Goal: Task Accomplishment & Management: Manage account settings

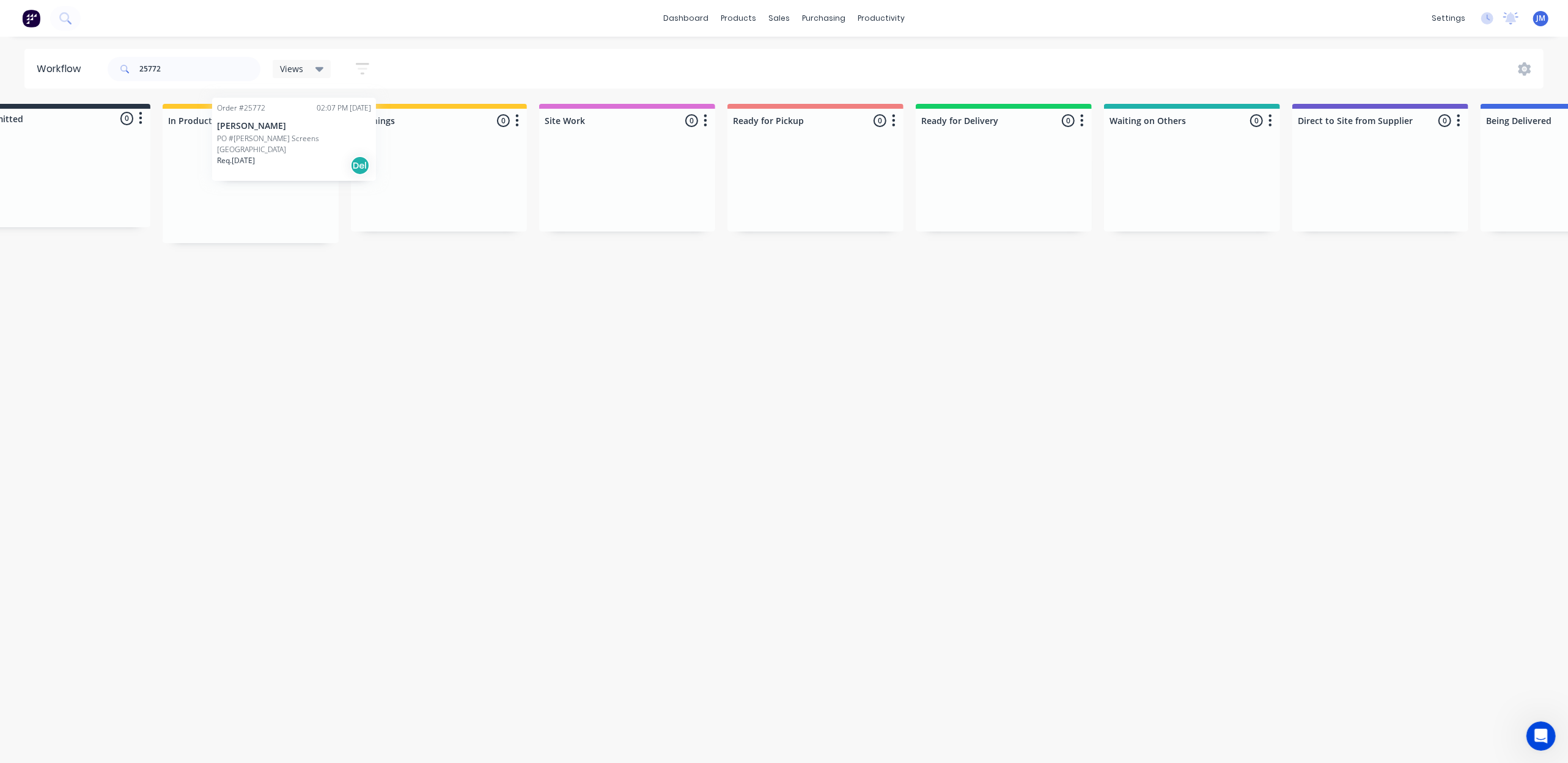
scroll to position [0, 39]
drag, startPoint x: 338, startPoint y: 200, endPoint x: 326, endPoint y: 150, distance: 51.4
click at [322, 148] on div "Order #25772 02:07 PM [DATE] [PERSON_NAME] PO #[PERSON_NAME] Screens [GEOGRAPHI…" at bounding box center [262, 191] width 176 height 103
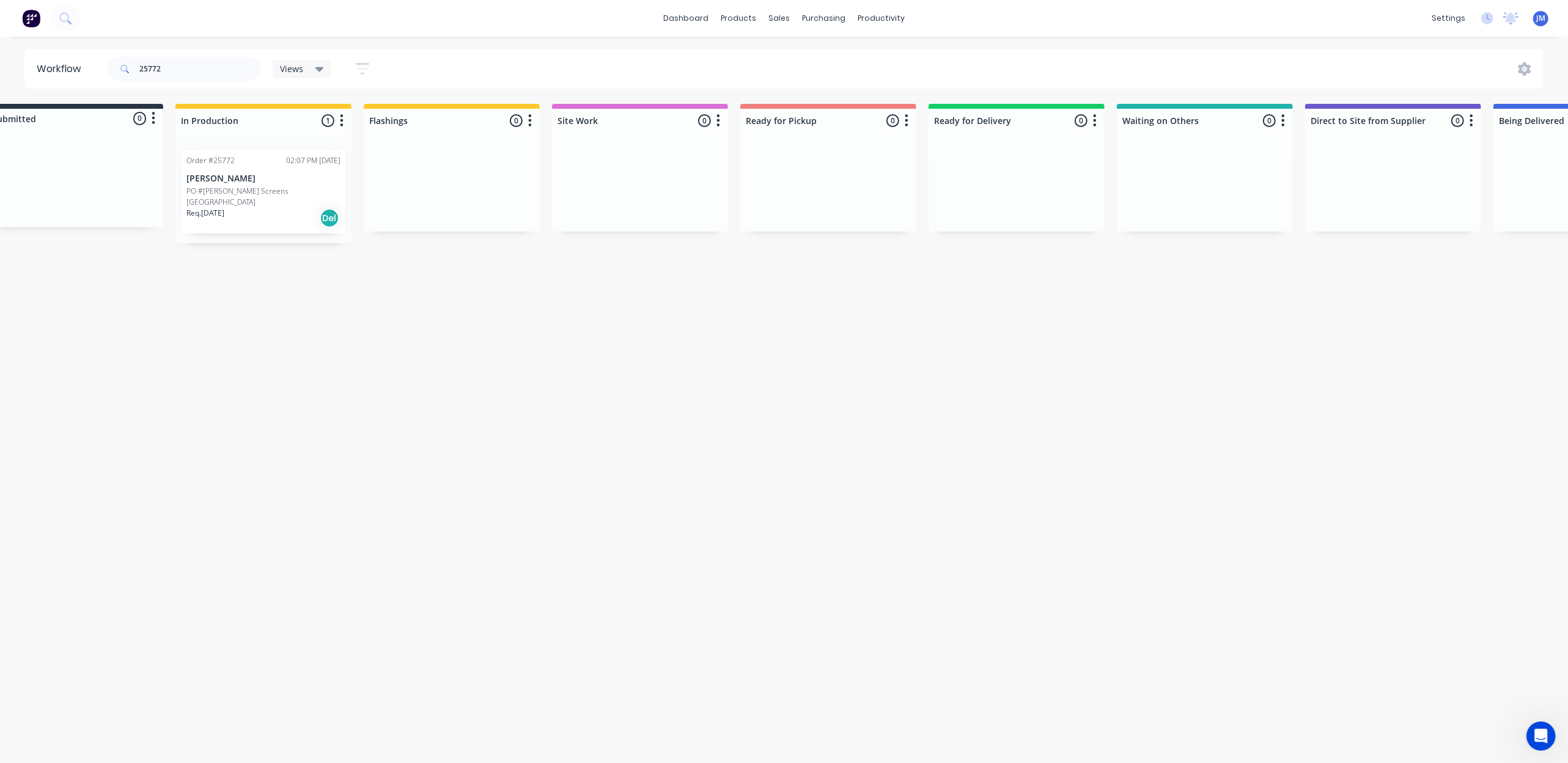
drag, startPoint x: 331, startPoint y: 155, endPoint x: 325, endPoint y: 168, distance: 14.3
click at [368, 282] on div "Mark as Picked Up" at bounding box center [381, 291] width 123 height 25
click at [189, 739] on button "Undo" at bounding box center [194, 737] width 36 height 19
click at [292, 250] on div "Mark as Delivered" at bounding box center [316, 258] width 123 height 25
click at [171, 64] on input "25772" at bounding box center [200, 69] width 121 height 24
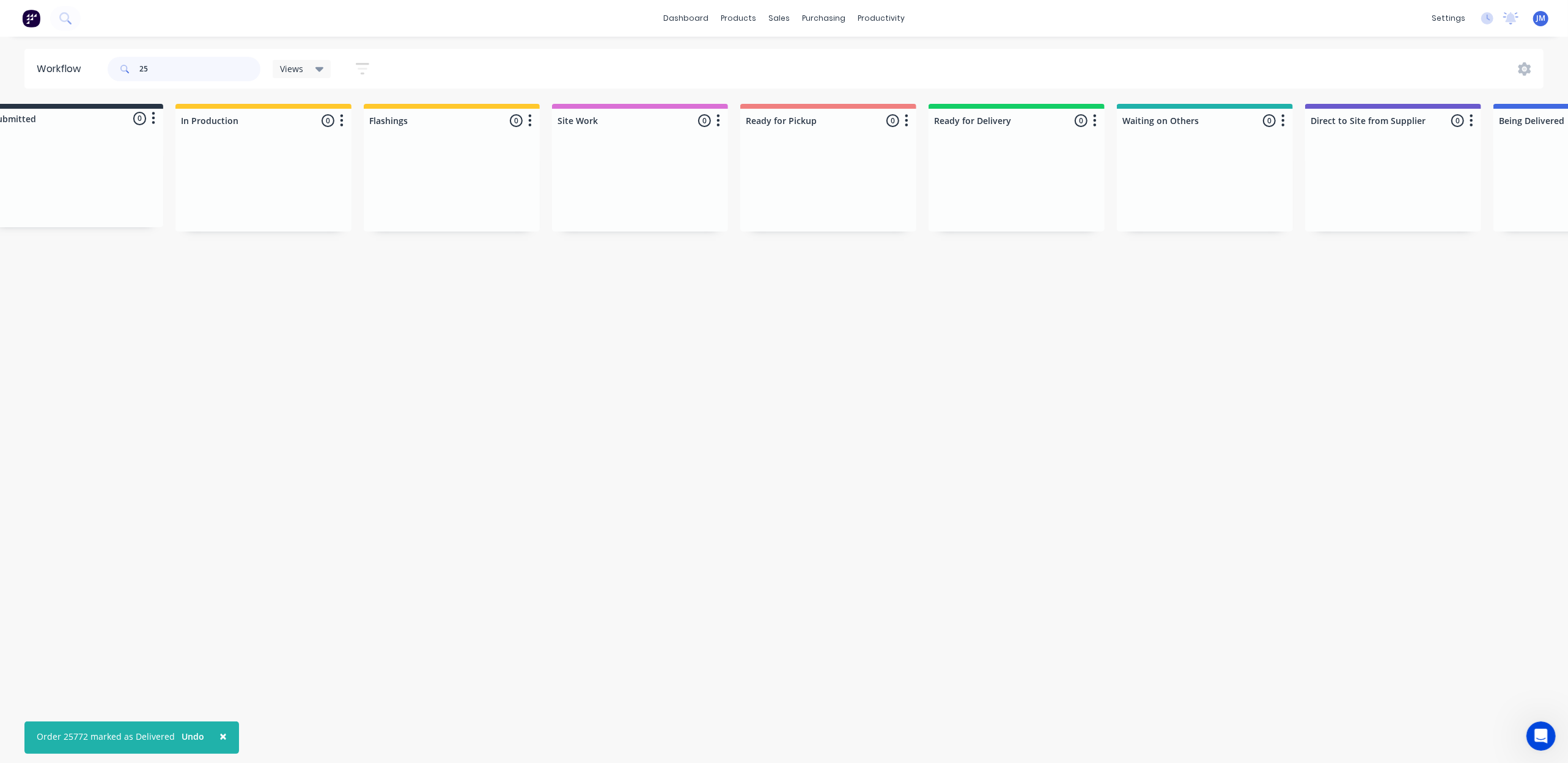
type input "2"
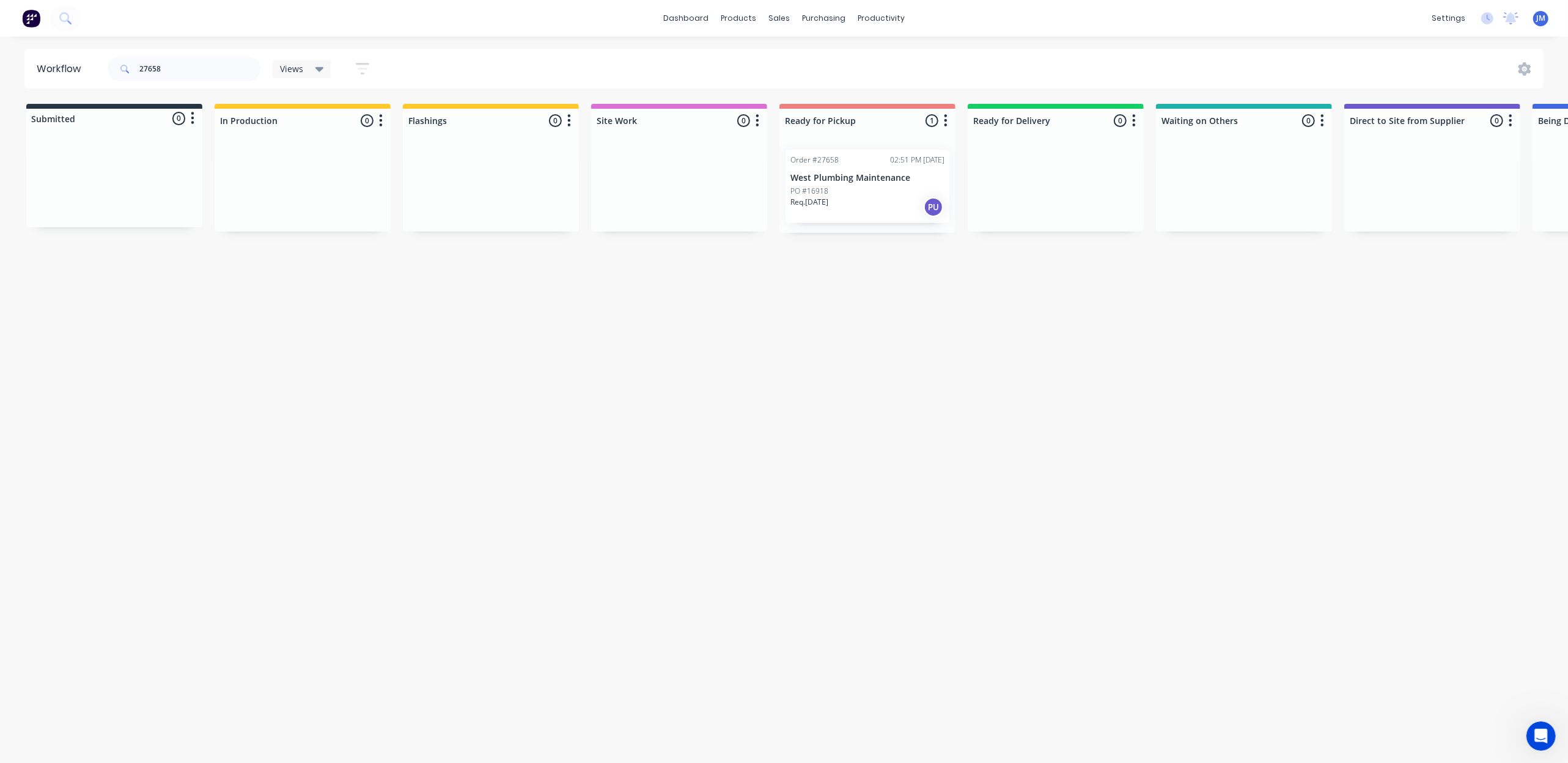
drag, startPoint x: 839, startPoint y: 213, endPoint x: 850, endPoint y: 213, distance: 11.0
drag, startPoint x: 900, startPoint y: 325, endPoint x: 889, endPoint y: 310, distance: 18.6
click at [900, 324] on div "Mark as Picked Up" at bounding box center [901, 329] width 123 height 25
click at [173, 72] on input "27658" at bounding box center [200, 69] width 121 height 24
type input "2"
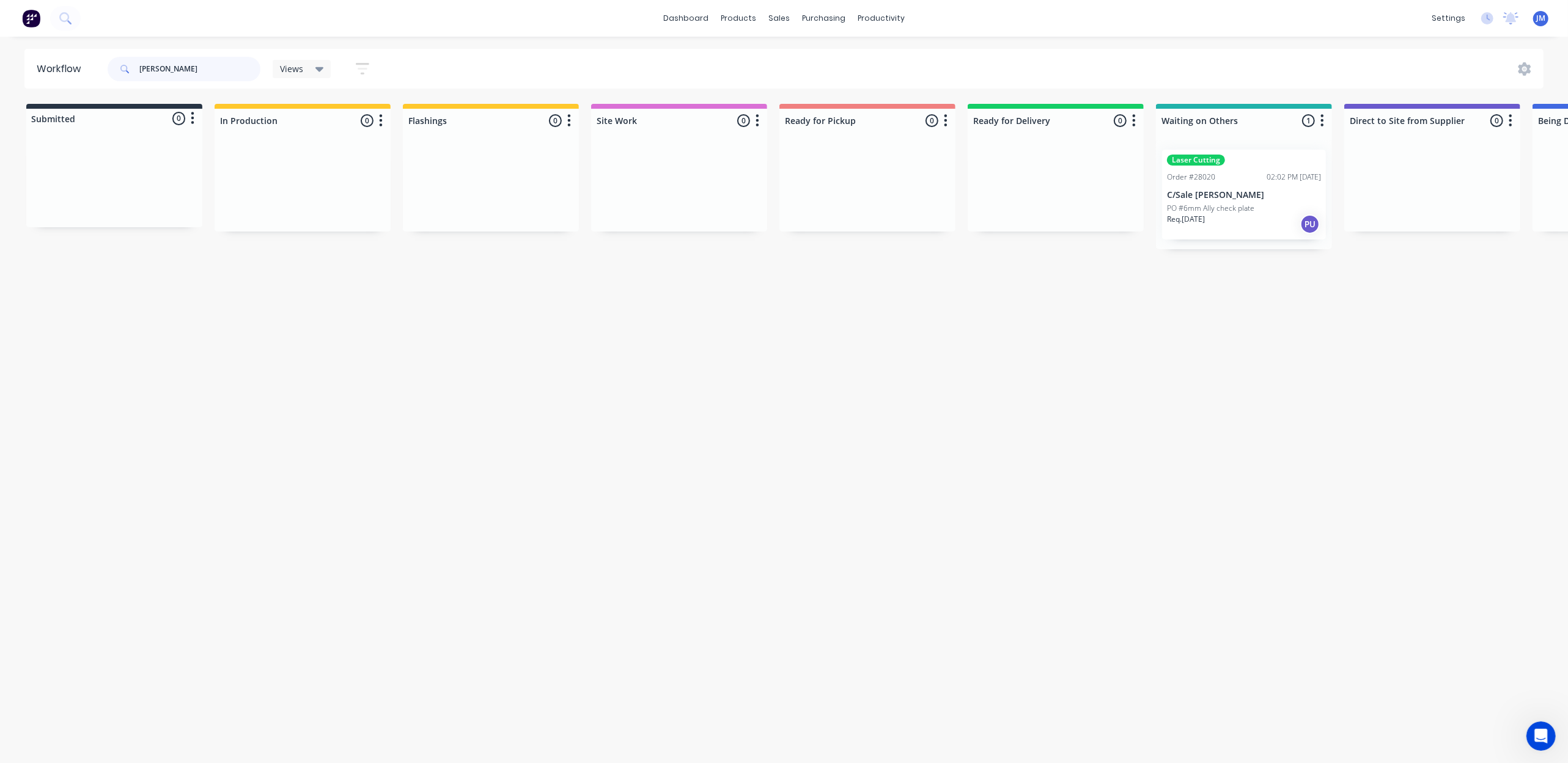
type input "[PERSON_NAME]"
click at [1204, 207] on p "PO #6mm Ally check plate" at bounding box center [1210, 208] width 88 height 11
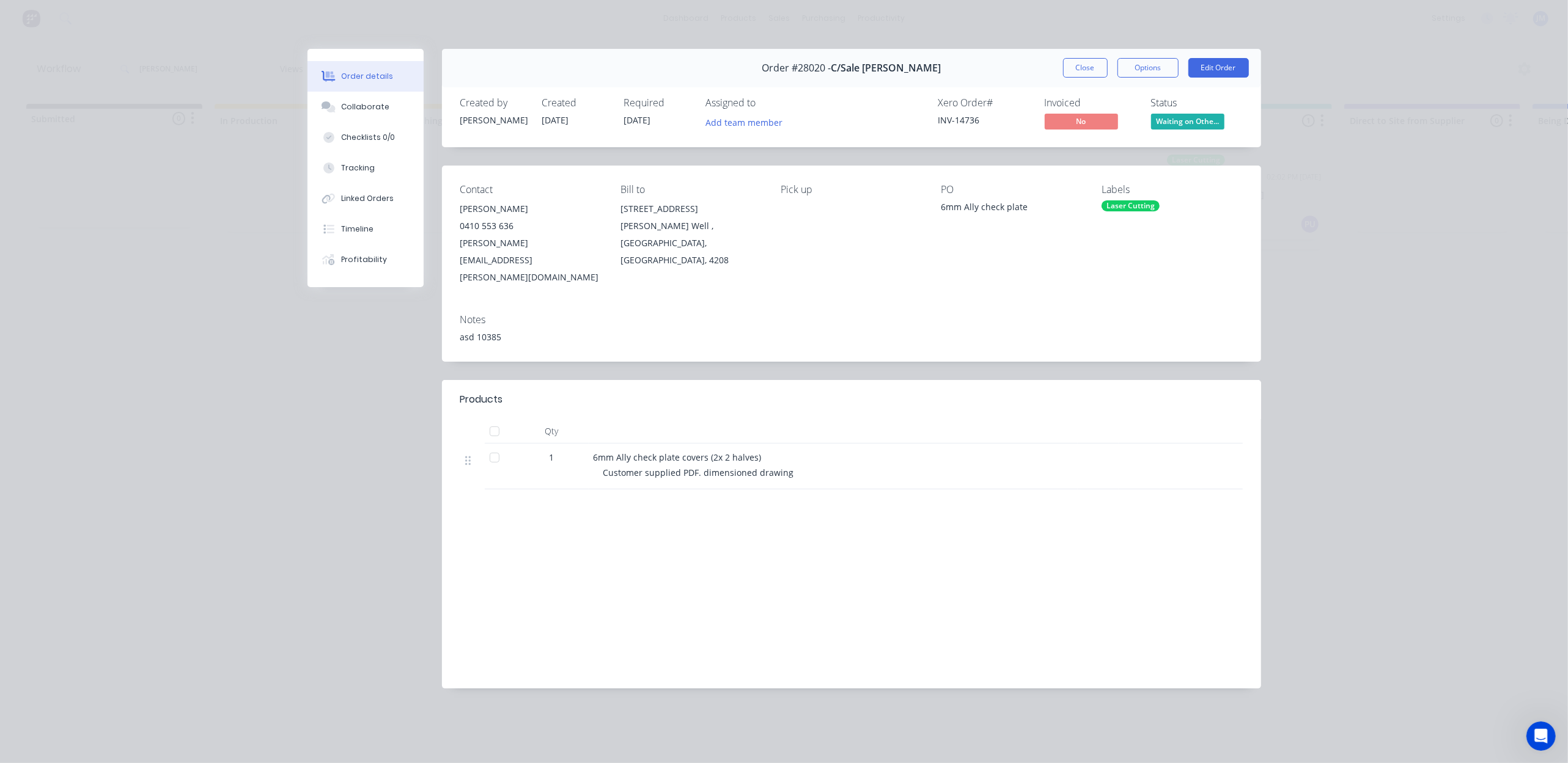
click at [1081, 57] on div "Order #28020 - C/Sale [PERSON_NAME] Close Options Edit Order" at bounding box center [851, 68] width 819 height 38
click at [1079, 71] on button "Close" at bounding box center [1086, 68] width 45 height 20
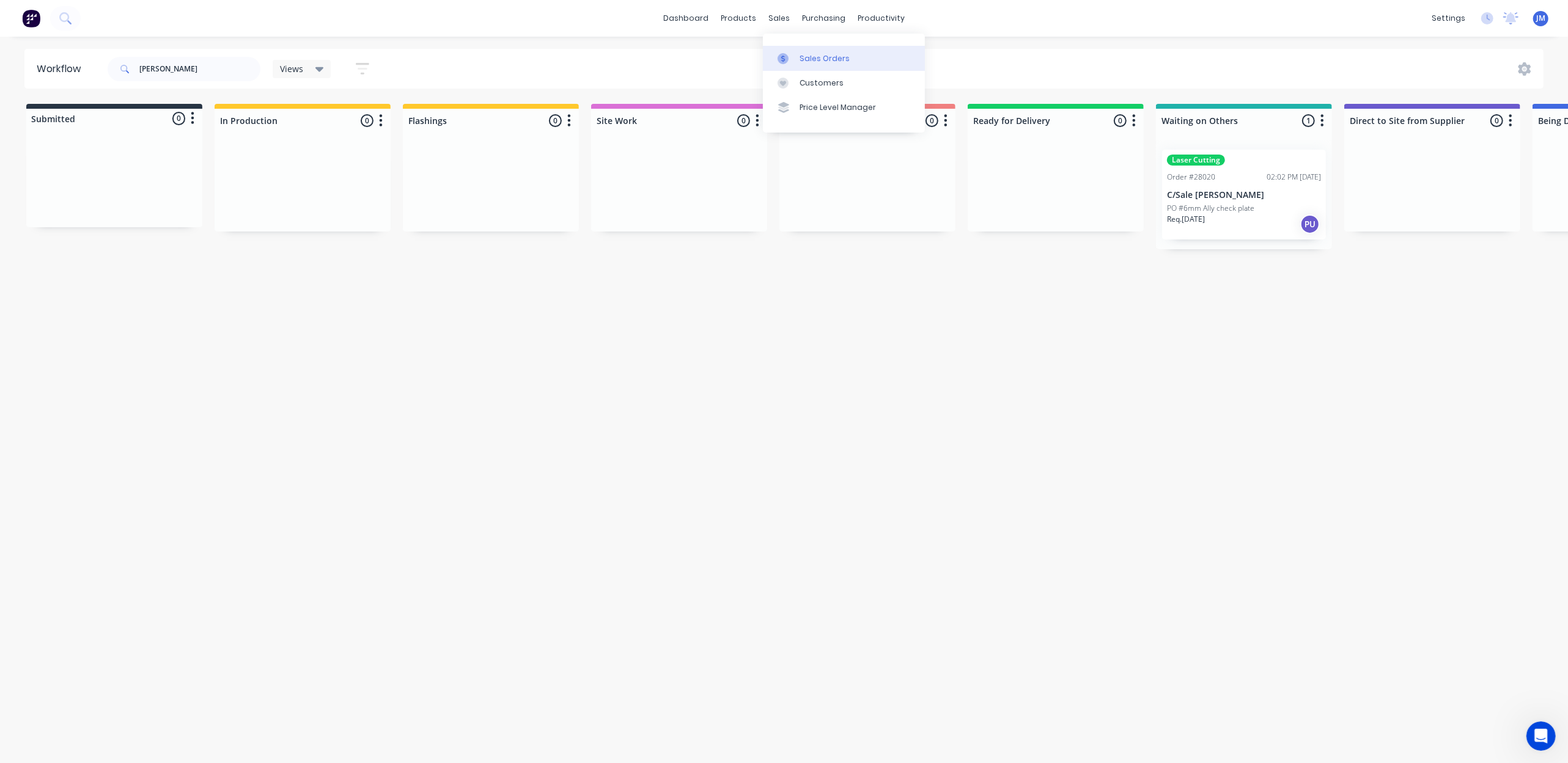
click at [805, 50] on link "Sales Orders" at bounding box center [843, 58] width 162 height 24
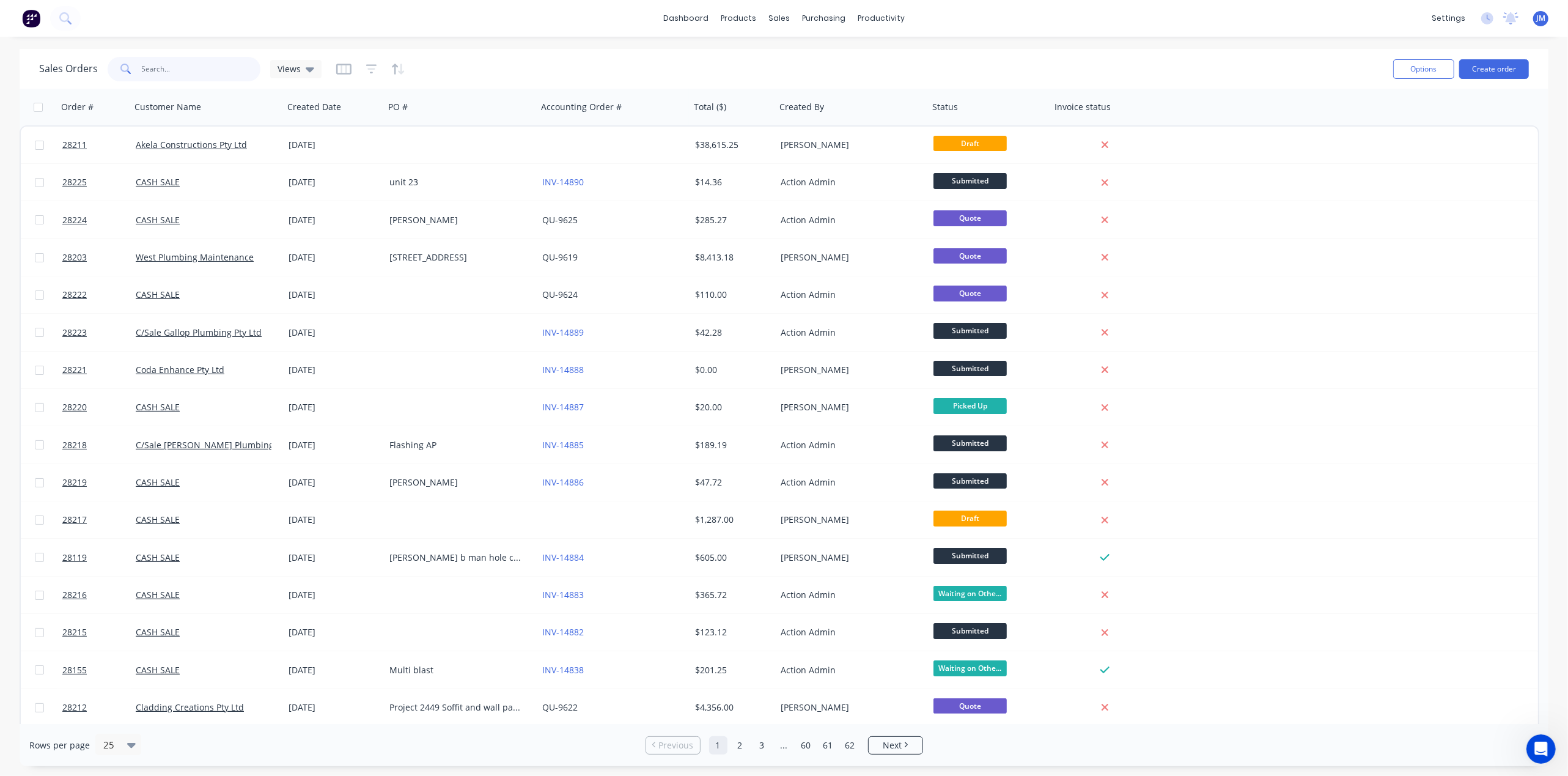
drag, startPoint x: 212, startPoint y: 74, endPoint x: 225, endPoint y: 69, distance: 13.9
click at [213, 72] on input "text" at bounding box center [202, 69] width 119 height 24
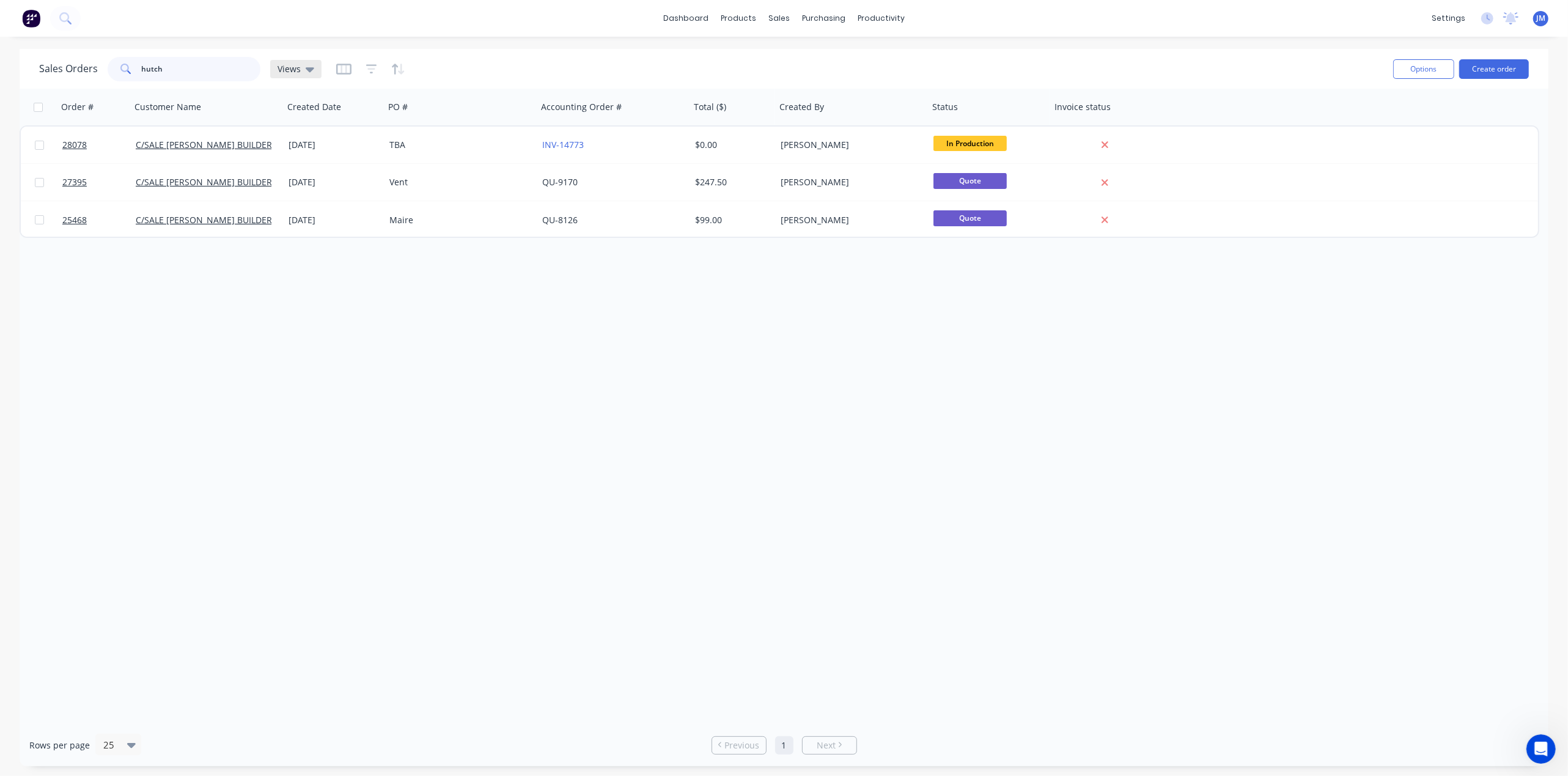
type input "hutch"
click at [306, 72] on icon at bounding box center [310, 68] width 8 height 13
click at [319, 204] on div "Archived edit" at bounding box center [356, 197] width 164 height 24
click at [289, 292] on div "Order # Customer Name Created Date PO # Accounting Order # Total ($) Created By…" at bounding box center [784, 406] width 1529 height 635
click at [319, 72] on div "Views" at bounding box center [296, 69] width 51 height 19
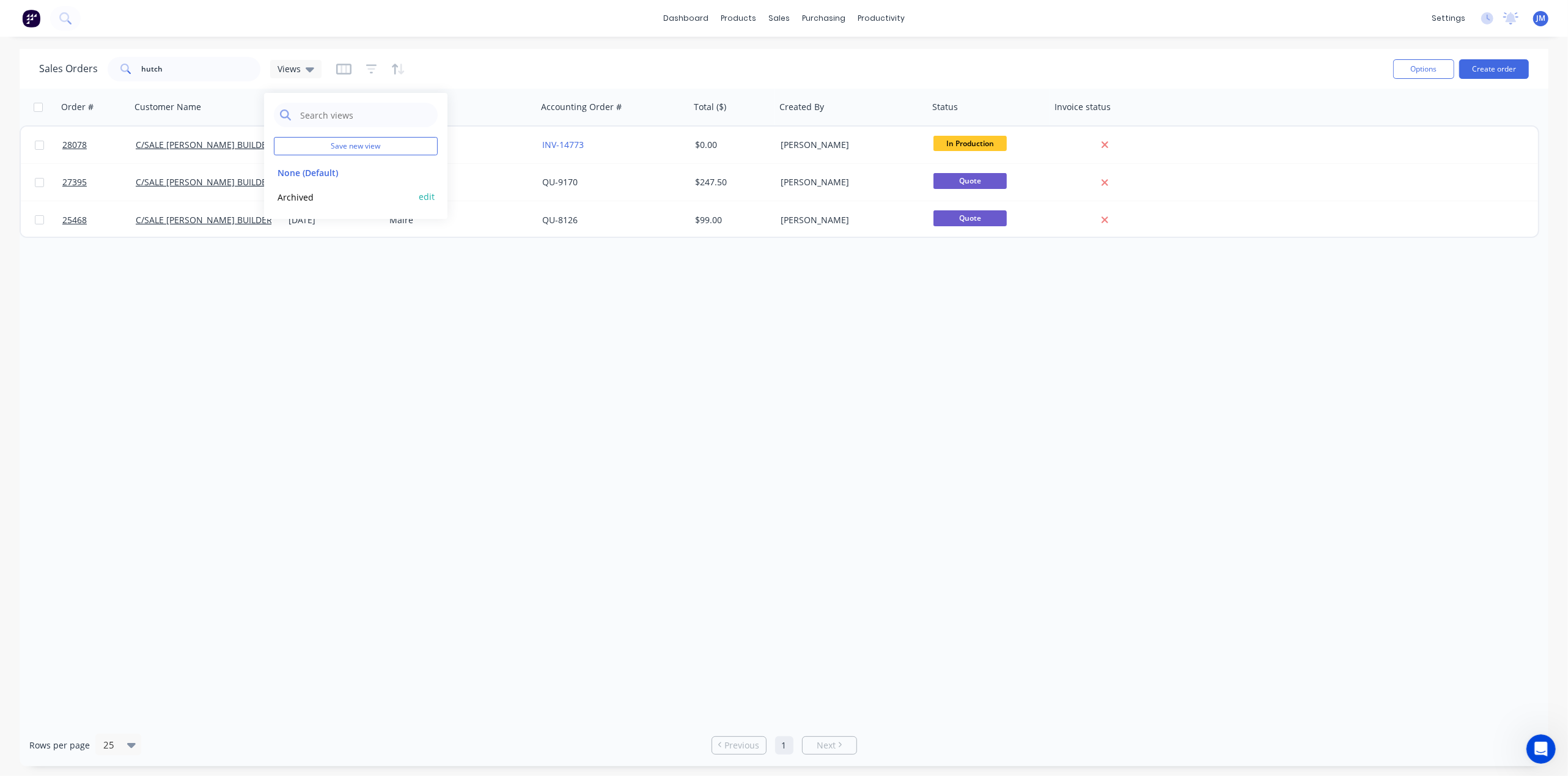
click at [306, 193] on button "Archived" at bounding box center [344, 197] width 139 height 14
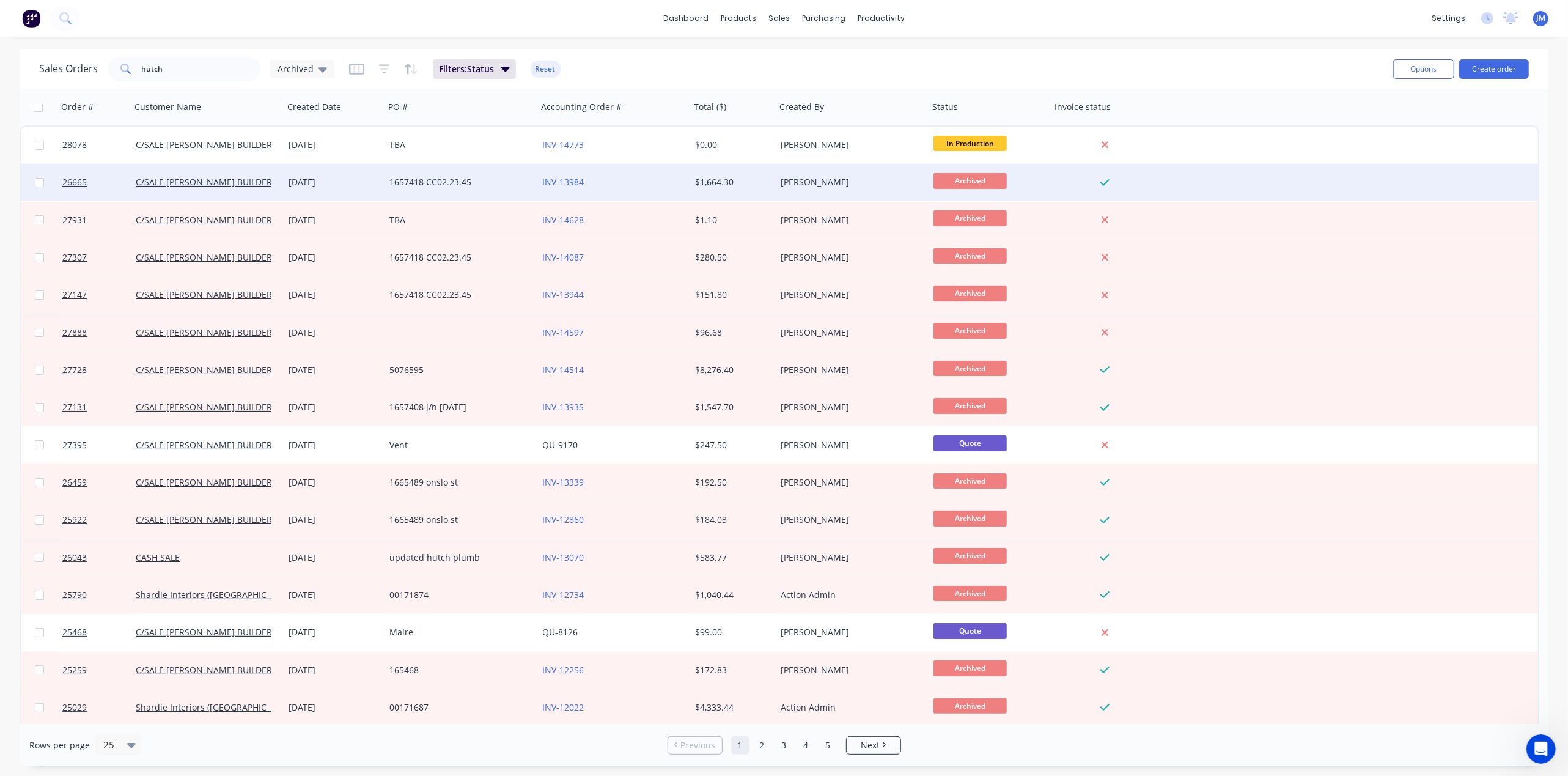
click at [454, 172] on div "1657418 CC02.23.45" at bounding box center [461, 182] width 153 height 36
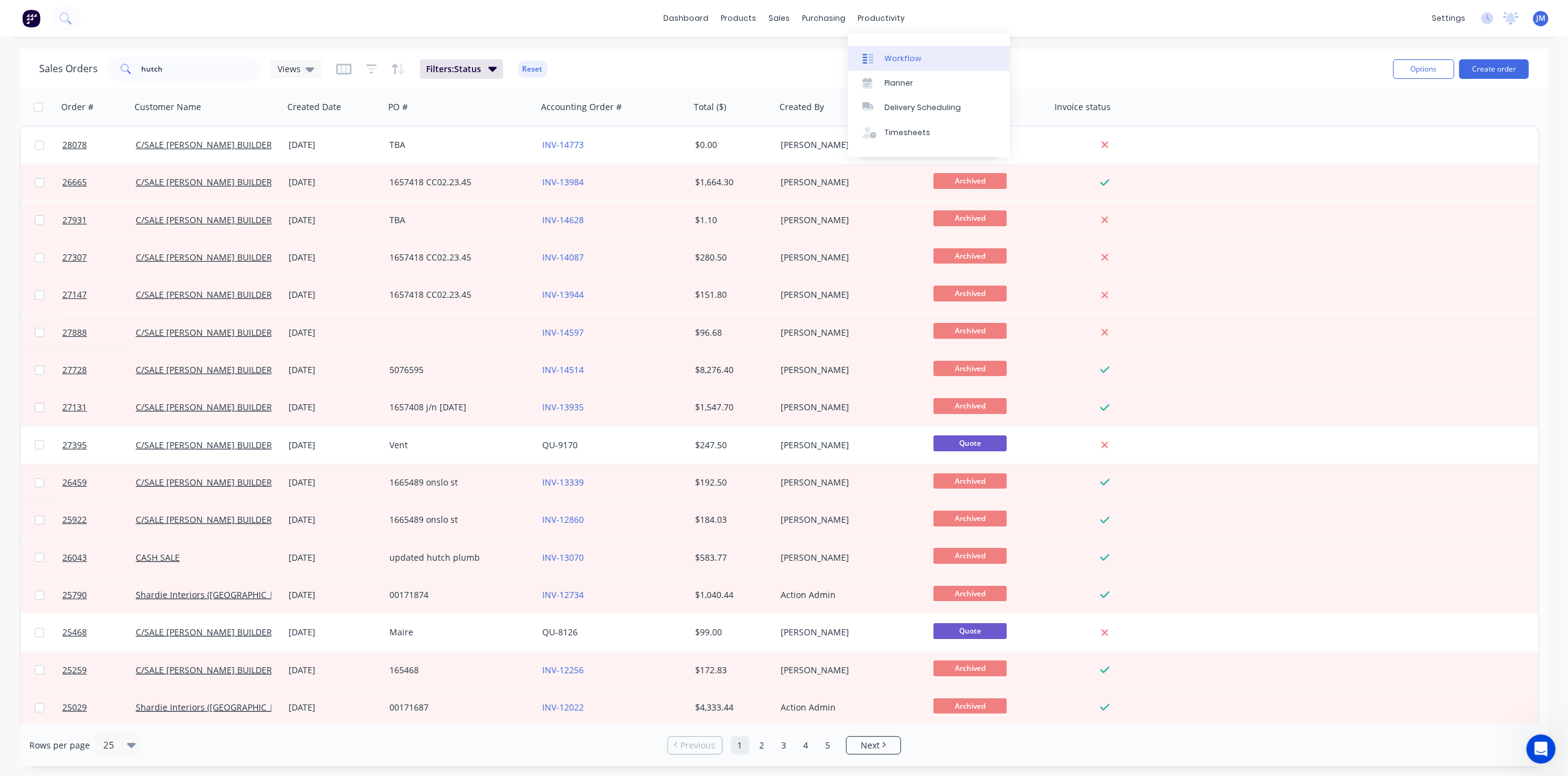
click at [873, 59] on div at bounding box center [871, 58] width 19 height 11
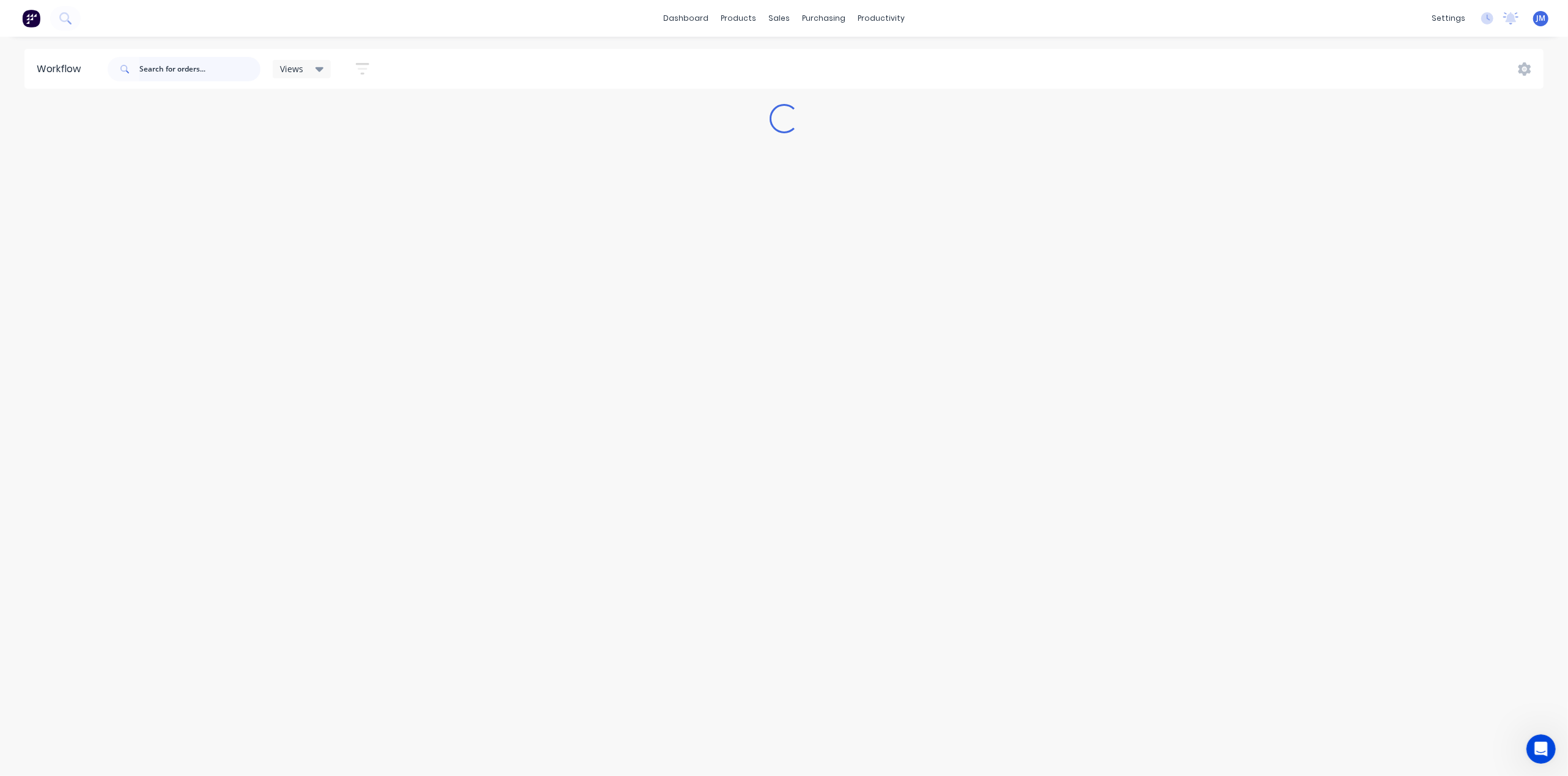
click at [167, 64] on input "text" at bounding box center [200, 69] width 121 height 24
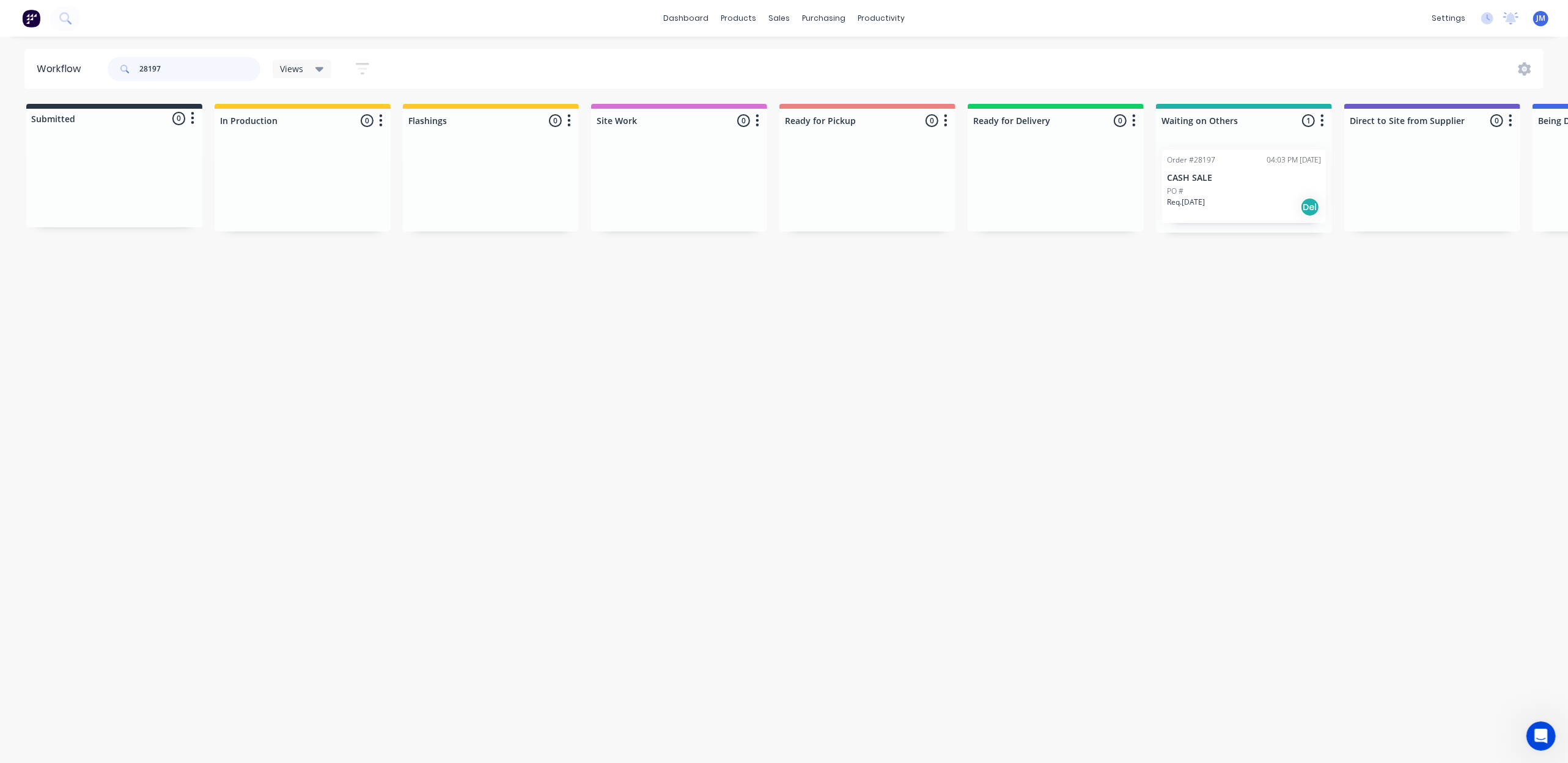
scroll to position [0, 3]
drag, startPoint x: 1244, startPoint y: 203, endPoint x: 836, endPoint y: 208, distance: 408.0
click at [836, 209] on div "Submitted 0 Status colour #273444 hex #273444 Save Cancel Summaries Total order…" at bounding box center [1096, 168] width 2216 height 129
click at [213, 74] on input "28197" at bounding box center [200, 69] width 121 height 24
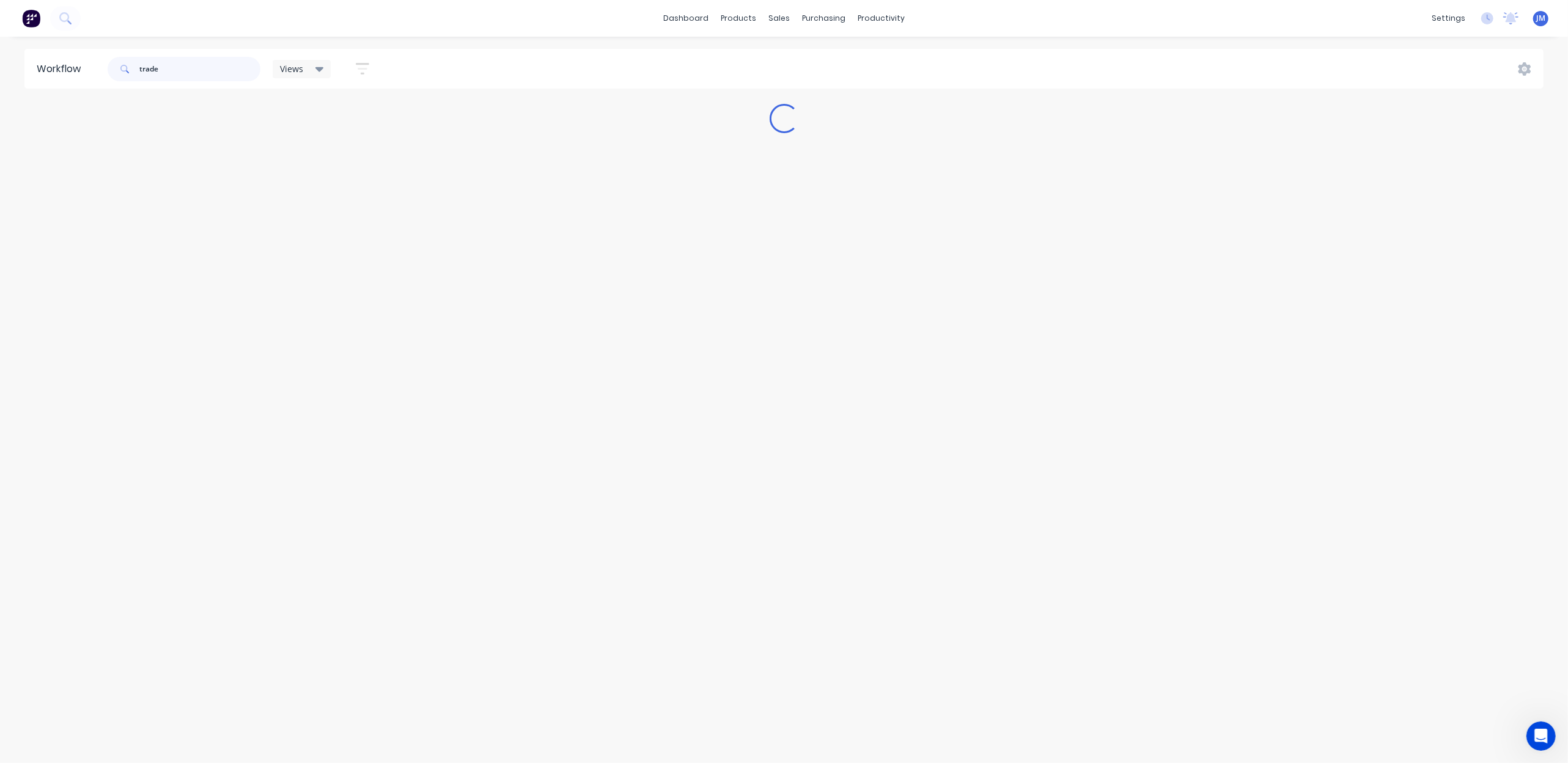
scroll to position [0, 0]
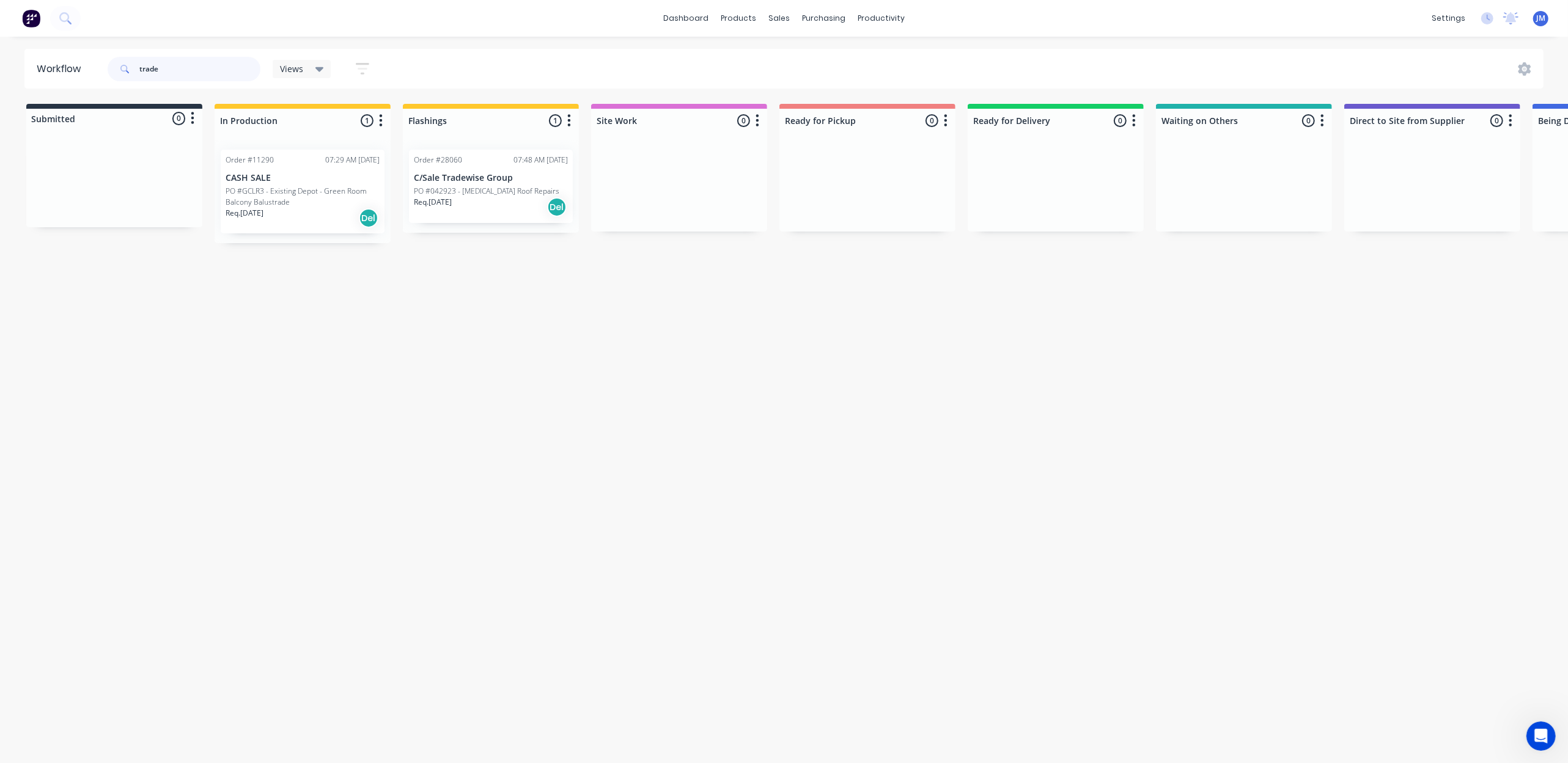
type input "trade"
click at [272, 209] on div "Req. [DATE] Del" at bounding box center [303, 218] width 154 height 20
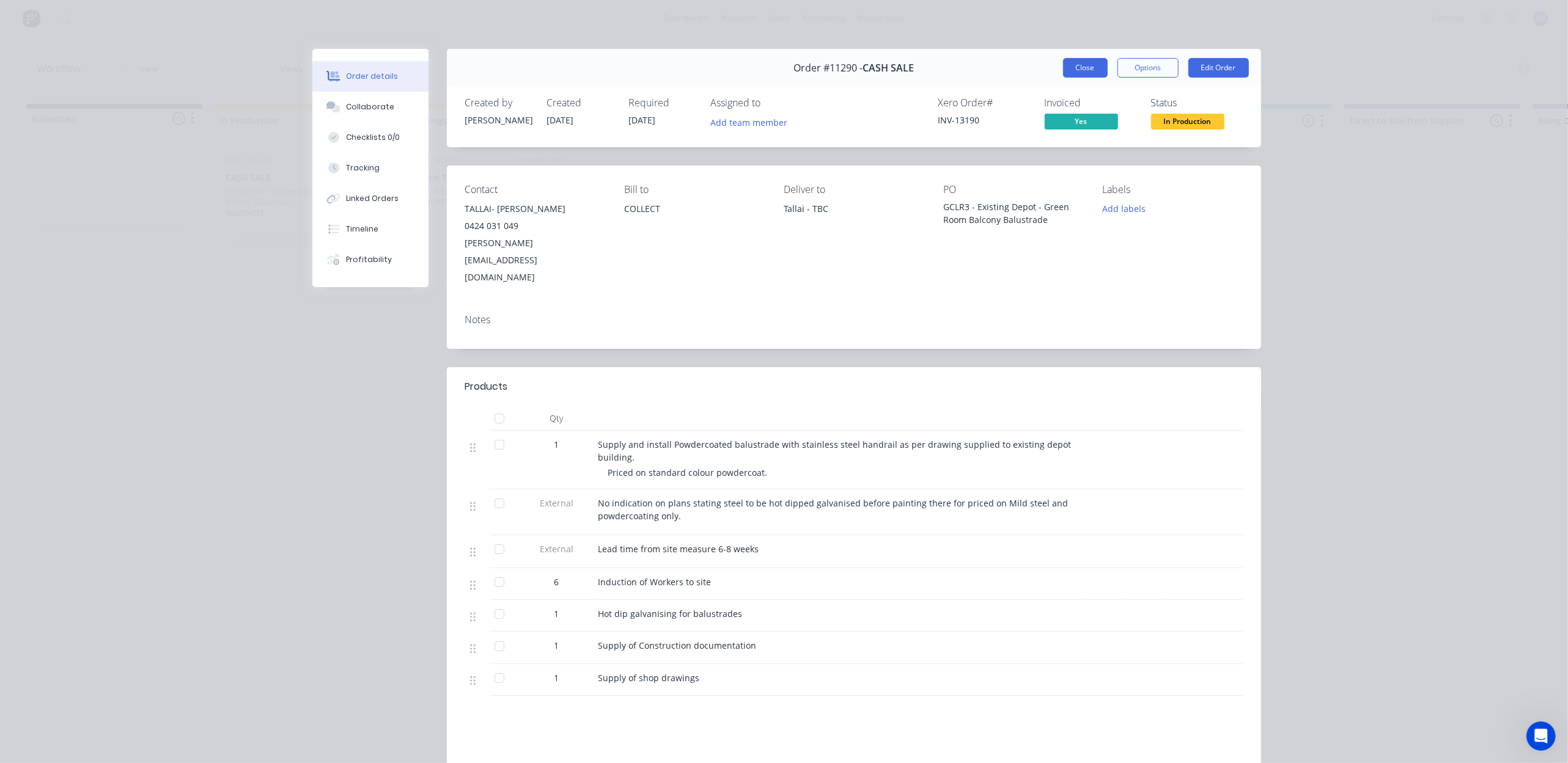
click at [1084, 67] on button "Close" at bounding box center [1086, 68] width 45 height 20
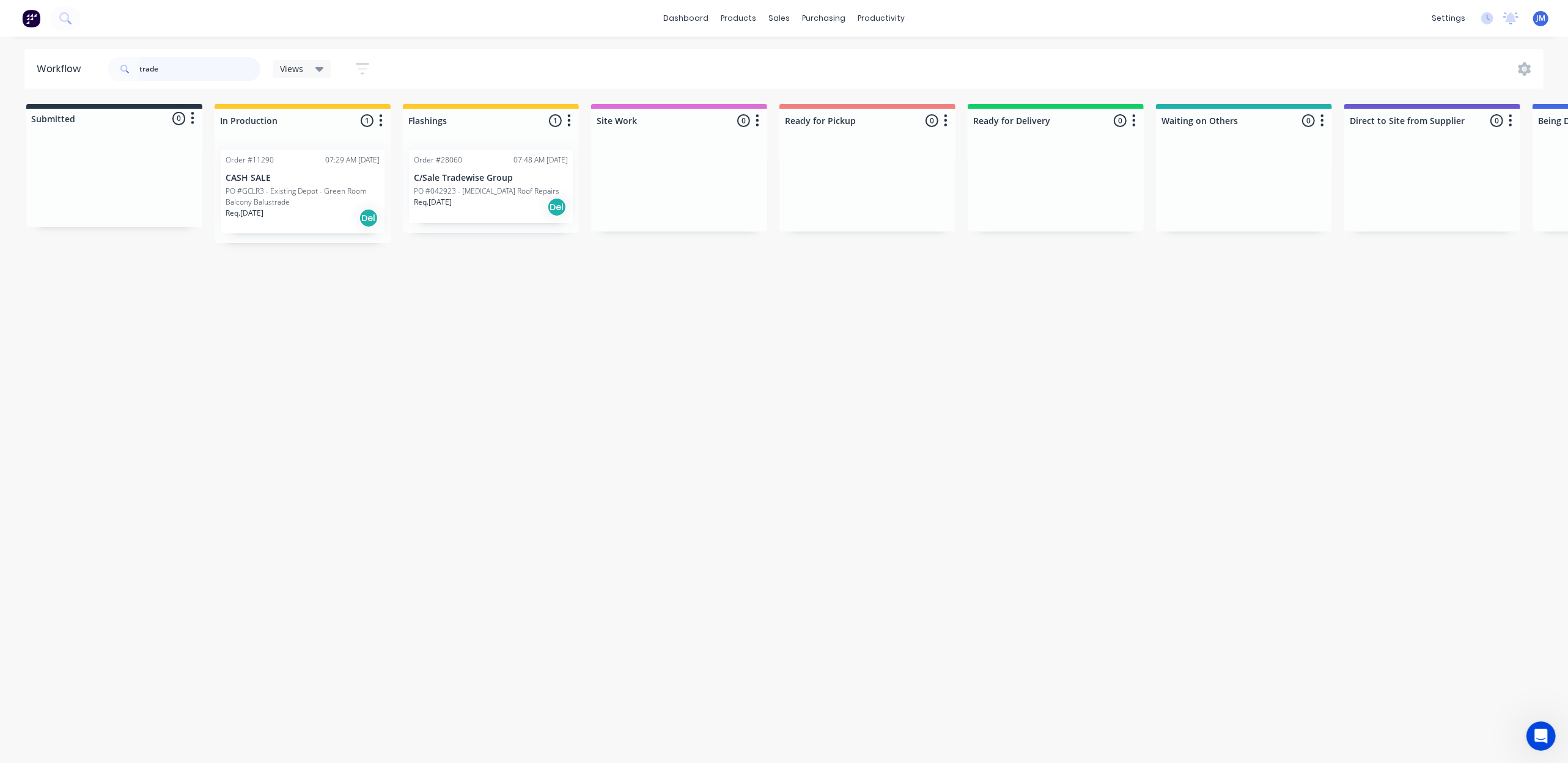
drag, startPoint x: 182, startPoint y: 57, endPoint x: 187, endPoint y: 79, distance: 22.6
click at [182, 58] on input "trade" at bounding box center [200, 69] width 121 height 24
click at [200, 72] on input "trade" at bounding box center [200, 69] width 121 height 24
click at [201, 72] on input "trade" at bounding box center [200, 69] width 121 height 24
drag, startPoint x: 186, startPoint y: 208, endPoint x: 514, endPoint y: 235, distance: 329.1
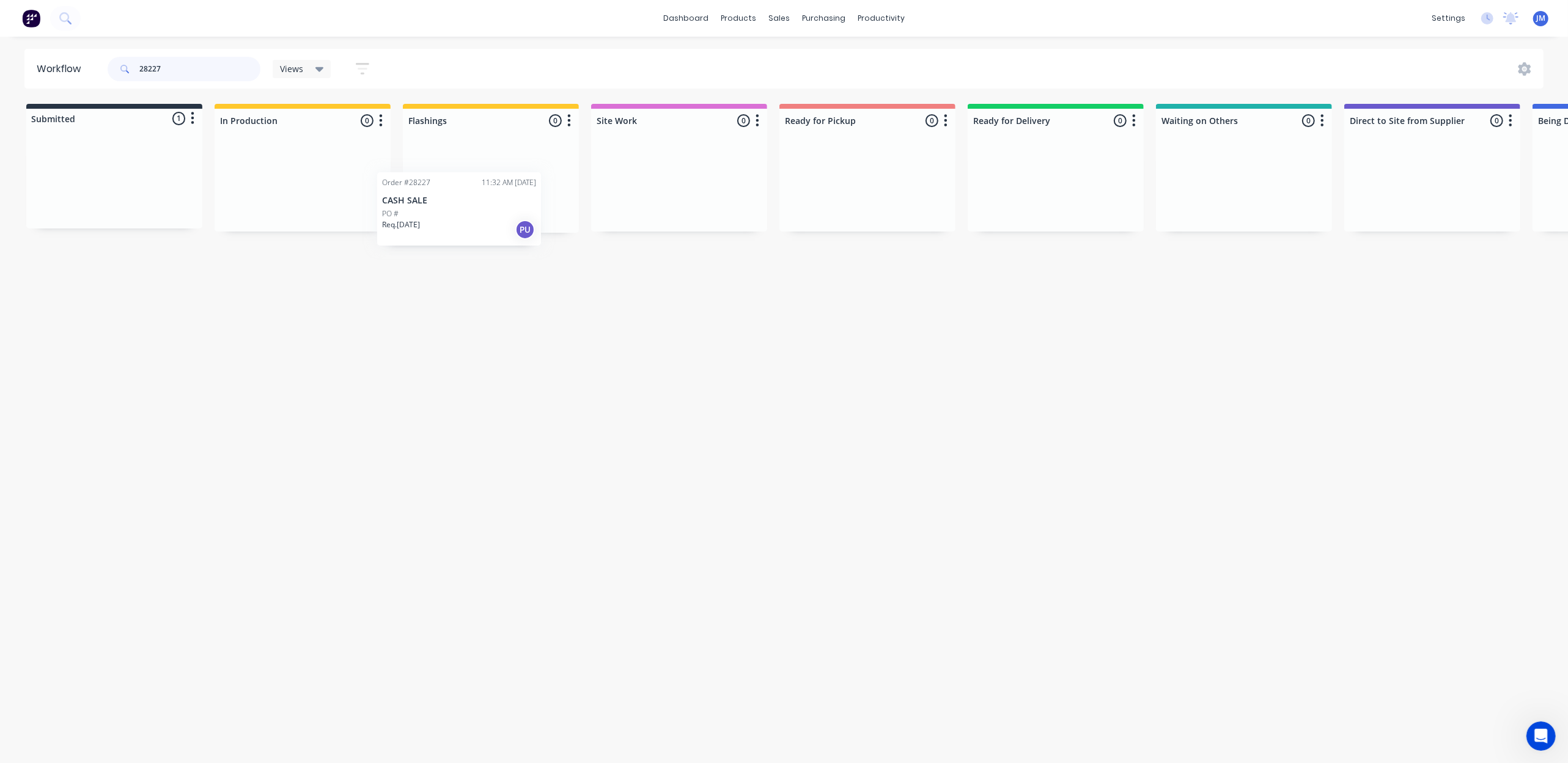
click at [514, 235] on div "Workflow 28227 Views Save new view None (Default) edit Show/Hide statuses Show …" at bounding box center [784, 393] width 1568 height 690
drag, startPoint x: 137, startPoint y: 176, endPoint x: 480, endPoint y: 142, distance: 344.7
click at [489, 139] on div "Submitted 1 Status colour #273444 hex #273444 Save Cancel Summaries Total order…" at bounding box center [1099, 168] width 2216 height 128
drag, startPoint x: 116, startPoint y: 189, endPoint x: 463, endPoint y: 189, distance: 347.0
click at [460, 194] on div "Submitted 1 Status colour #273444 hex #273444 Save Cancel Summaries Total order…" at bounding box center [1099, 168] width 2216 height 129
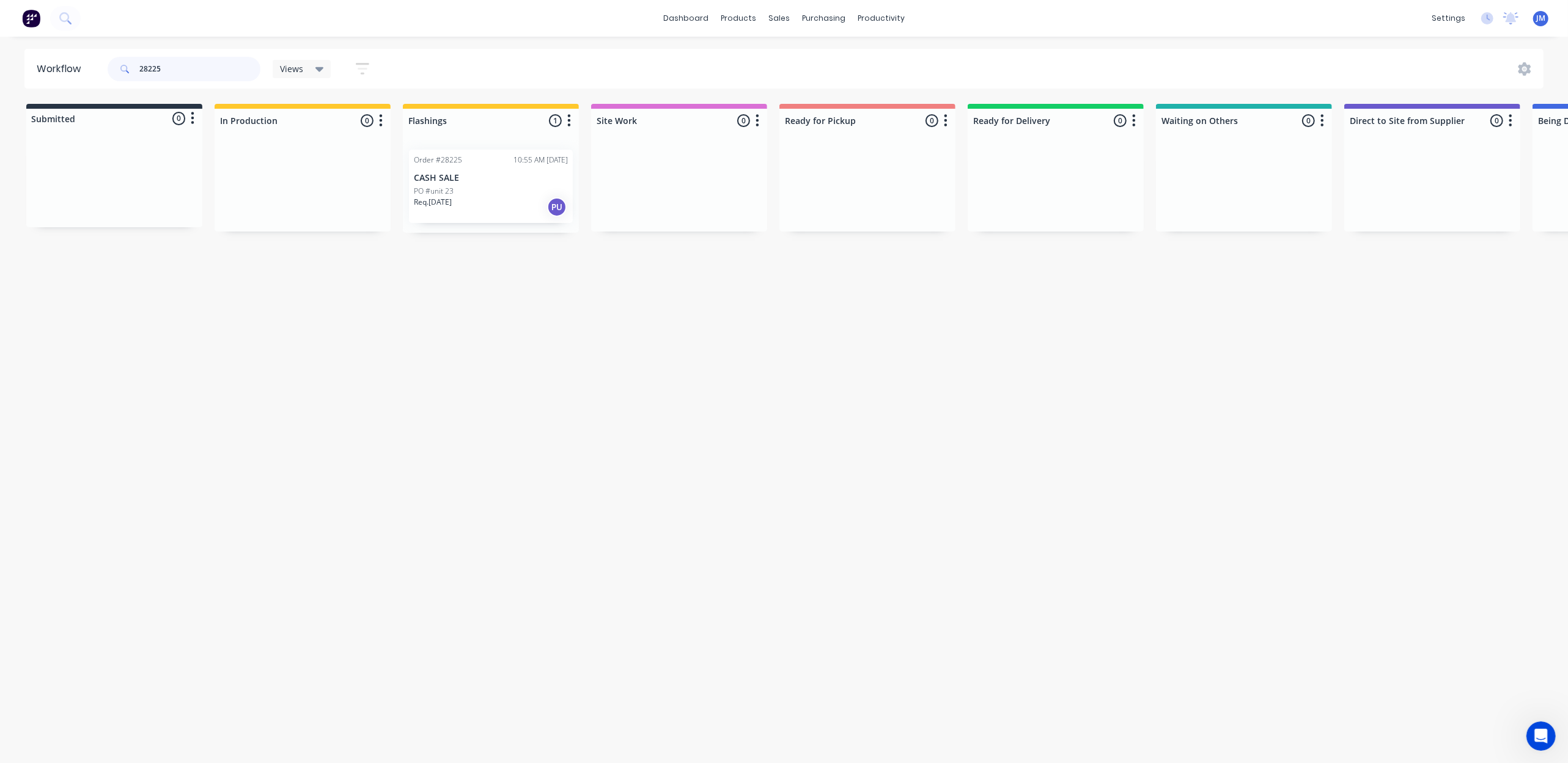
click at [199, 71] on input "28225" at bounding box center [200, 69] width 121 height 24
drag, startPoint x: 147, startPoint y: 201, endPoint x: 342, endPoint y: 192, distance: 195.2
click at [347, 189] on div "Submitted 1 Status colour #273444 hex #273444 Save Cancel Summaries Total order…" at bounding box center [1099, 176] width 2216 height 145
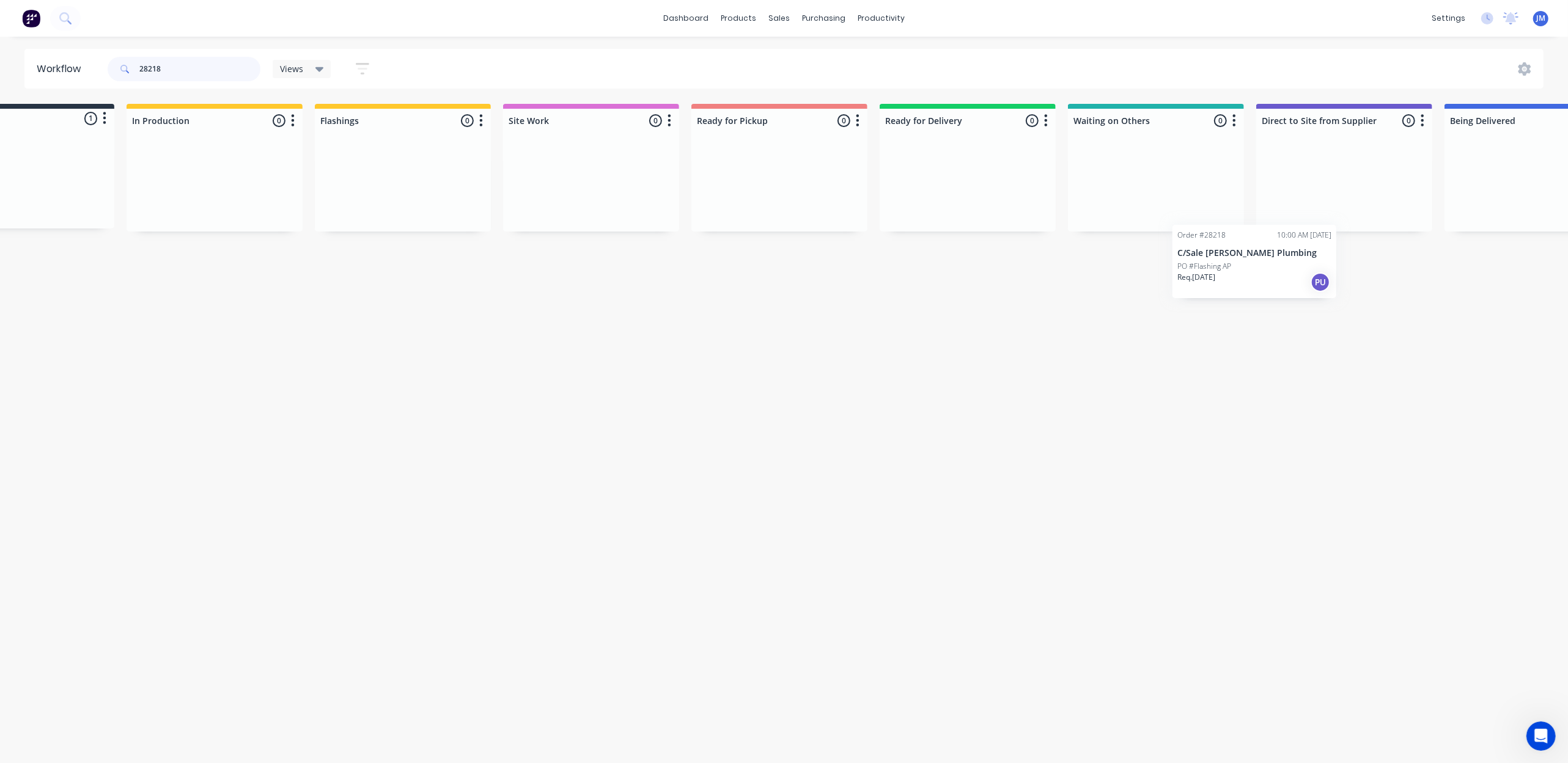
scroll to position [0, 89]
drag, startPoint x: 106, startPoint y: 200, endPoint x: 1140, endPoint y: 212, distance: 1034.1
click at [1140, 212] on div "Submitted 1 Status colour #273444 hex #273444 Save Cancel Summaries Total order…" at bounding box center [1010, 168] width 2216 height 129
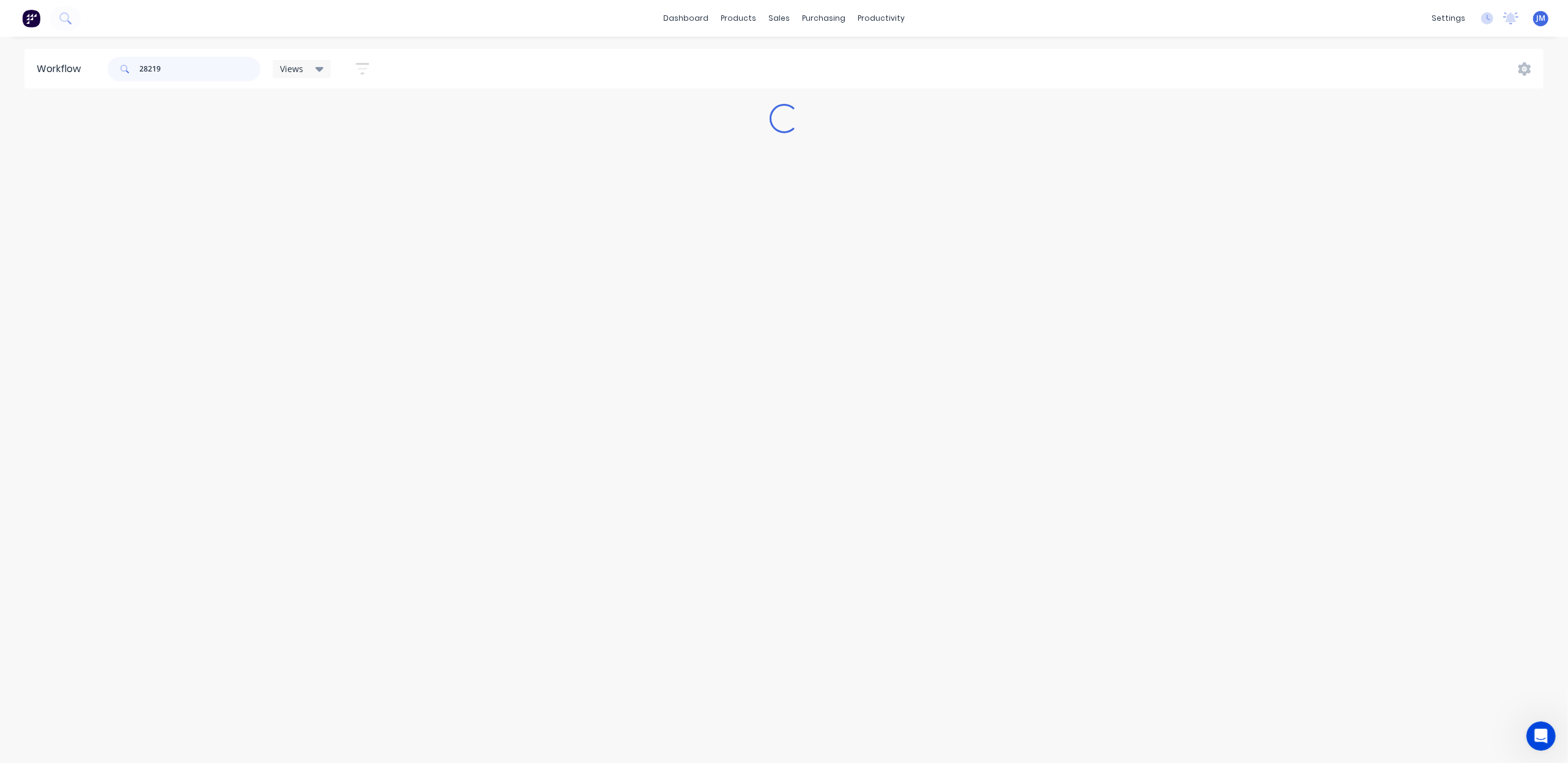
scroll to position [0, 0]
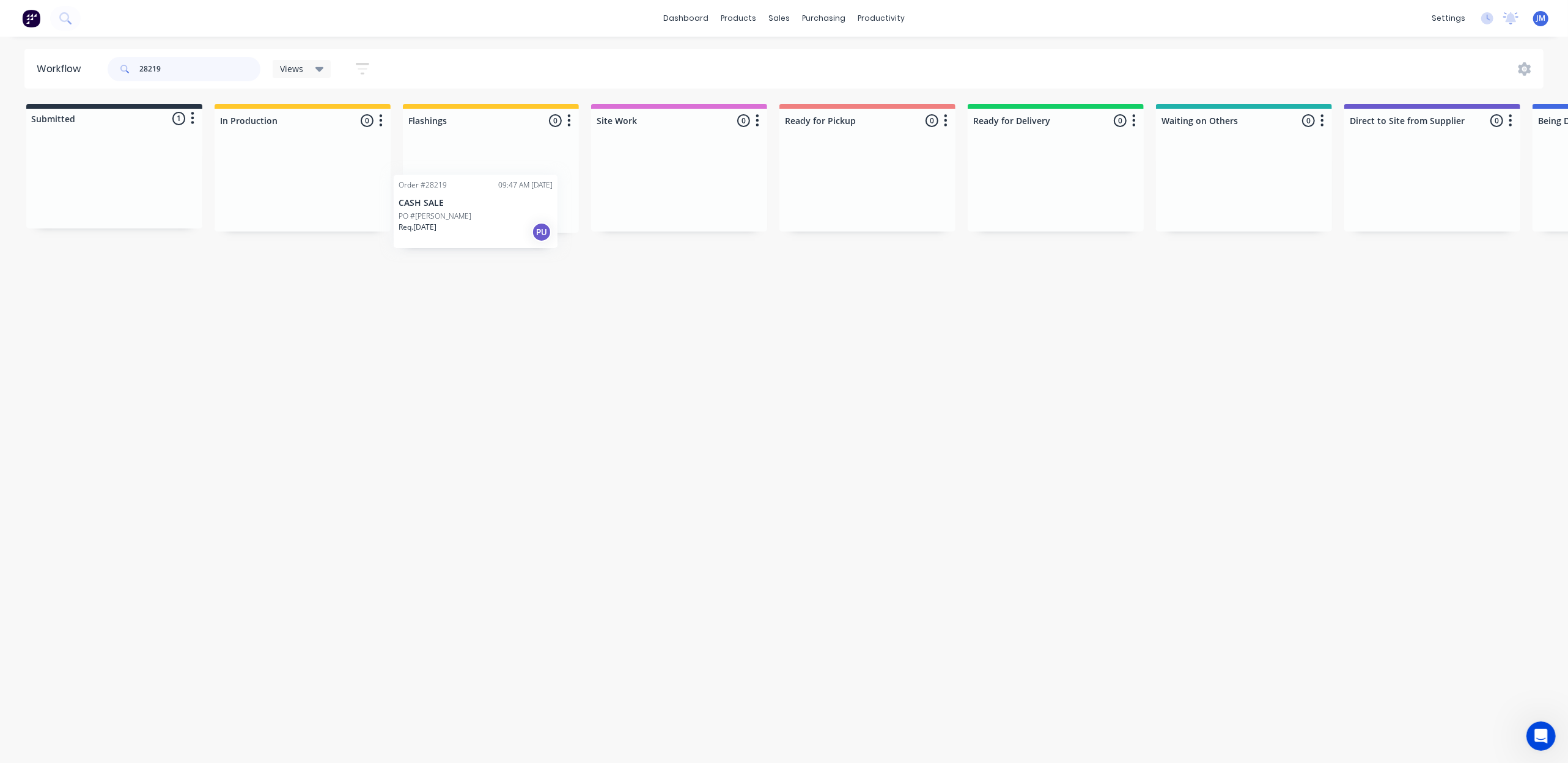
drag, startPoint x: 168, startPoint y: 182, endPoint x: 538, endPoint y: 213, distance: 371.3
click at [535, 213] on div "Submitted 1 Status colour #273444 hex #273444 Save Cancel Summaries Total order…" at bounding box center [1099, 168] width 2216 height 129
type input "2"
drag, startPoint x: 514, startPoint y: 176, endPoint x: 908, endPoint y: 139, distance: 395.7
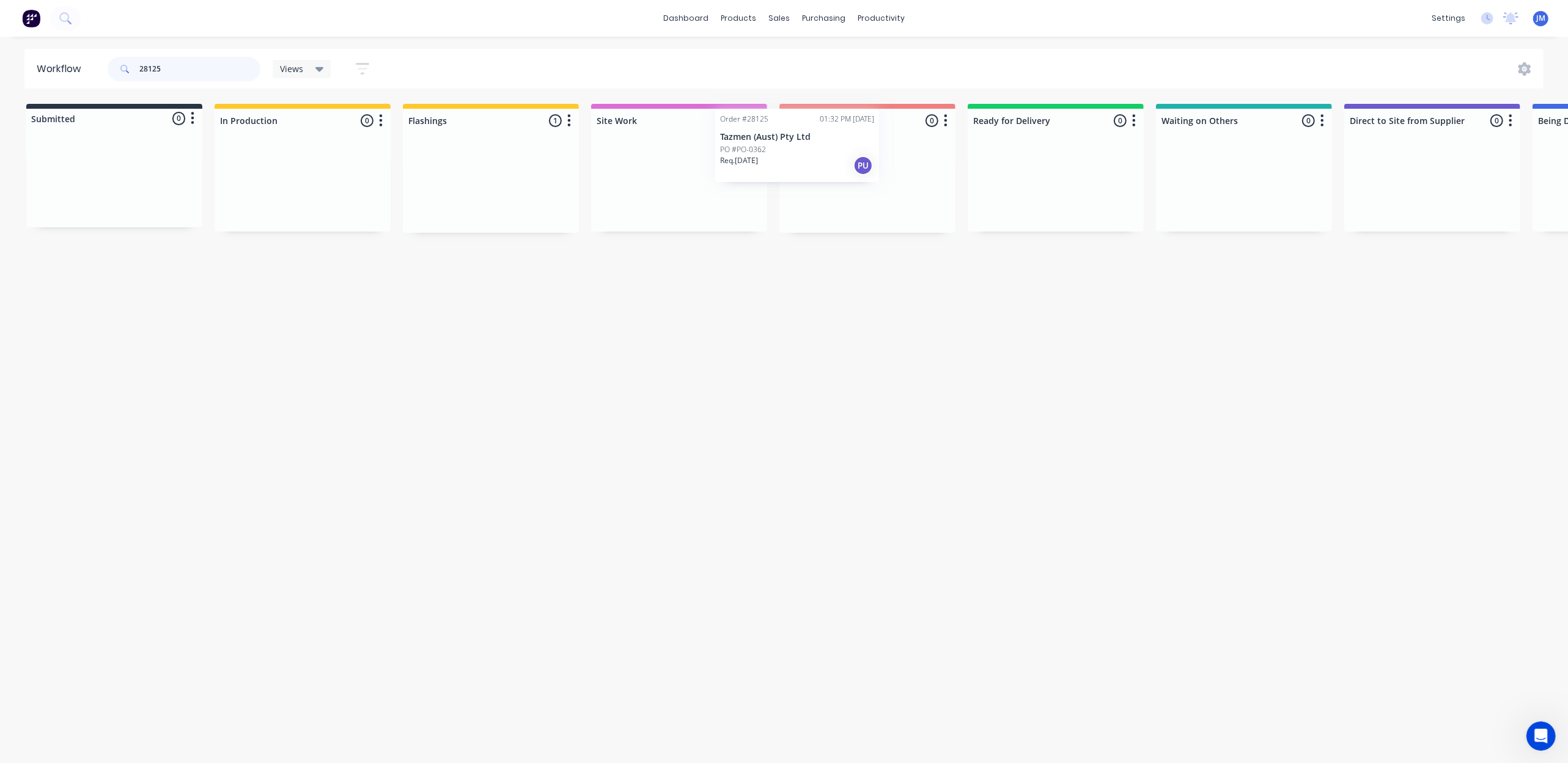
click at [908, 139] on div "Submitted 0 Status colour #273444 hex #273444 Save Cancel Summaries Total order…" at bounding box center [1099, 168] width 2216 height 129
click at [187, 65] on input "28125" at bounding box center [200, 69] width 121 height 24
type input "2"
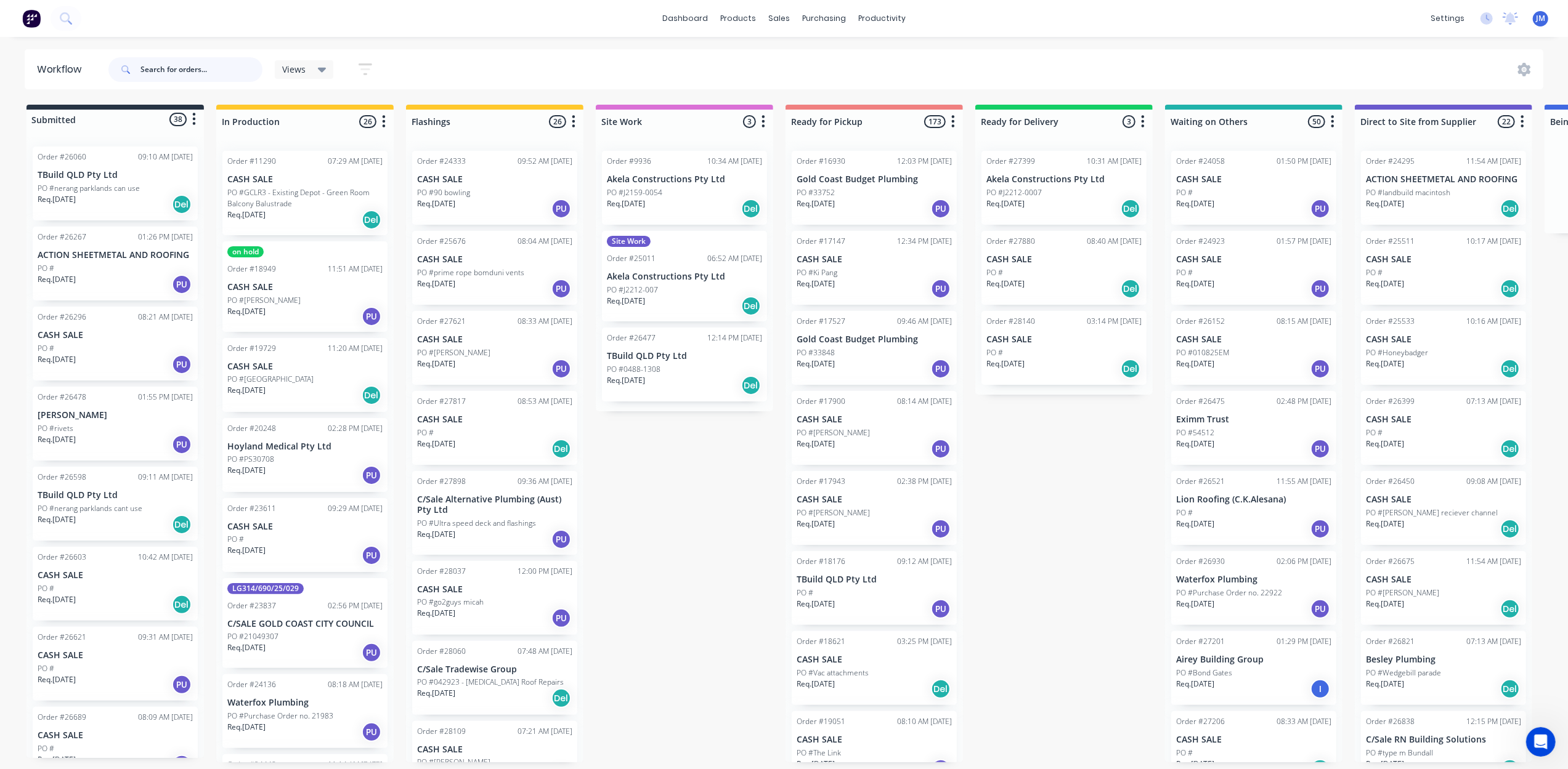
click at [195, 72] on input "text" at bounding box center [201, 70] width 122 height 24
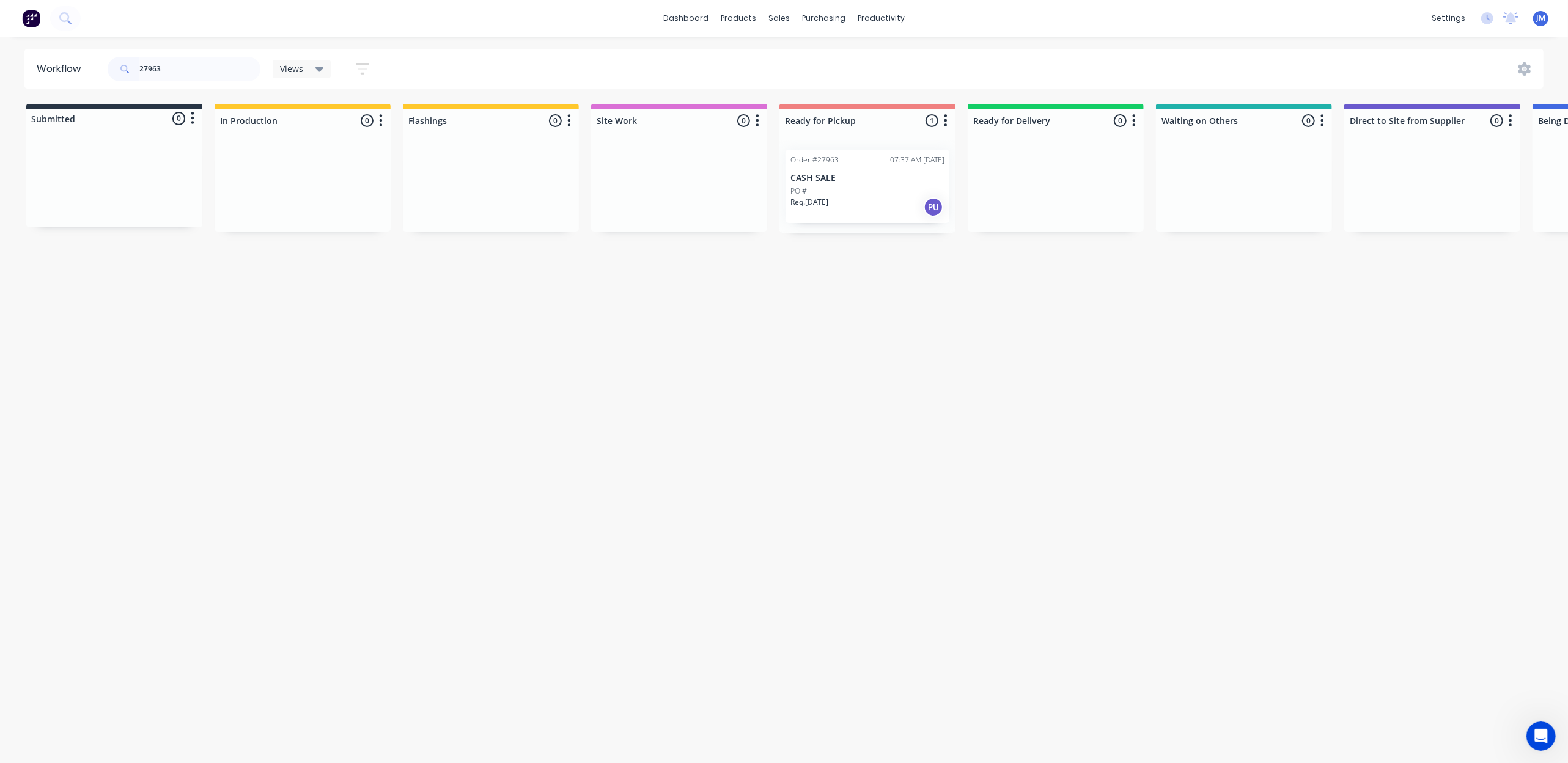
click at [856, 211] on div "Req. [DATE] PU" at bounding box center [867, 207] width 154 height 20
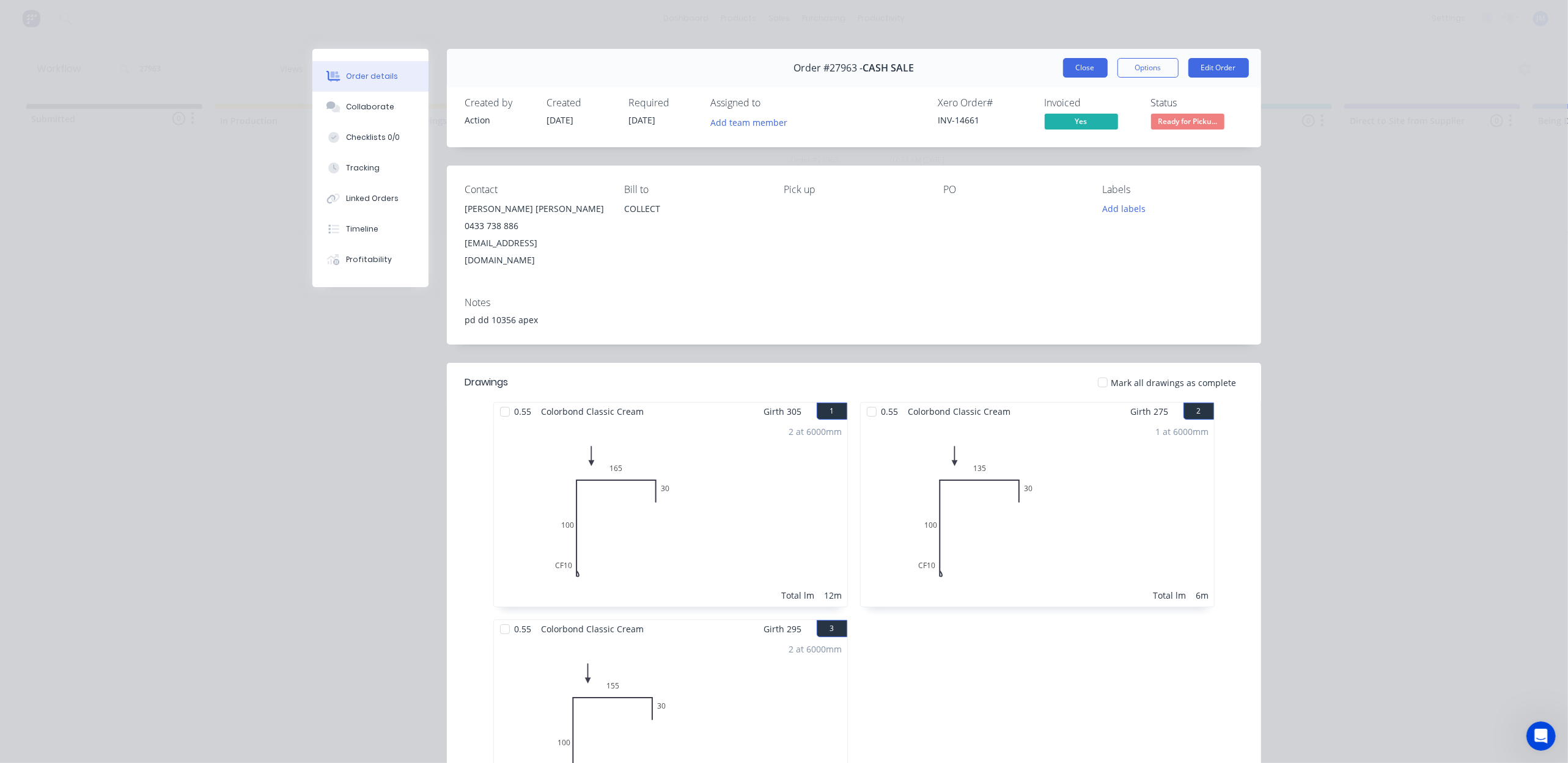
click at [1084, 71] on button "Close" at bounding box center [1086, 68] width 45 height 20
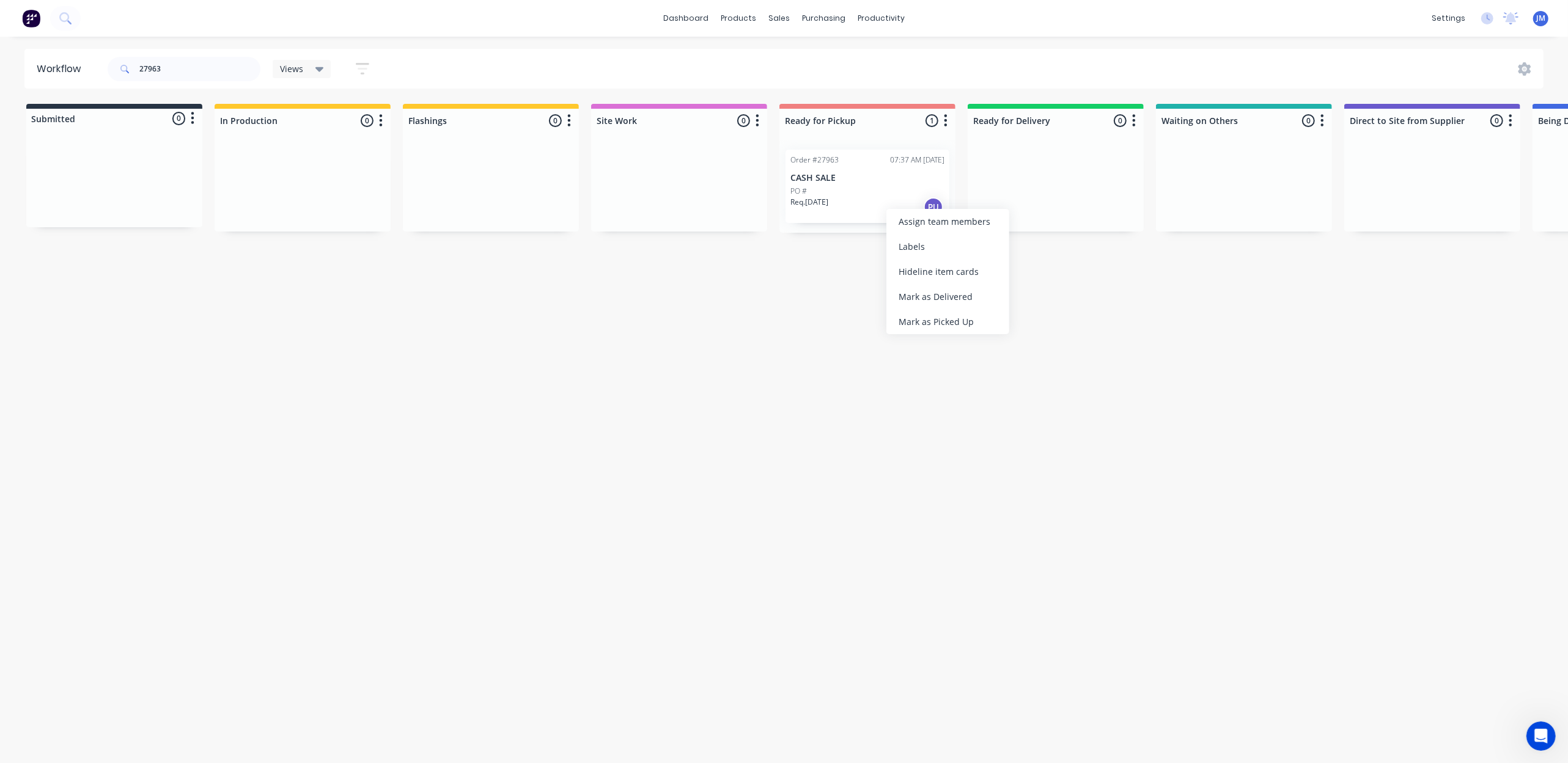
drag, startPoint x: 966, startPoint y: 316, endPoint x: 884, endPoint y: 309, distance: 82.3
click at [965, 316] on div "Mark as Picked Up" at bounding box center [948, 321] width 123 height 25
click at [116, 62] on span at bounding box center [123, 69] width 32 height 24
click at [174, 65] on input "27963" at bounding box center [200, 69] width 121 height 24
type input "2"
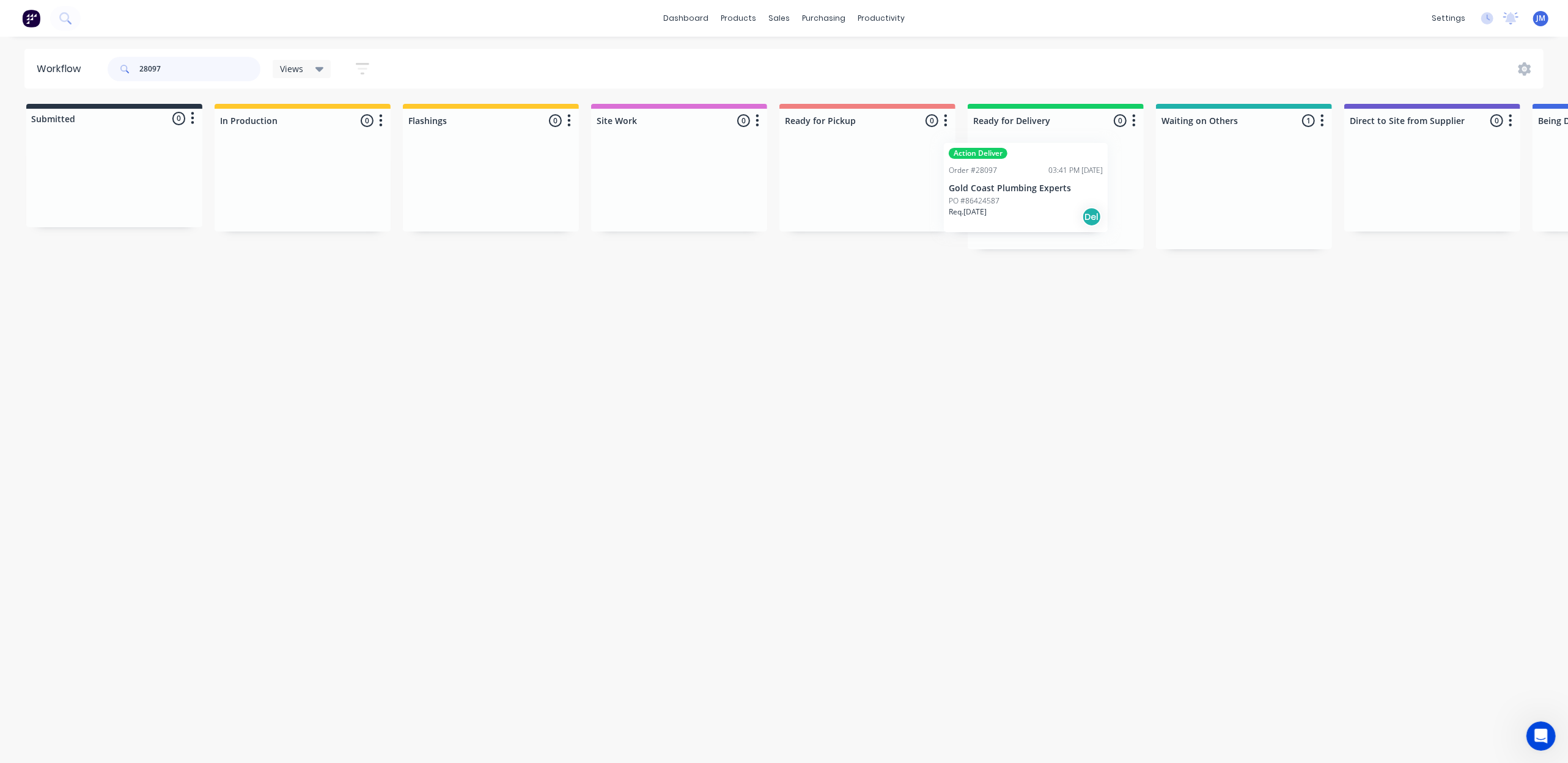
drag, startPoint x: 1219, startPoint y: 219, endPoint x: 1003, endPoint y: 207, distance: 216.3
click at [1003, 207] on div "Submitted 0 Status colour #273444 hex #273444 Save Cancel Summaries Total order…" at bounding box center [1099, 176] width 2216 height 145
drag, startPoint x: 499, startPoint y: 196, endPoint x: 821, endPoint y: 186, distance: 322.2
click at [821, 187] on div "Submitted 0 Status colour #273444 hex #273444 Save Cancel Summaries Total order…" at bounding box center [1099, 168] width 2216 height 129
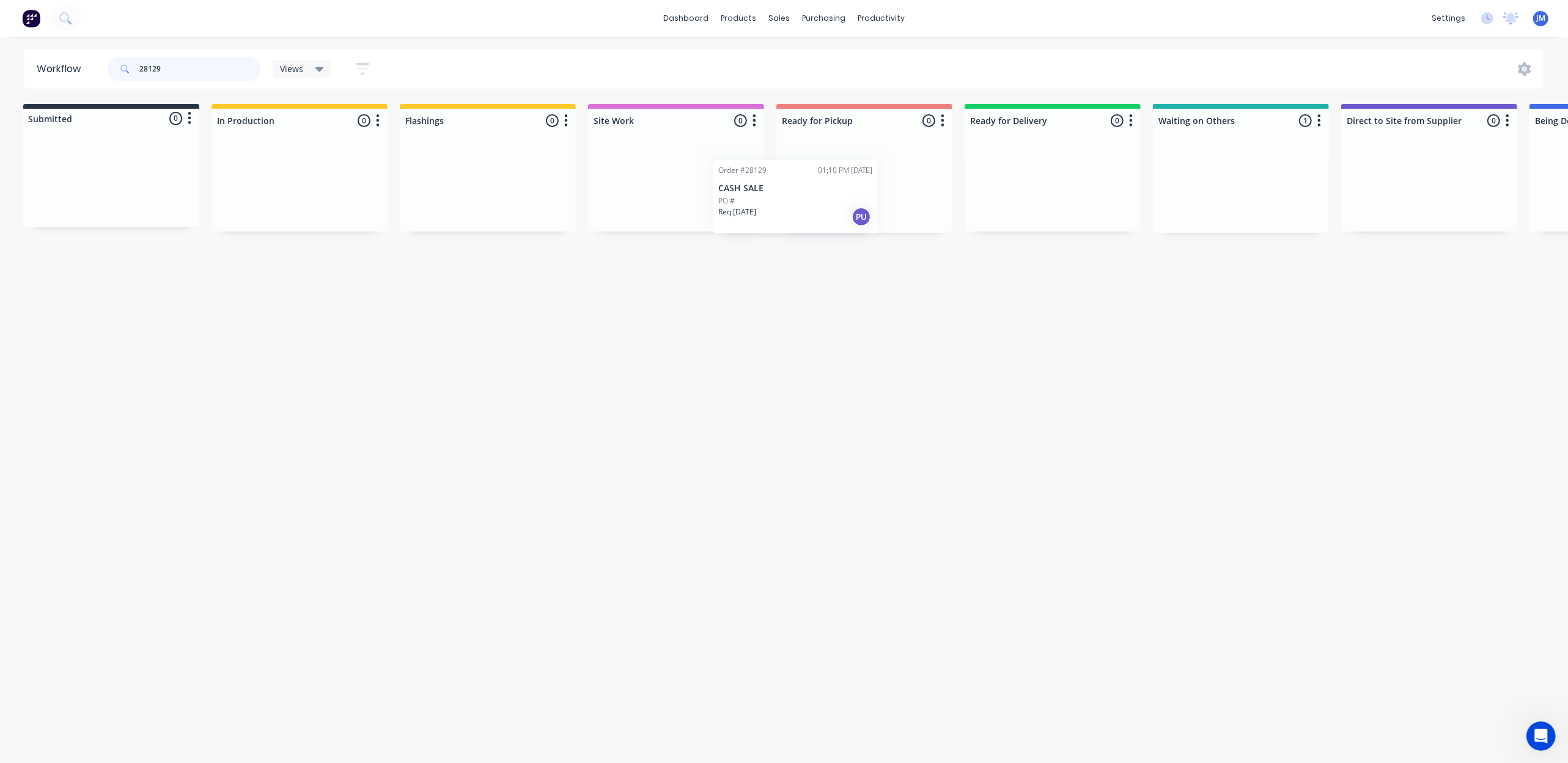
drag, startPoint x: 1259, startPoint y: 204, endPoint x: 812, endPoint y: 213, distance: 447.1
click at [802, 217] on div "Submitted 0 Status colour #273444 hex #273444 Save Cancel Summaries Total order…" at bounding box center [1096, 168] width 2216 height 129
drag, startPoint x: 1226, startPoint y: 201, endPoint x: 797, endPoint y: 185, distance: 429.3
click at [796, 180] on div "Submitted 0 Status colour #273444 hex #273444 Save Cancel Summaries Total order…" at bounding box center [1093, 168] width 2216 height 129
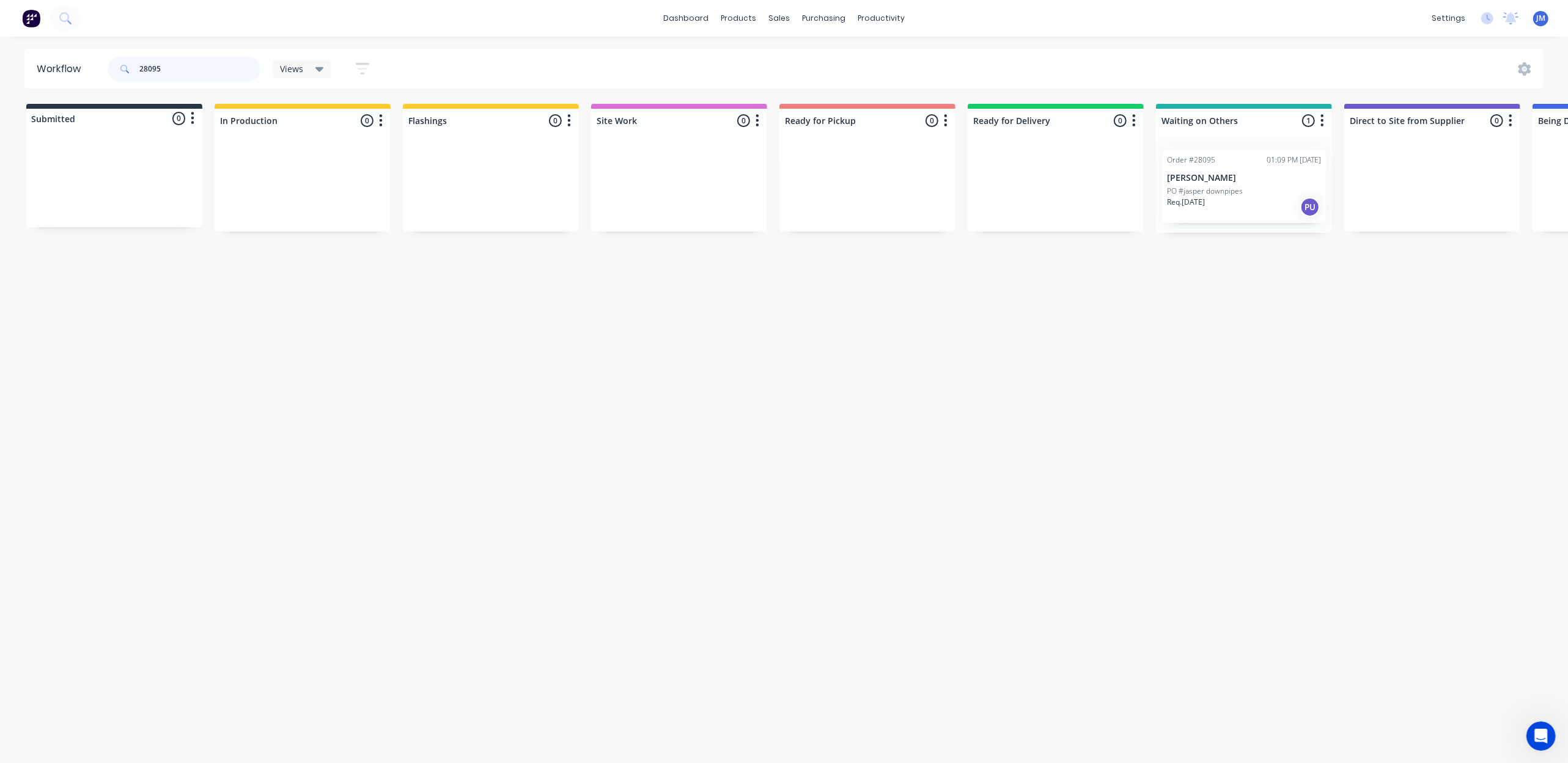
scroll to position [0, 3]
drag, startPoint x: 1209, startPoint y: 184, endPoint x: 788, endPoint y: 187, distance: 421.0
click at [788, 187] on div "Submitted 0 Status colour #273444 hex #273444 Save Cancel Summaries Total order…" at bounding box center [1097, 168] width 2216 height 129
drag, startPoint x: 1229, startPoint y: 184, endPoint x: 781, endPoint y: 145, distance: 449.7
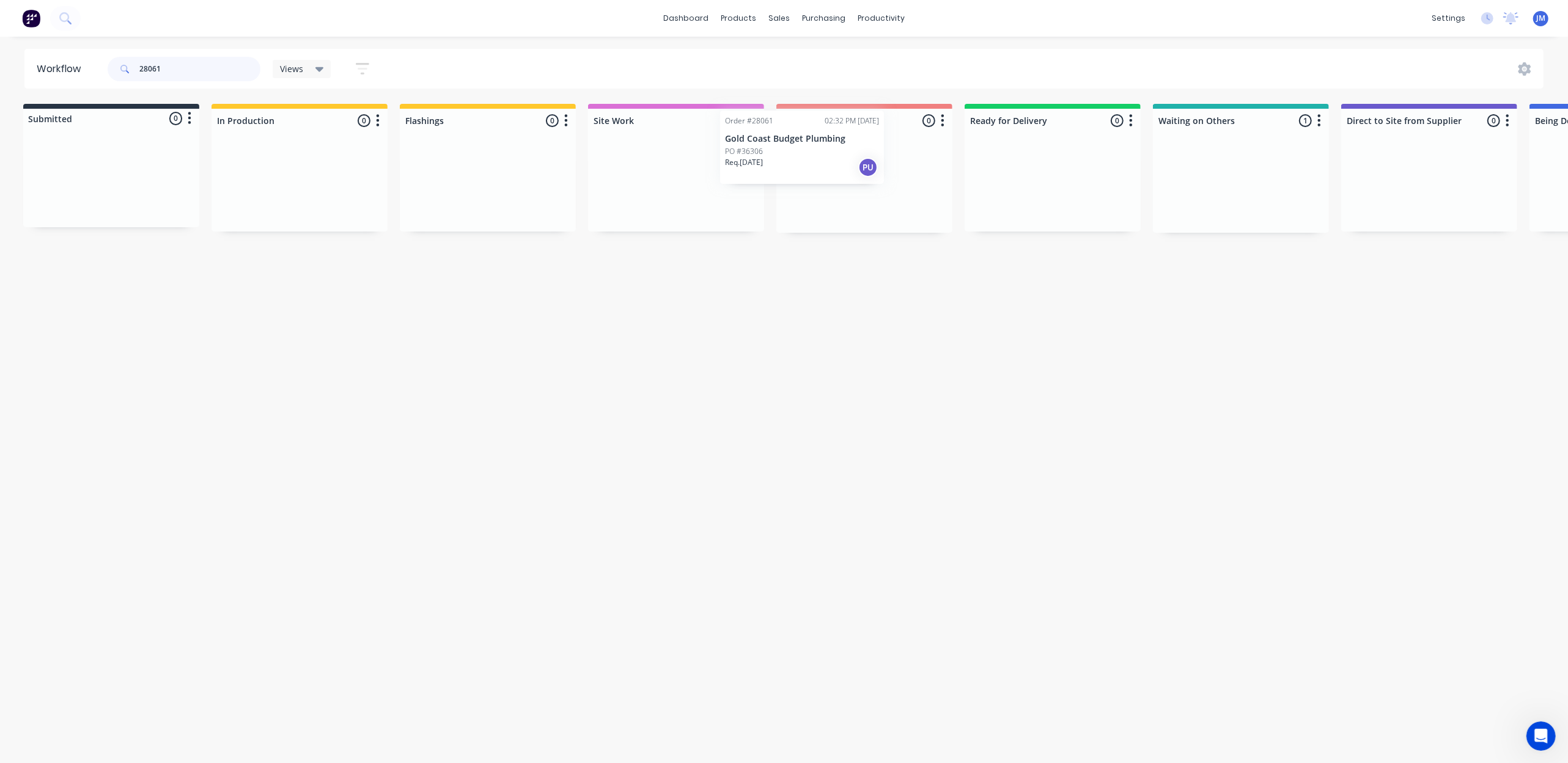
click at [781, 145] on div "Submitted 0 Status colour #273444 hex #273444 Save Cancel Summaries Total order…" at bounding box center [1096, 168] width 2216 height 129
drag, startPoint x: 1246, startPoint y: 201, endPoint x: 855, endPoint y: 207, distance: 391.0
click at [851, 209] on div "Submitted 0 Status colour #273444 hex #273444 Save Cancel Summaries Total order…" at bounding box center [1096, 168] width 2216 height 129
drag, startPoint x: 1220, startPoint y: 182, endPoint x: 842, endPoint y: 172, distance: 378.1
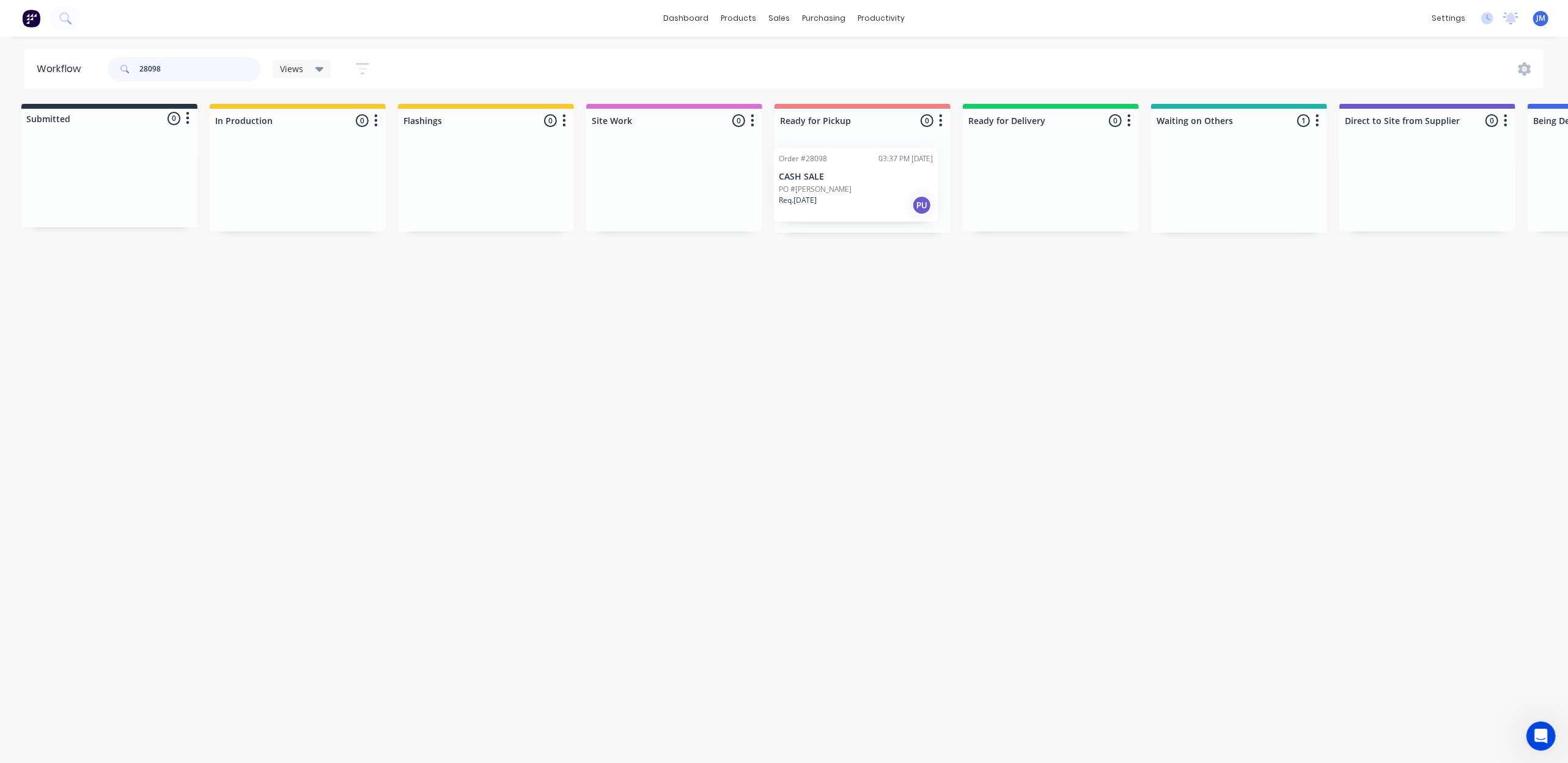
click at [842, 173] on div "Submitted 0 Status colour #273444 hex #273444 Save Cancel Summaries Total order…" at bounding box center [1094, 168] width 2216 height 129
drag, startPoint x: 1160, startPoint y: 199, endPoint x: 762, endPoint y: 189, distance: 398.1
click at [762, 189] on div "Submitted 0 Status colour #273444 hex #273444 Save Cancel Summaries Total order…" at bounding box center [1094, 173] width 2216 height 139
drag, startPoint x: 1192, startPoint y: 201, endPoint x: 776, endPoint y: 171, distance: 417.1
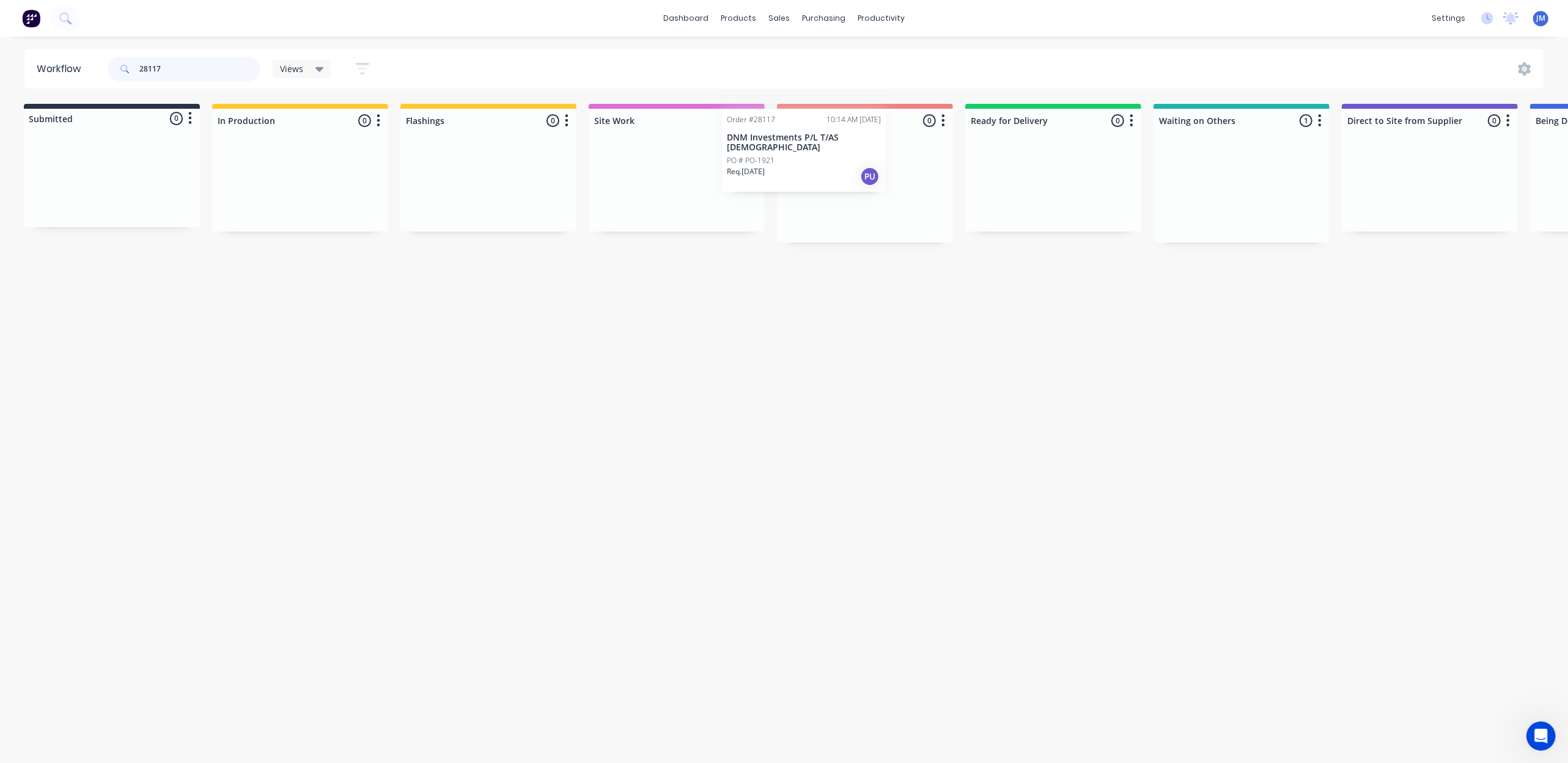
click at [756, 164] on div "Submitted 0 Status colour #273444 hex #273444 Save Cancel Summaries Total order…" at bounding box center [1097, 173] width 2216 height 139
drag, startPoint x: 1149, startPoint y: 215, endPoint x: 819, endPoint y: 180, distance: 331.9
click at [820, 179] on div "Submitted 0 Status colour #273444 hex #273444 Save Cancel Summaries Total order…" at bounding box center [1095, 168] width 2216 height 129
type input "2"
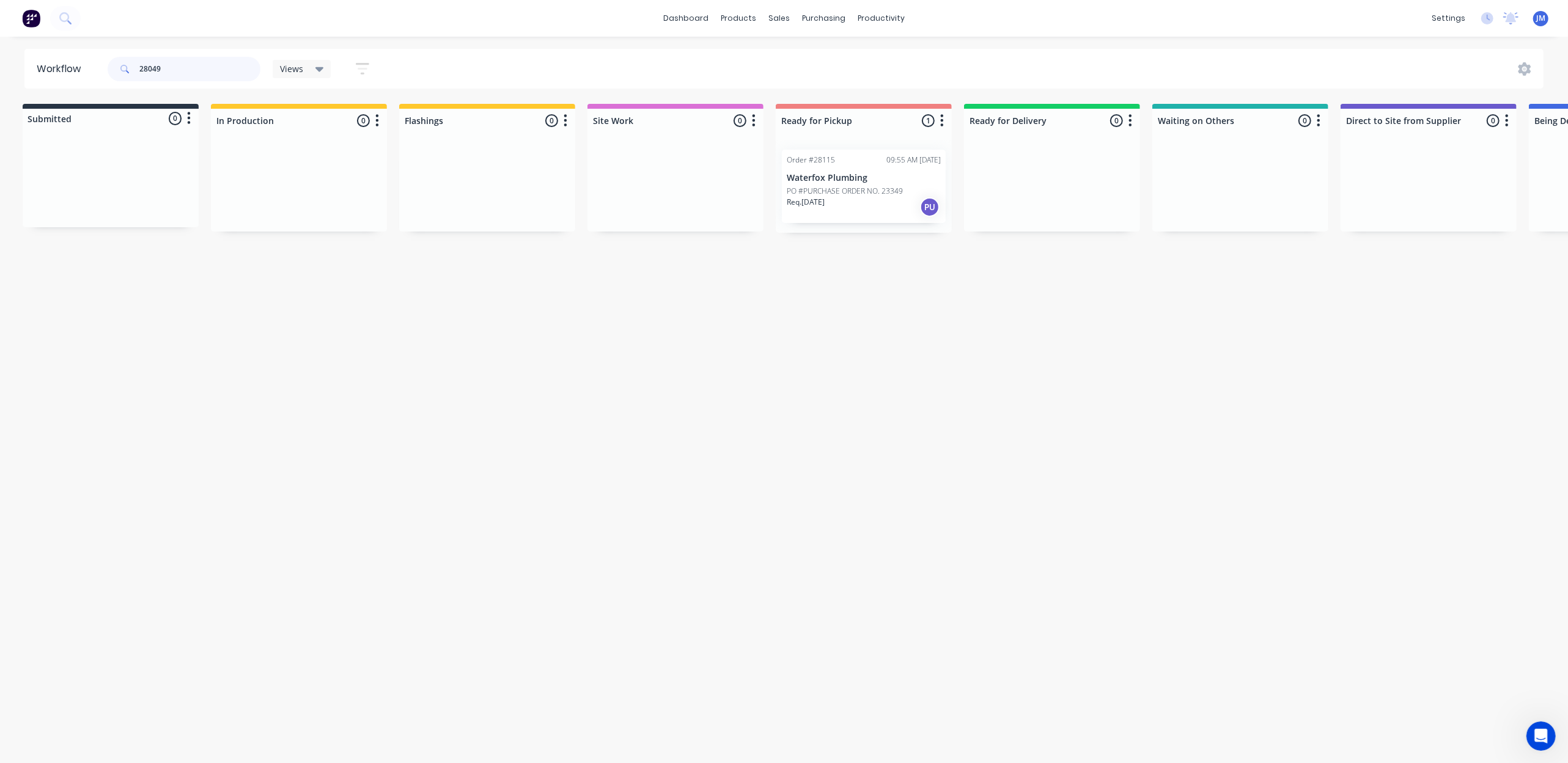
scroll to position [0, 0]
click at [834, 178] on p "CASH SALE" at bounding box center [867, 178] width 154 height 10
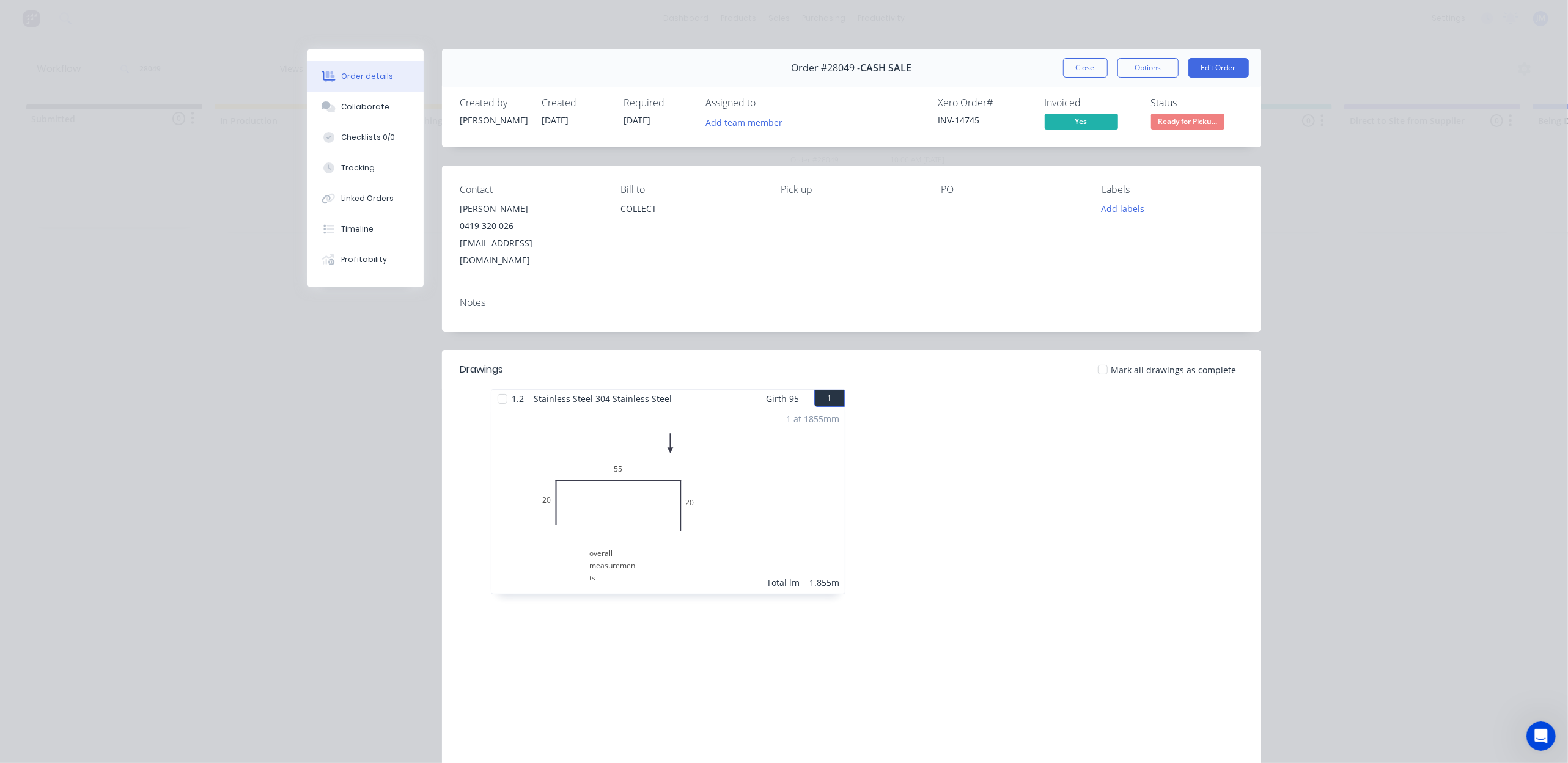
click at [1201, 117] on span "Ready for Picku..." at bounding box center [1187, 122] width 74 height 15
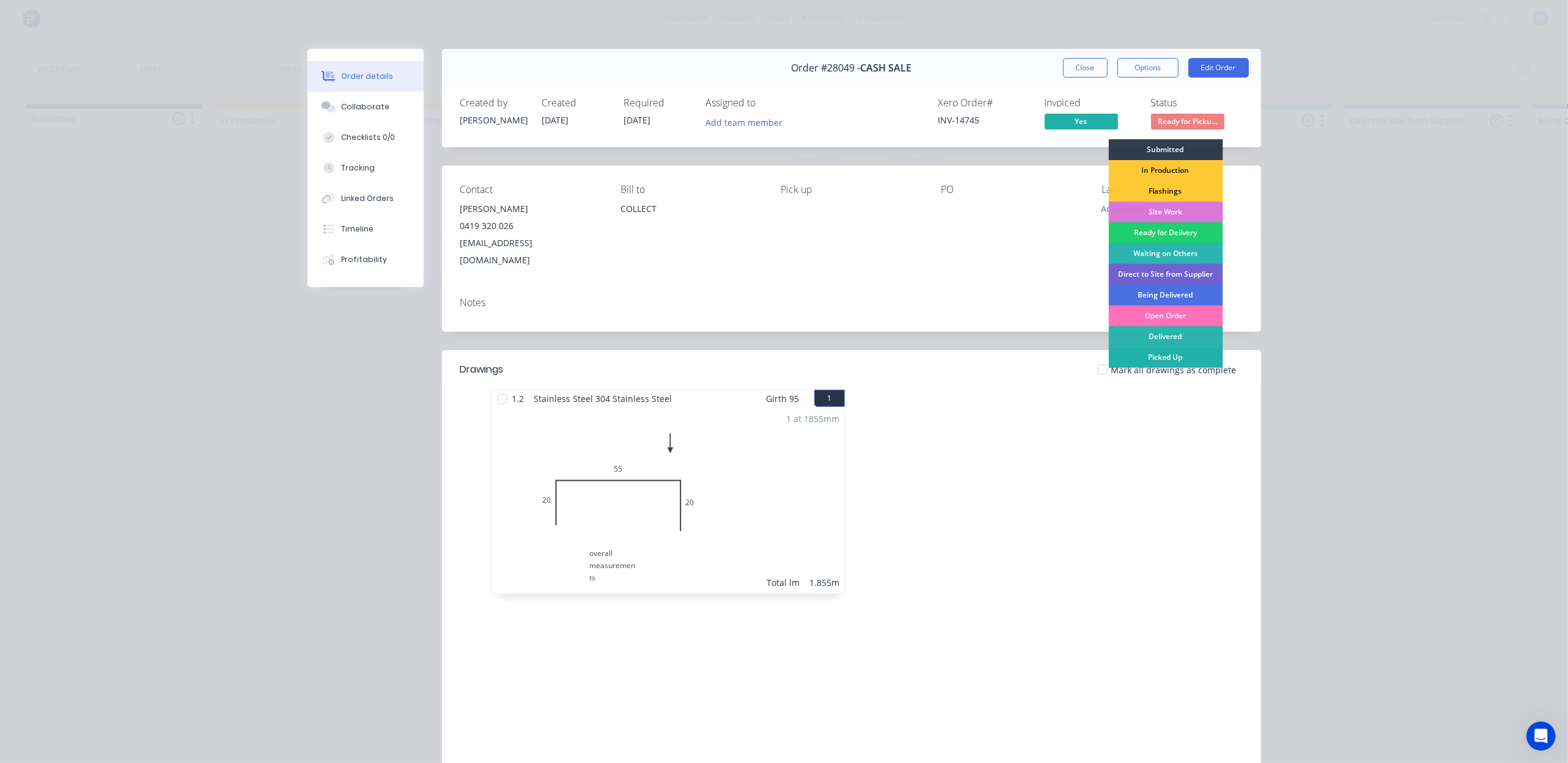
click at [1176, 364] on div "Picked Up" at bounding box center [1165, 358] width 115 height 20
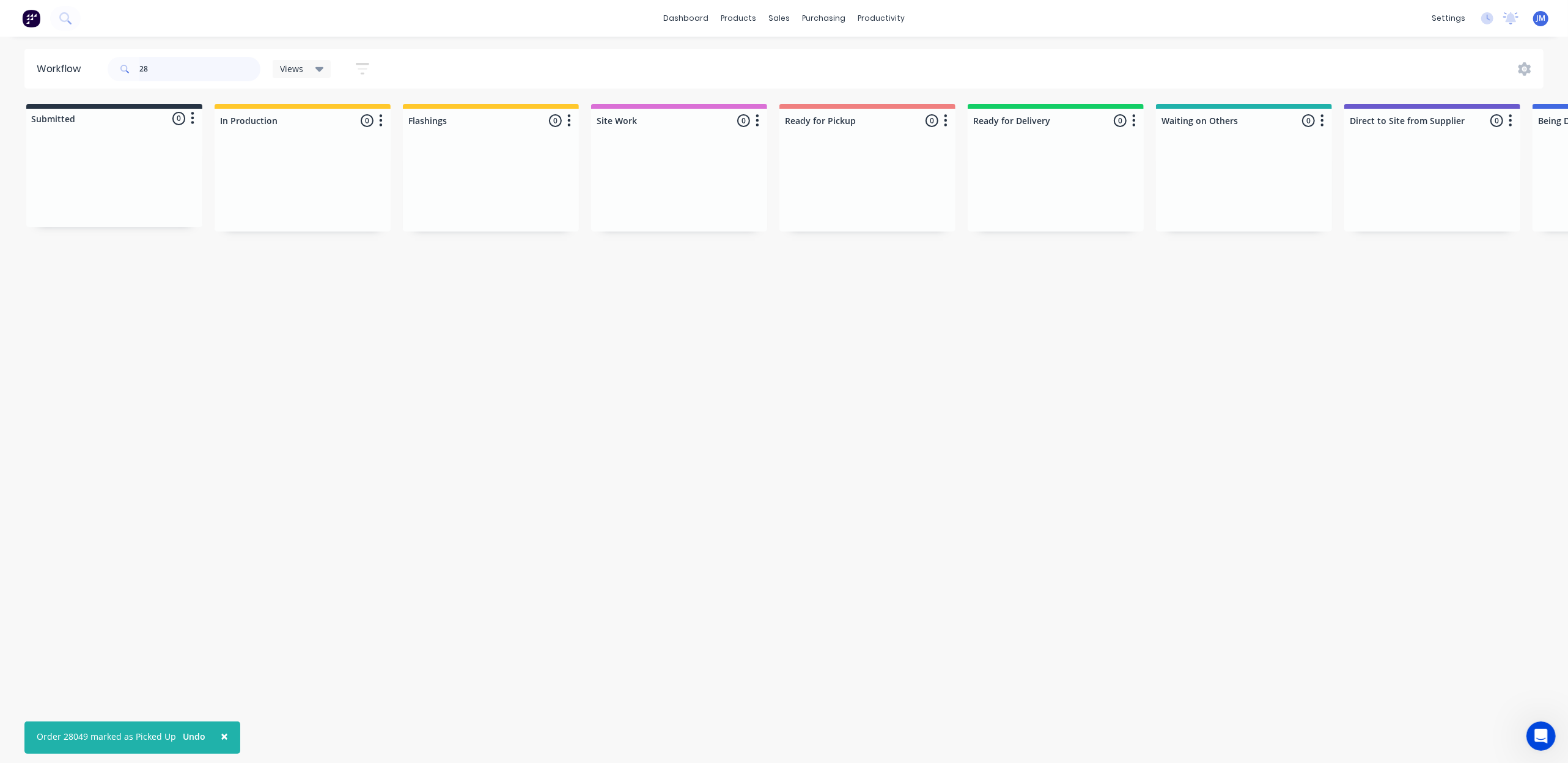
type input "2"
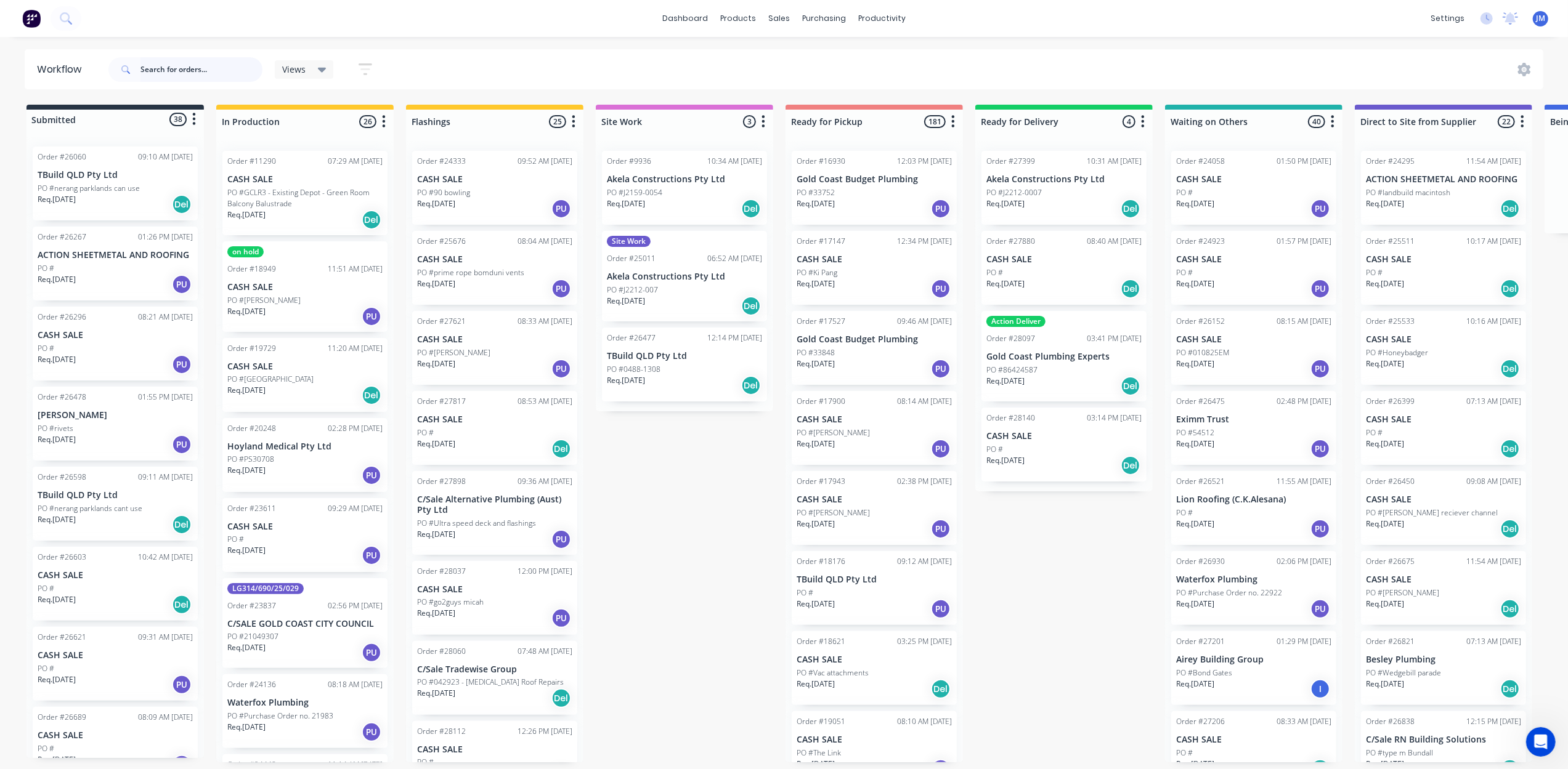
click at [213, 75] on input "text" at bounding box center [201, 70] width 122 height 24
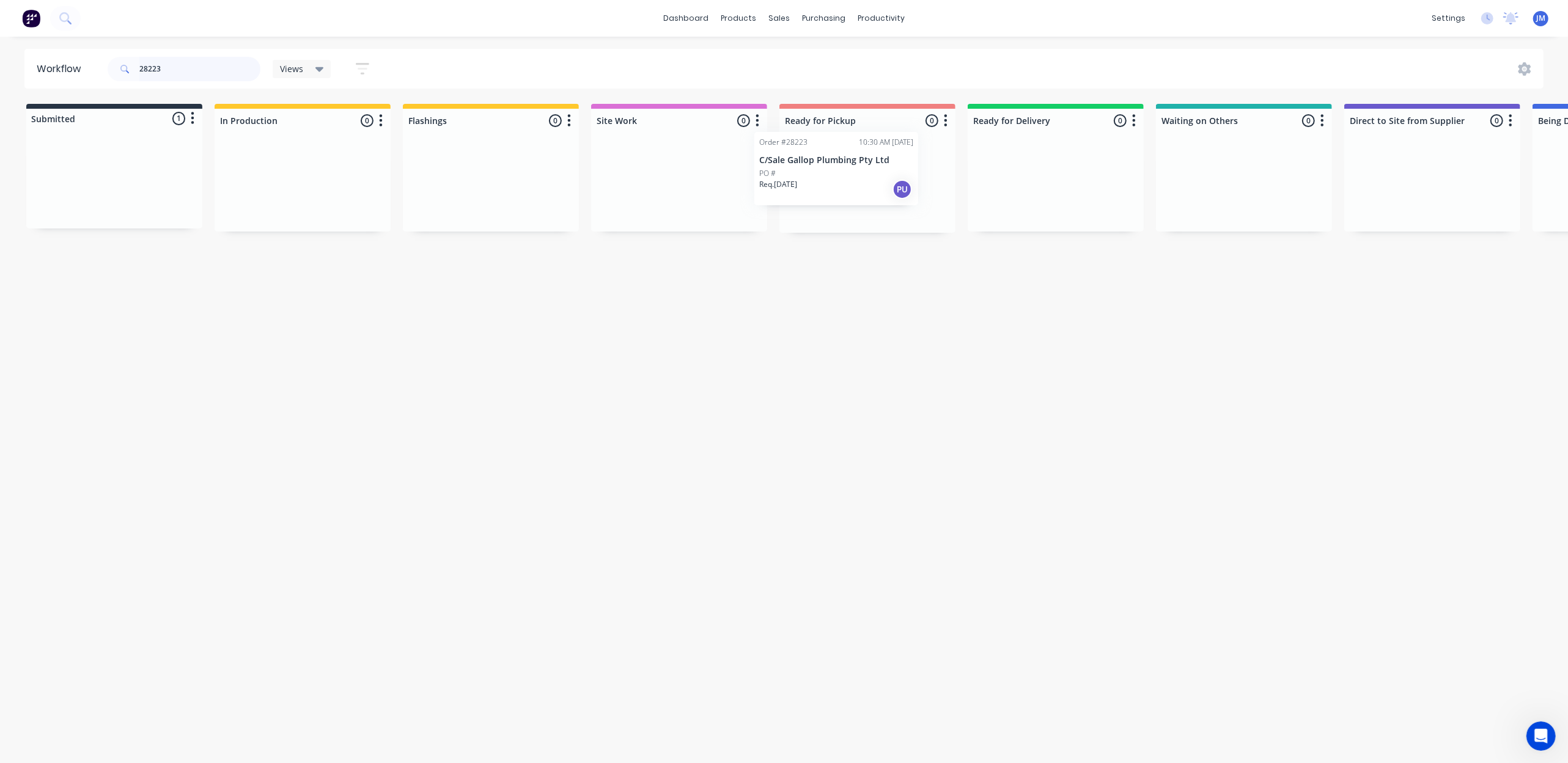
drag, startPoint x: 169, startPoint y: 175, endPoint x: 883, endPoint y: 148, distance: 714.5
click at [879, 147] on div "Submitted 1 Status colour #273444 hex #273444 Save Cancel Summaries Total order…" at bounding box center [1099, 168] width 2216 height 129
click at [867, 298] on div "Mark as Picked Up" at bounding box center [892, 293] width 123 height 25
click at [199, 71] on input "28047" at bounding box center [200, 69] width 121 height 24
type input "2"
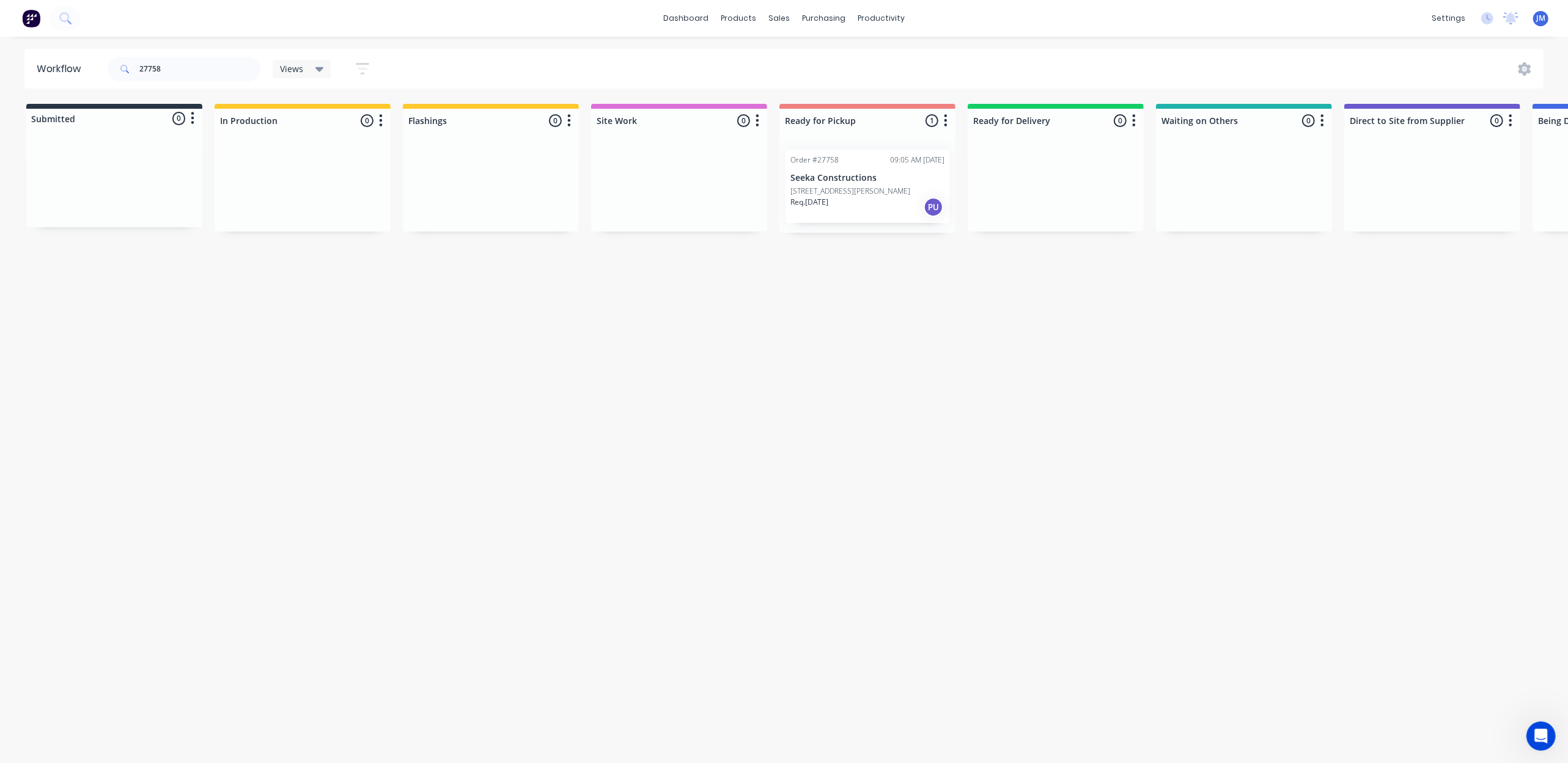
drag, startPoint x: 872, startPoint y: 201, endPoint x: 873, endPoint y: 193, distance: 8.1
click at [915, 304] on div "Mark as Picked Up" at bounding box center [935, 308] width 123 height 25
click at [188, 62] on input "27758" at bounding box center [200, 69] width 121 height 24
type input "2"
drag, startPoint x: 834, startPoint y: 185, endPoint x: 824, endPoint y: 185, distance: 10.0
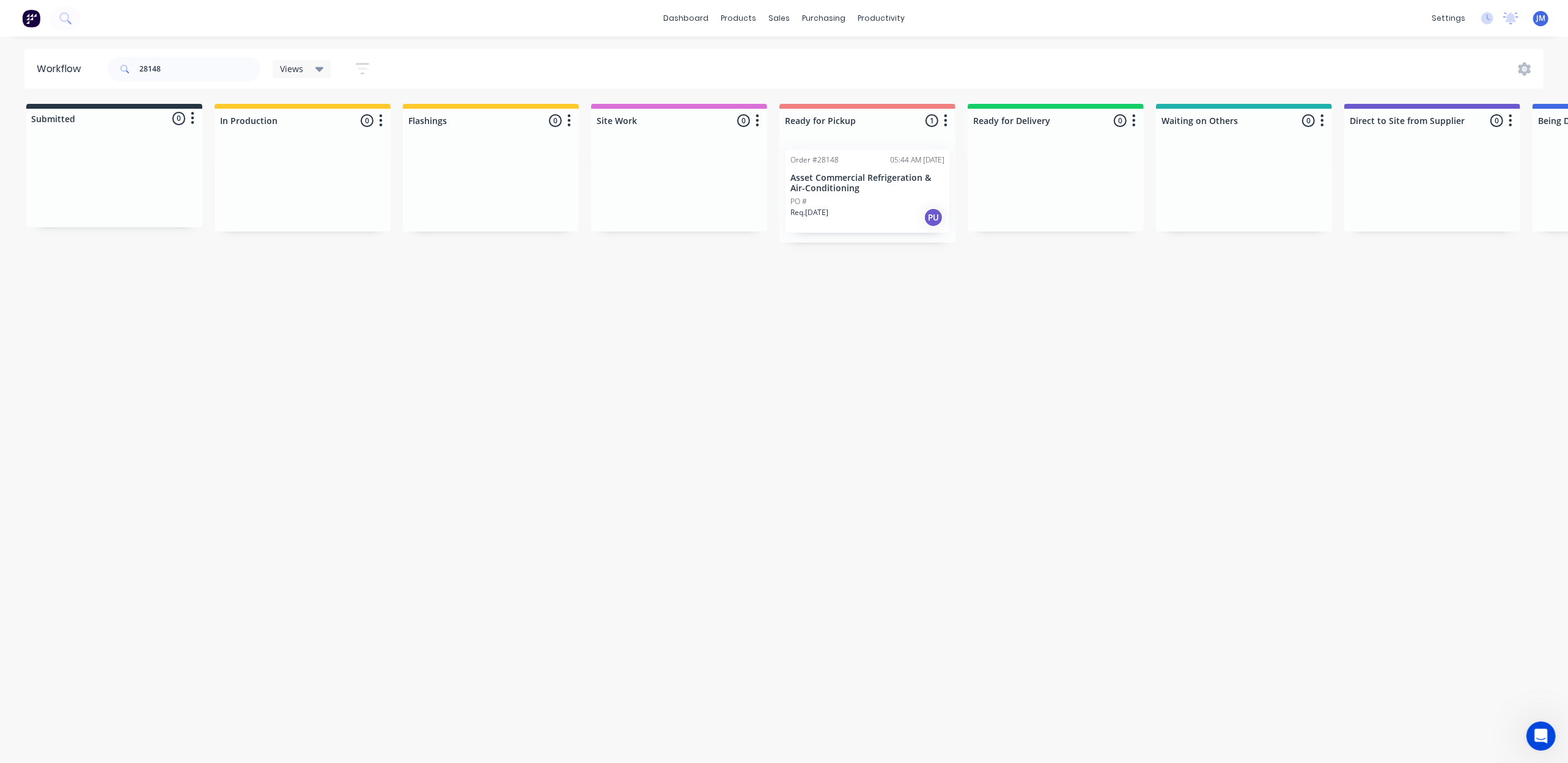
drag, startPoint x: 824, startPoint y: 185, endPoint x: 825, endPoint y: 191, distance: 6.1
click at [873, 301] on div "Mark as Picked Up" at bounding box center [885, 304] width 123 height 25
click at [182, 75] on input "28148" at bounding box center [200, 69] width 121 height 24
type input "2"
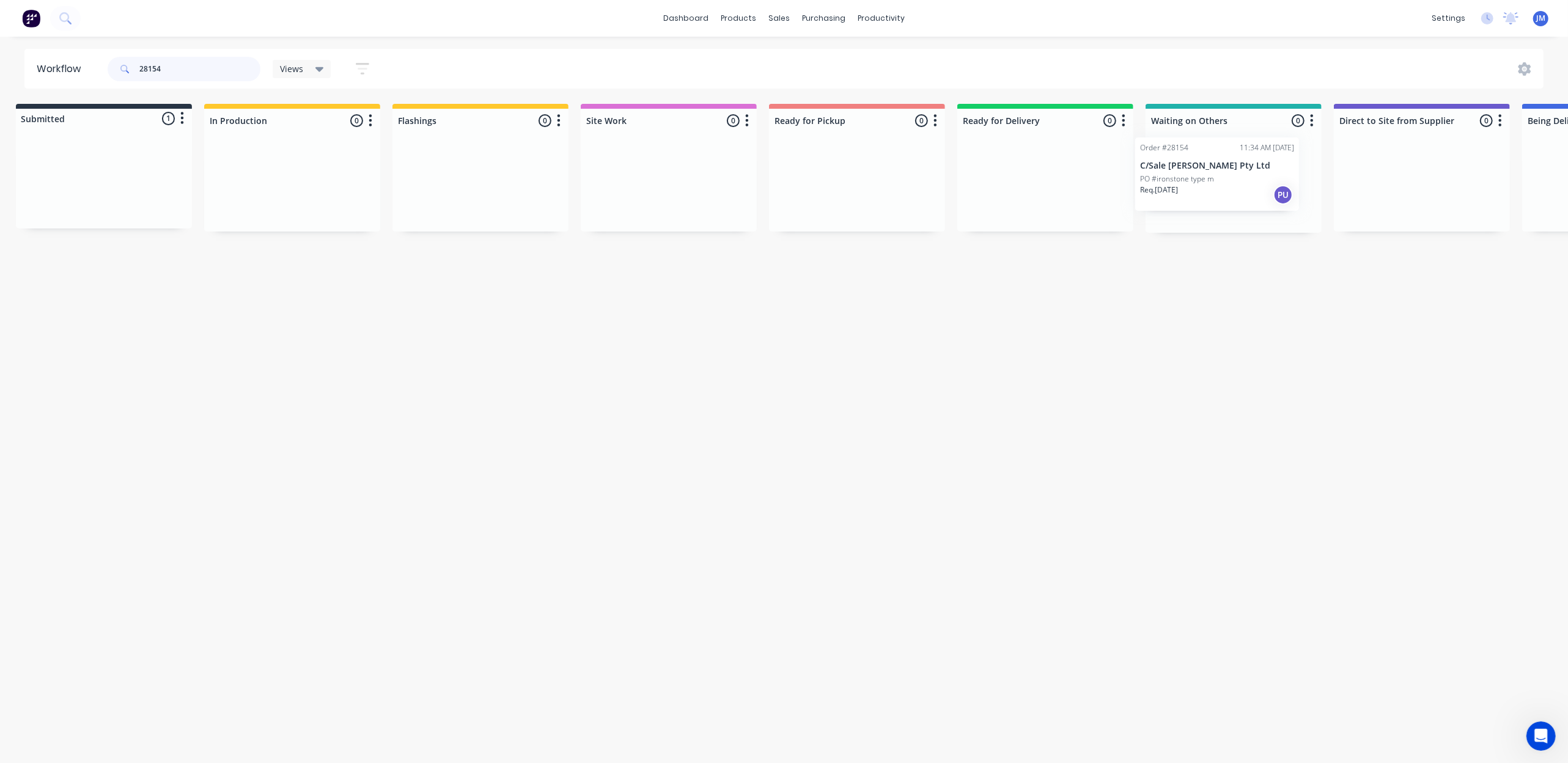
drag, startPoint x: 142, startPoint y: 194, endPoint x: 1247, endPoint y: 186, distance: 1105.0
click at [1247, 186] on div "Submitted 1 Status colour #273444 hex #273444 Save Cancel Summaries Total order…" at bounding box center [1088, 168] width 2216 height 129
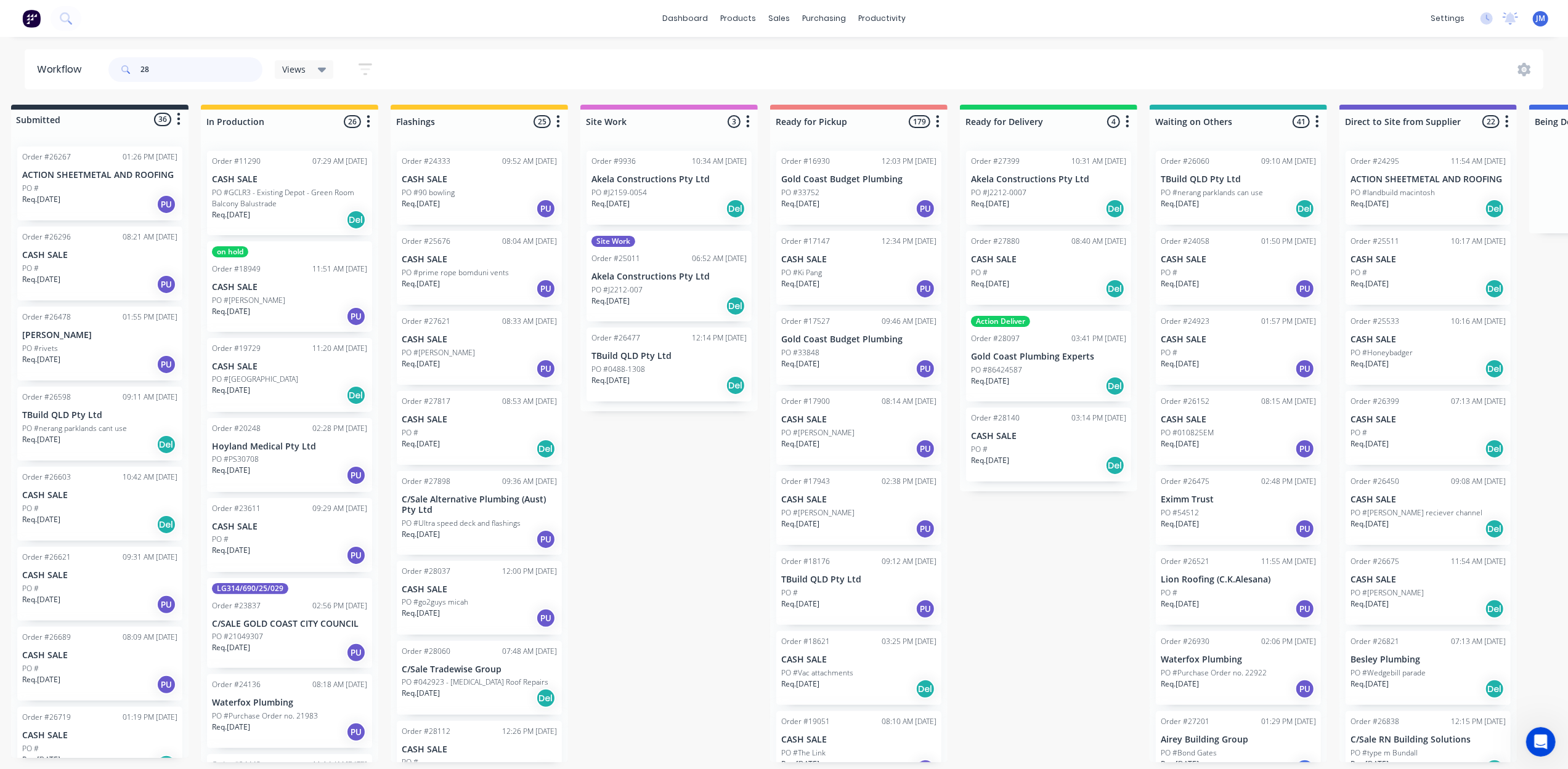
type input "2"
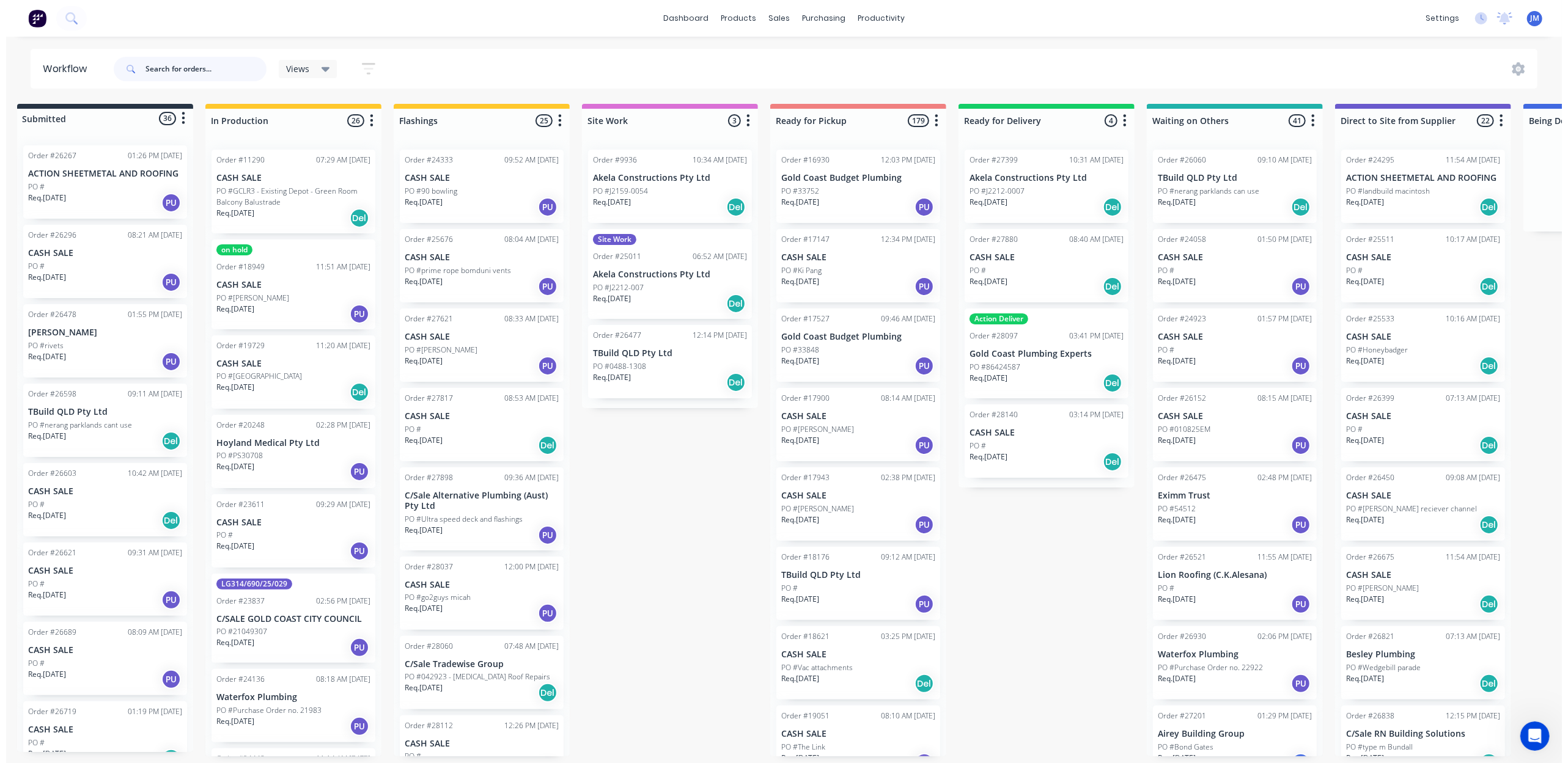
scroll to position [0, 0]
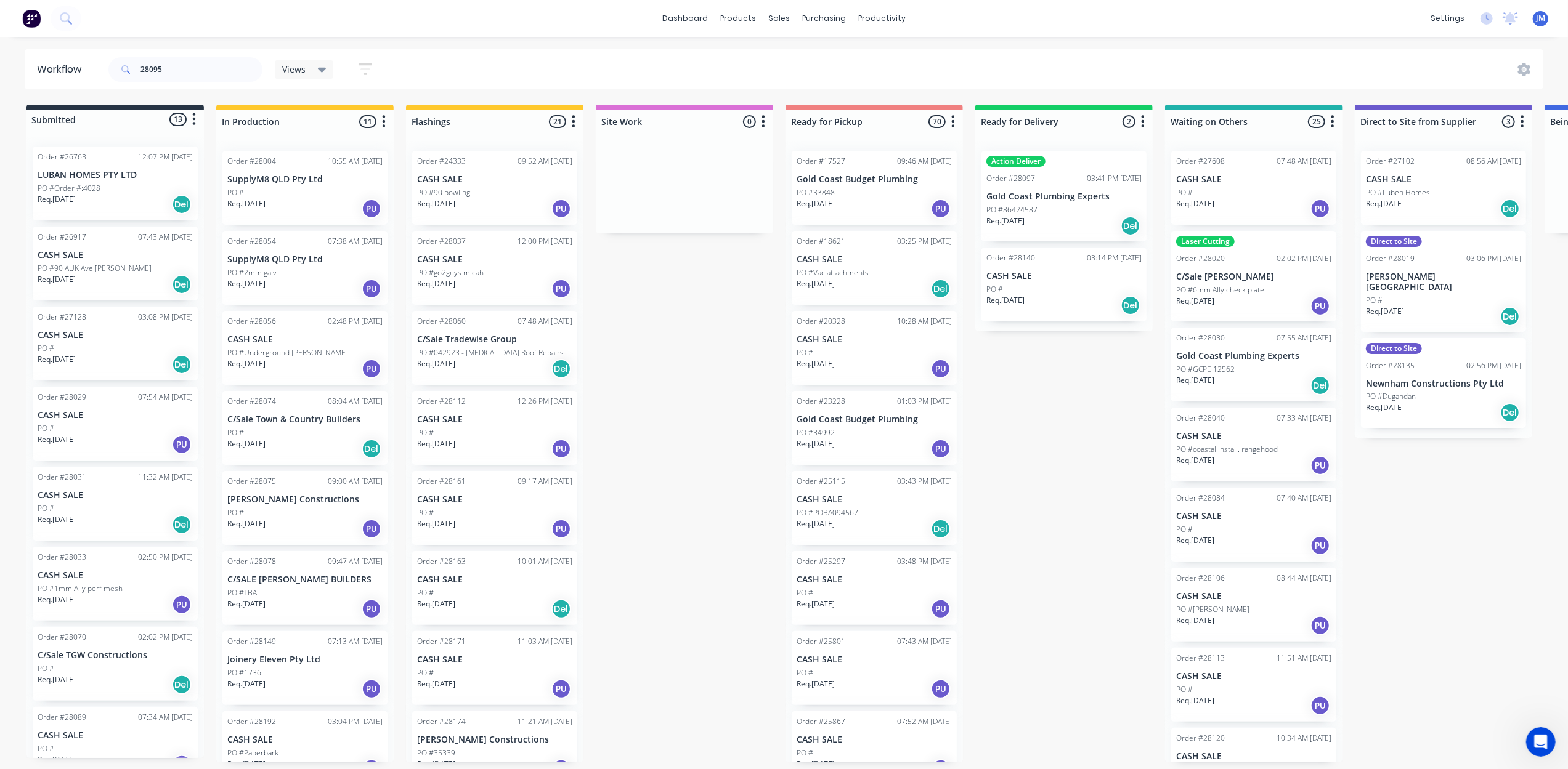
drag, startPoint x: 852, startPoint y: 213, endPoint x: 861, endPoint y: 215, distance: 9.2
click at [765, 259] on div "Submitted 13 Status colour #273444 hex #273444 Save Cancel Summaries Total orde…" at bounding box center [1108, 433] width 2233 height 657
click at [195, 63] on input "28095" at bounding box center [201, 70] width 122 height 24
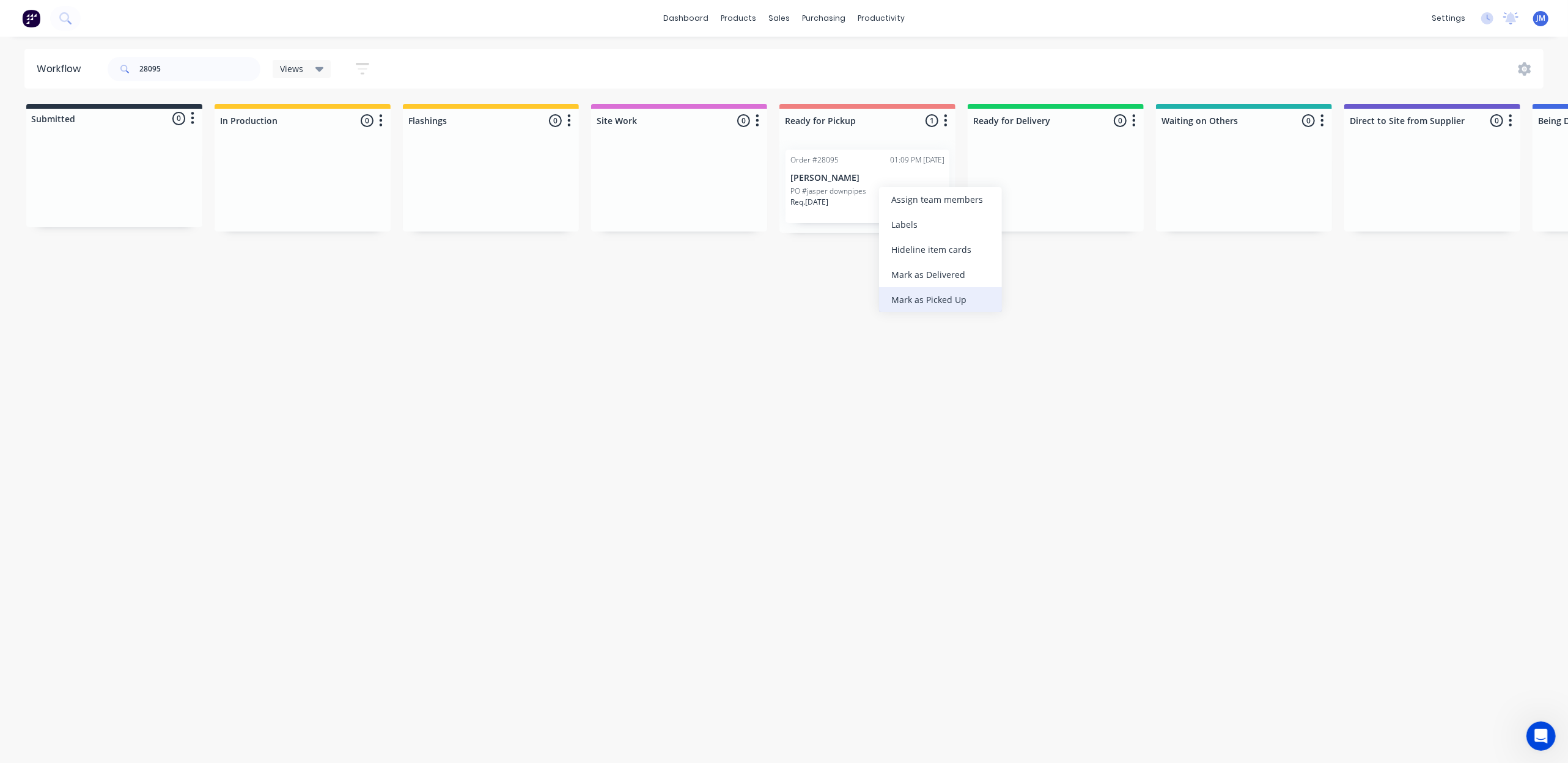
click at [946, 299] on div "Mark as Picked Up" at bounding box center [940, 299] width 123 height 25
drag, startPoint x: 174, startPoint y: 74, endPoint x: 236, endPoint y: 52, distance: 65.8
click at [175, 74] on input "28095" at bounding box center [200, 69] width 121 height 24
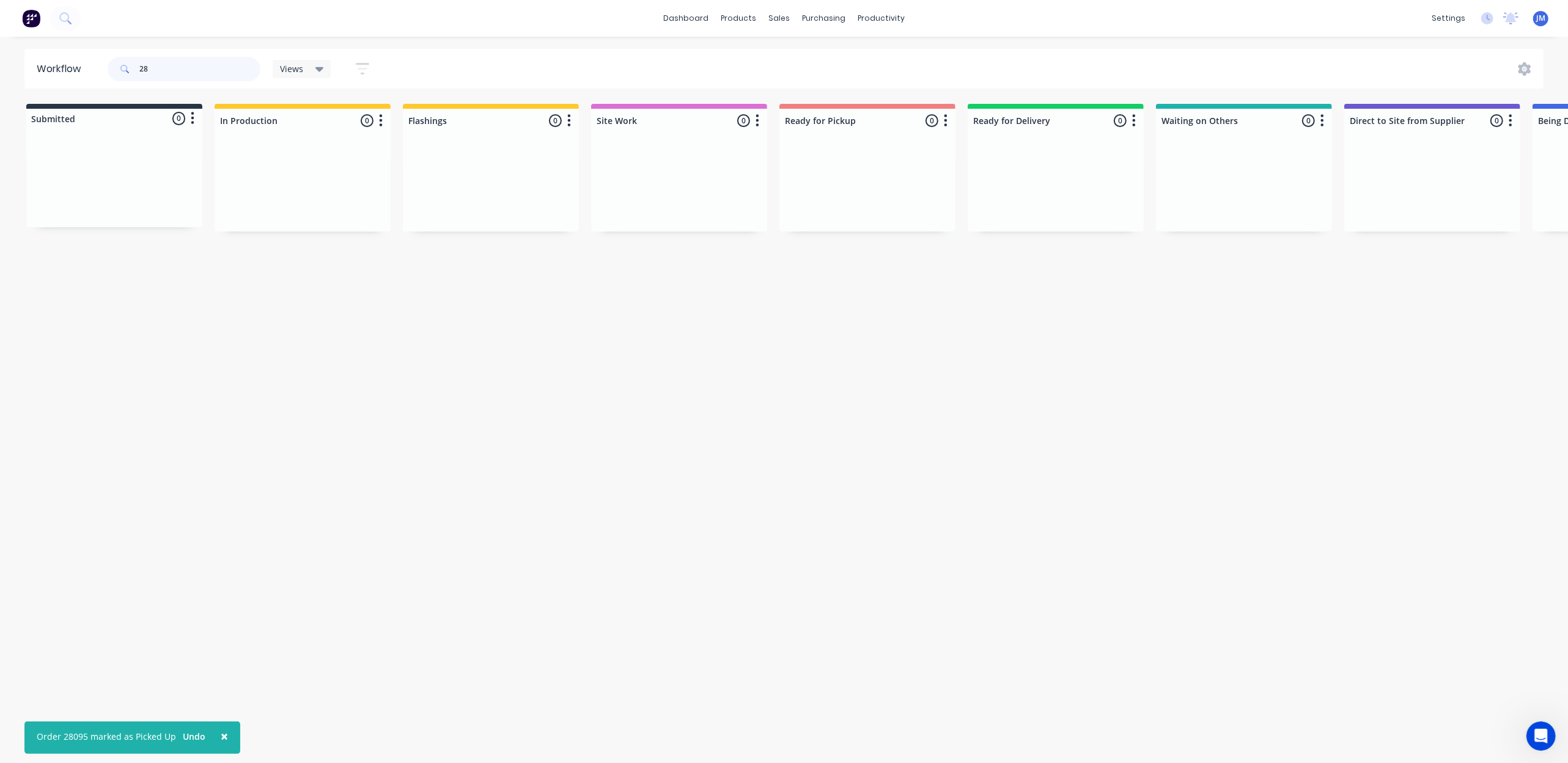
type input "2"
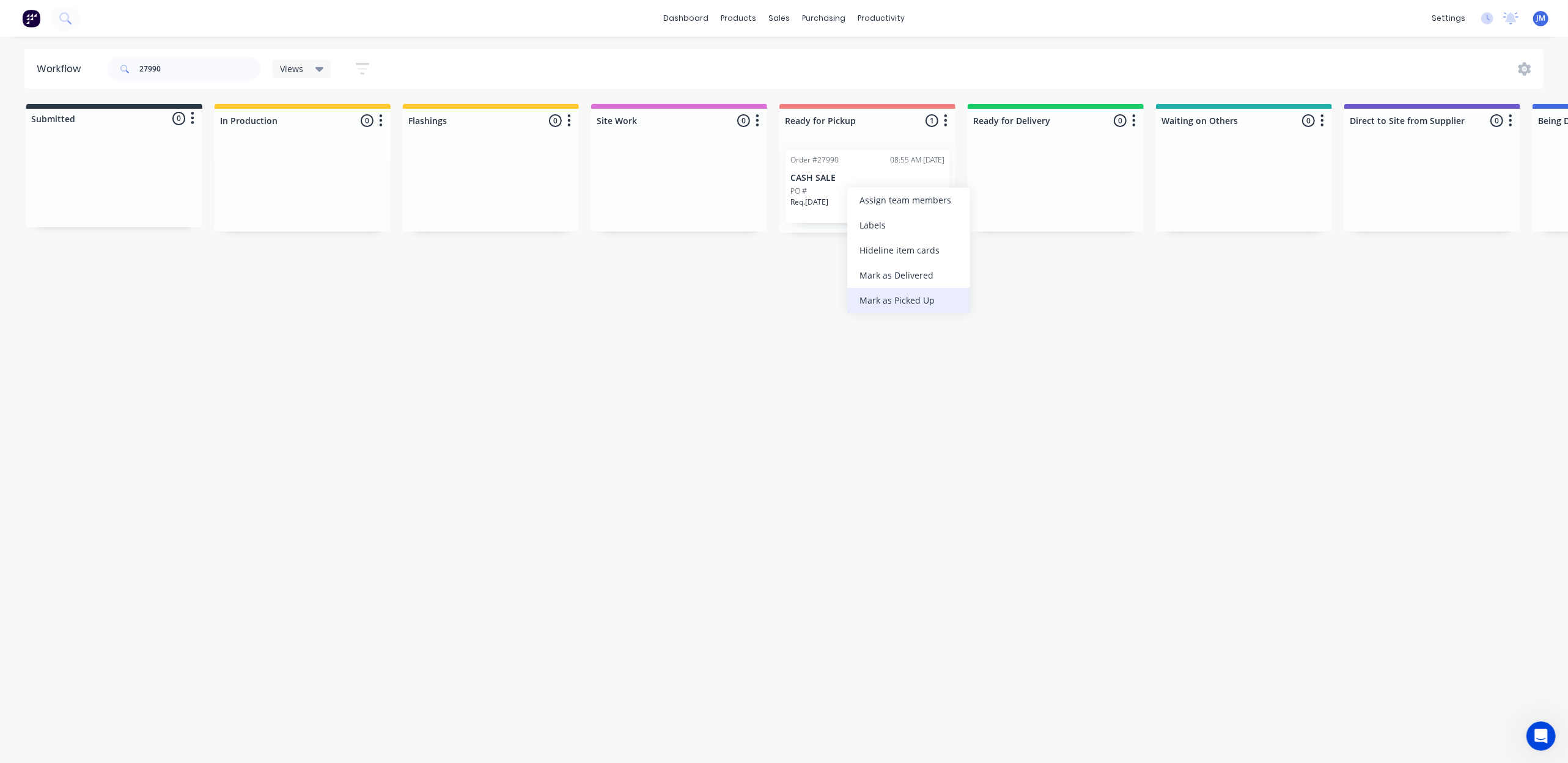
drag, startPoint x: 927, startPoint y: 306, endPoint x: 580, endPoint y: 203, distance: 362.0
click at [926, 304] on div "Mark as Picked Up" at bounding box center [908, 300] width 123 height 25
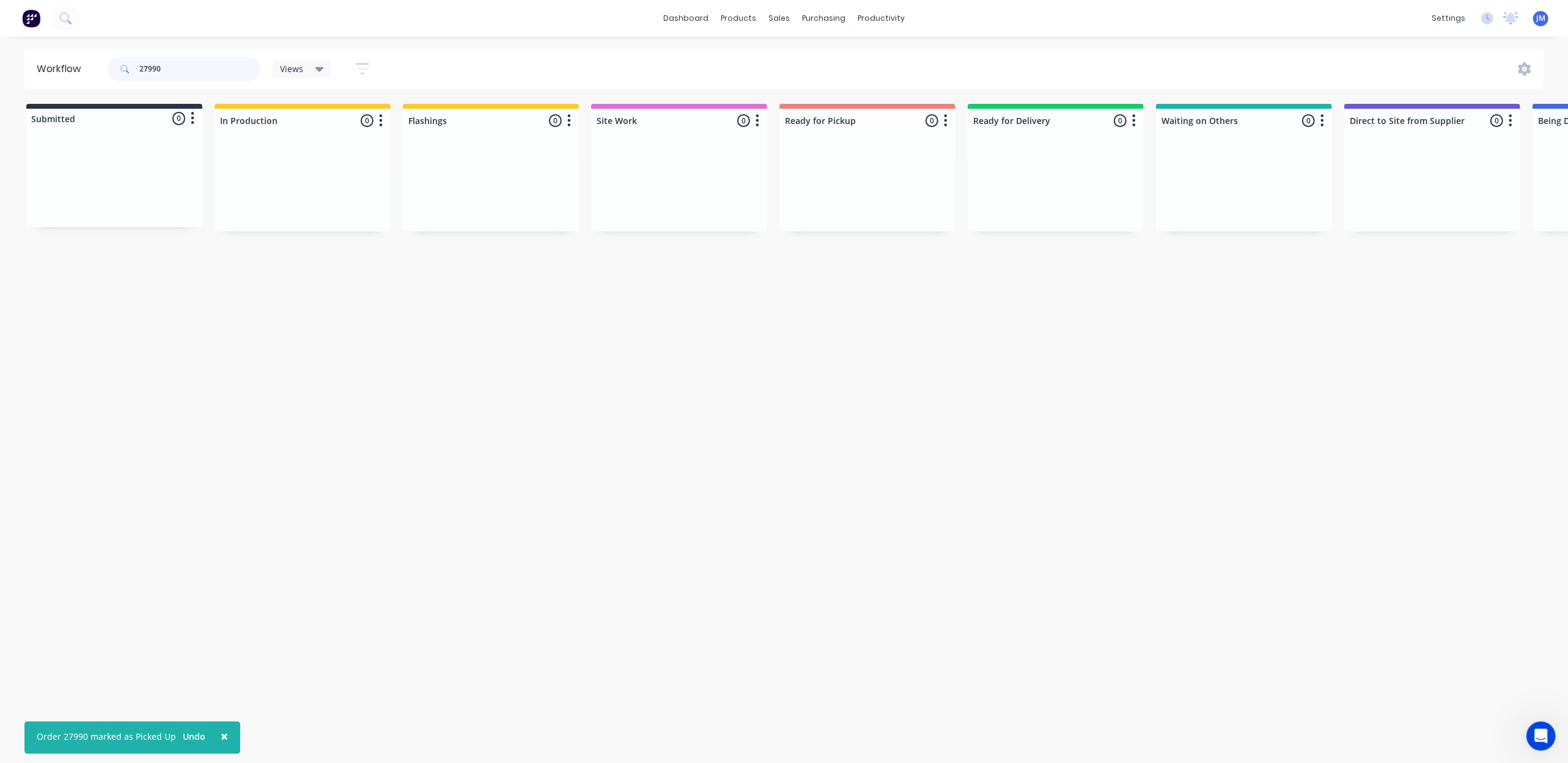
click at [225, 76] on input "27990" at bounding box center [200, 69] width 121 height 24
type input "2"
click at [839, 172] on div "Order #28164 11:46 AM [DATE] CASH SALE PO # Req. [DATE] PU" at bounding box center [867, 186] width 164 height 74
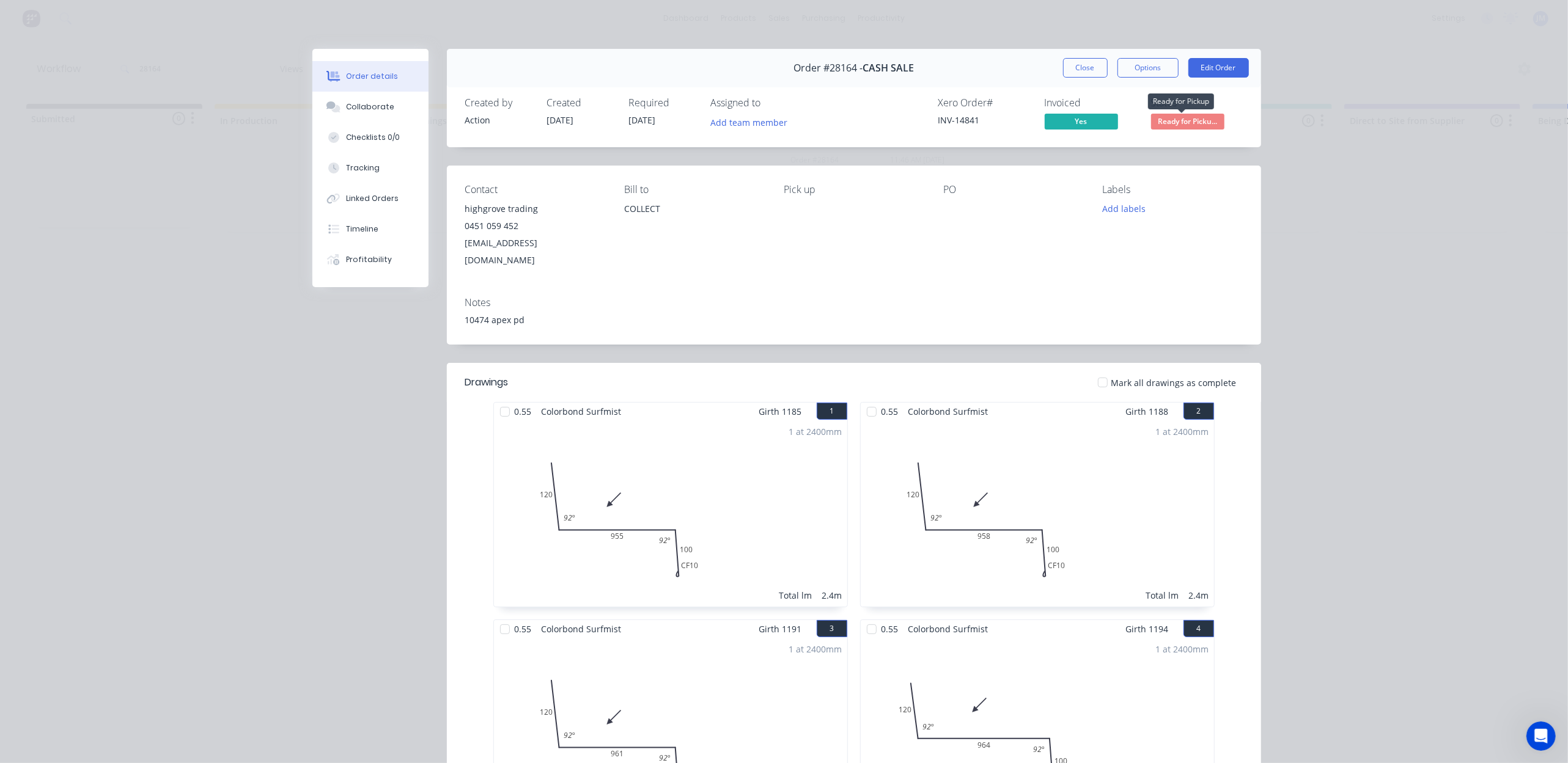
click at [1182, 120] on span "Ready for Picku..." at bounding box center [1187, 122] width 74 height 15
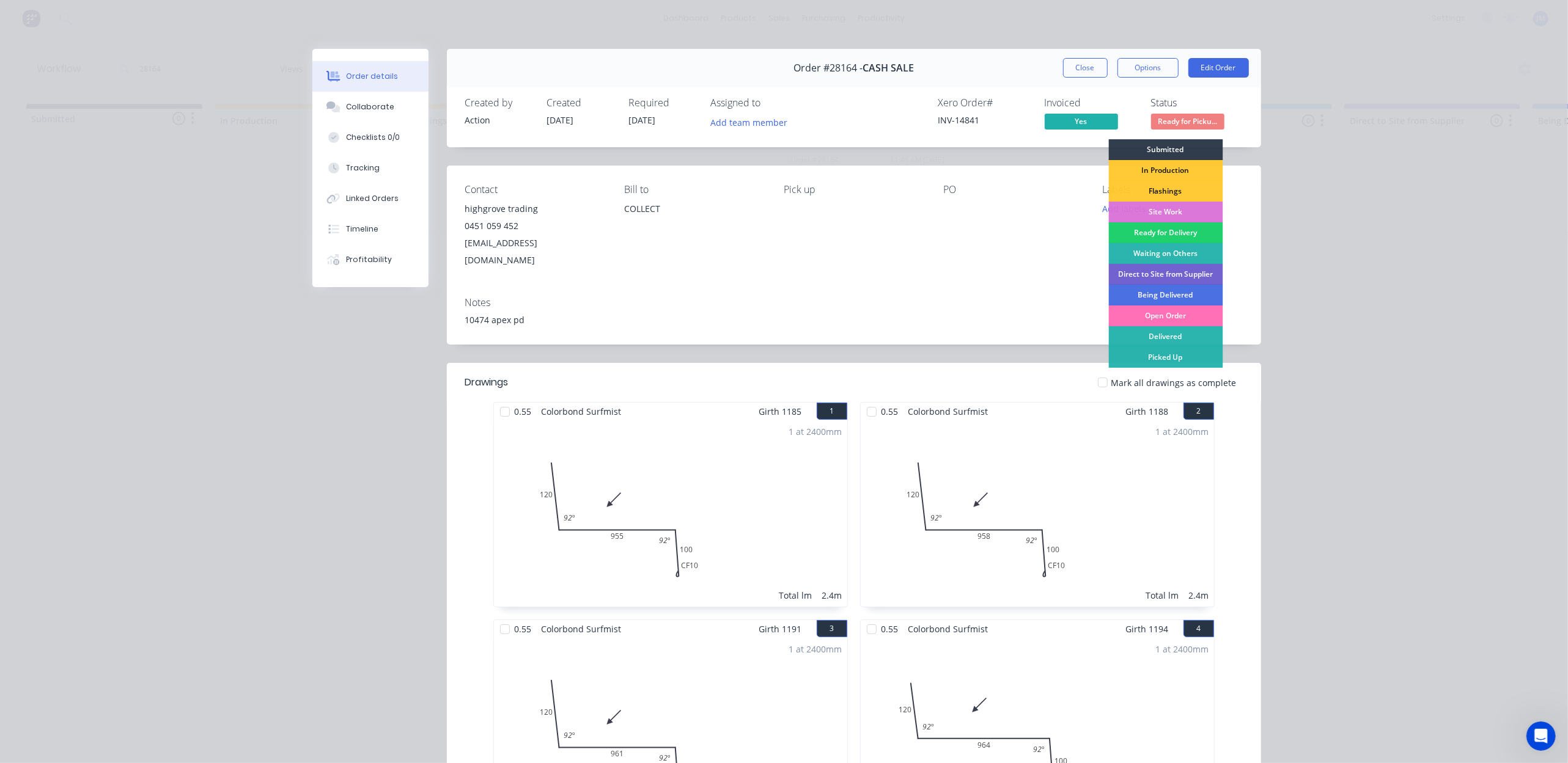
click at [1165, 358] on div "Picked Up" at bounding box center [1165, 358] width 115 height 20
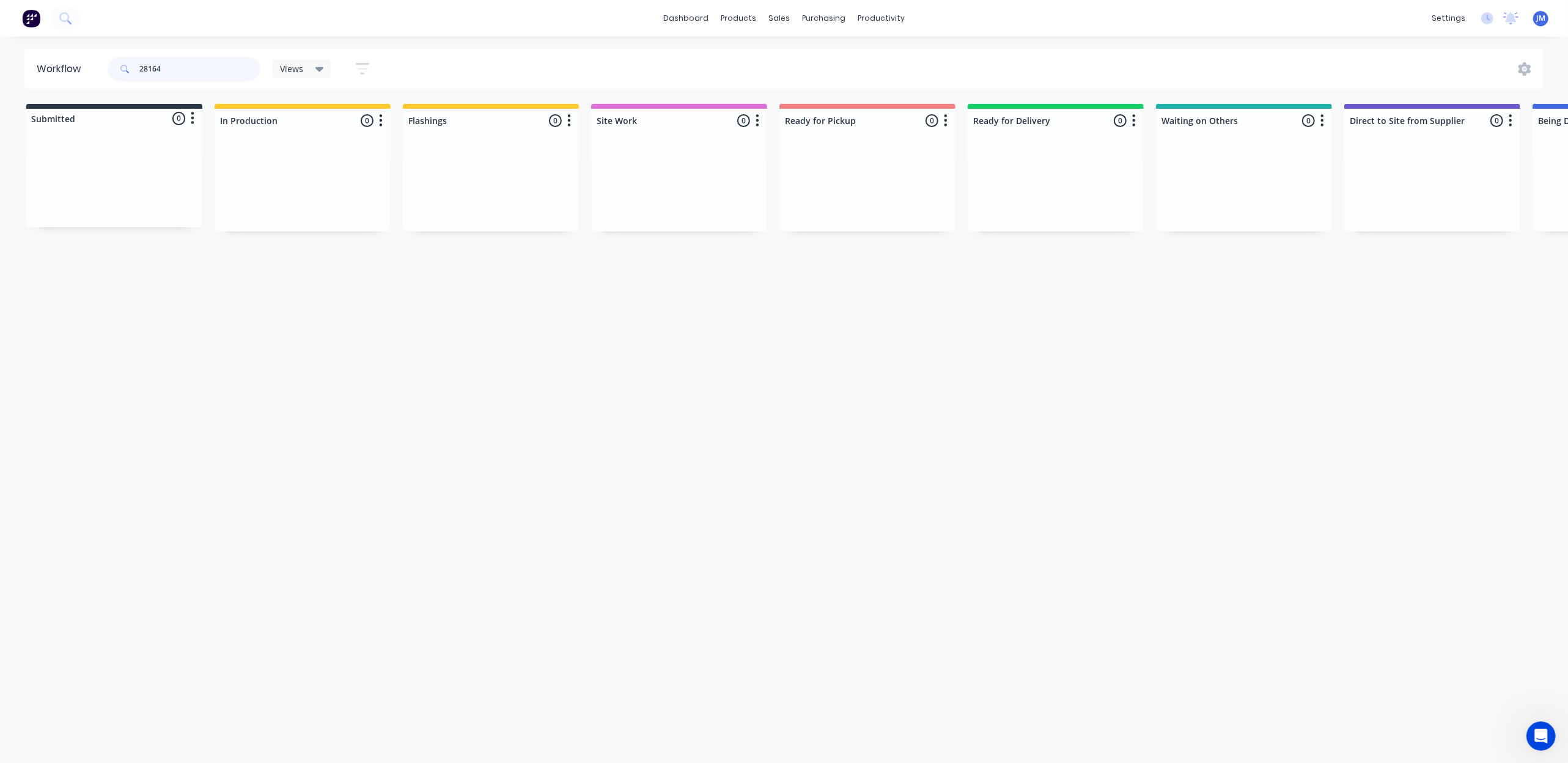
click at [169, 64] on input "28164" at bounding box center [200, 69] width 121 height 24
click at [915, 317] on div "Mark as Picked Up" at bounding box center [908, 322] width 123 height 25
click at [179, 70] on input "27988" at bounding box center [200, 69] width 121 height 24
type input "2"
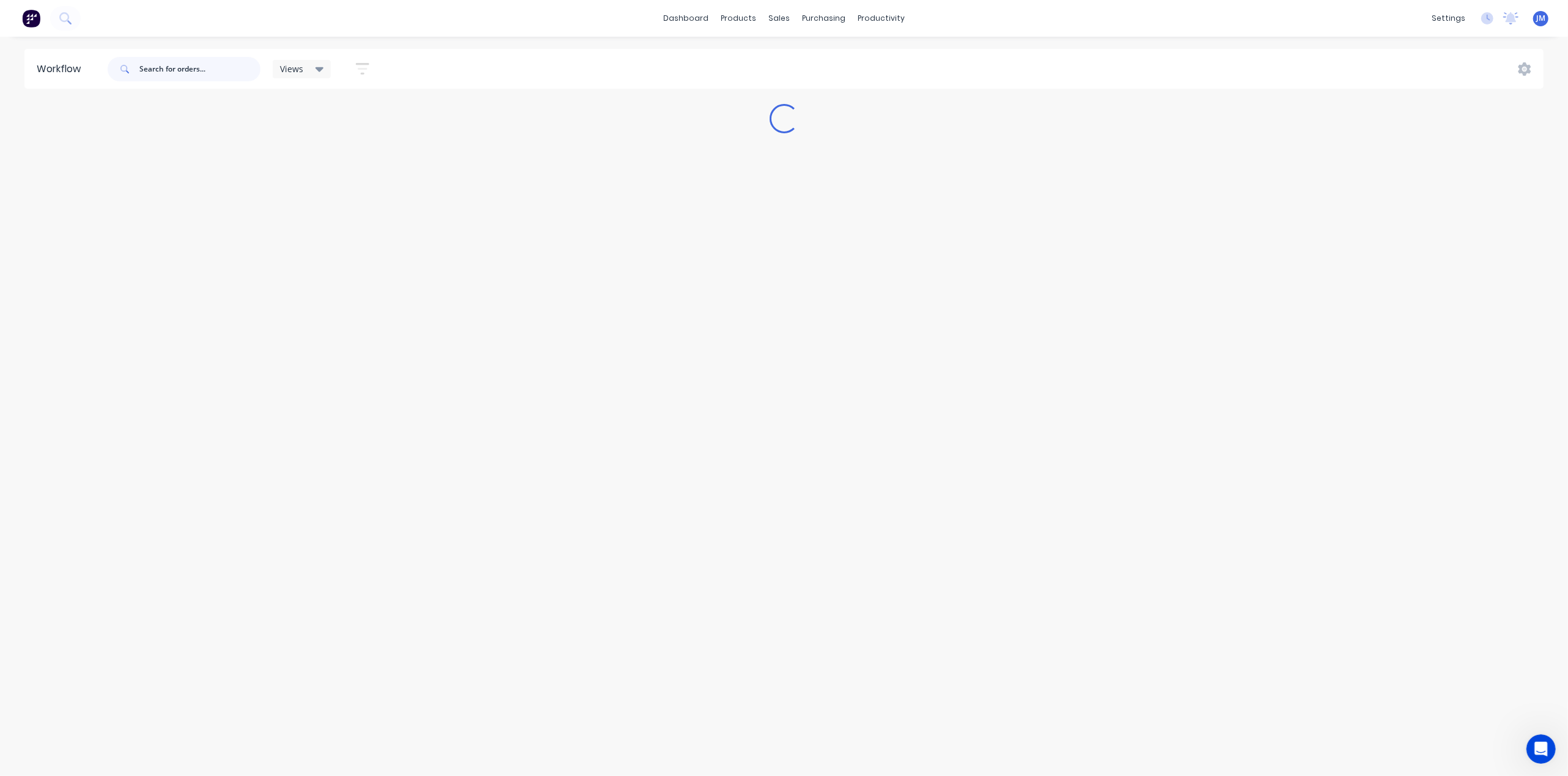
click at [167, 67] on input "text" at bounding box center [200, 69] width 121 height 24
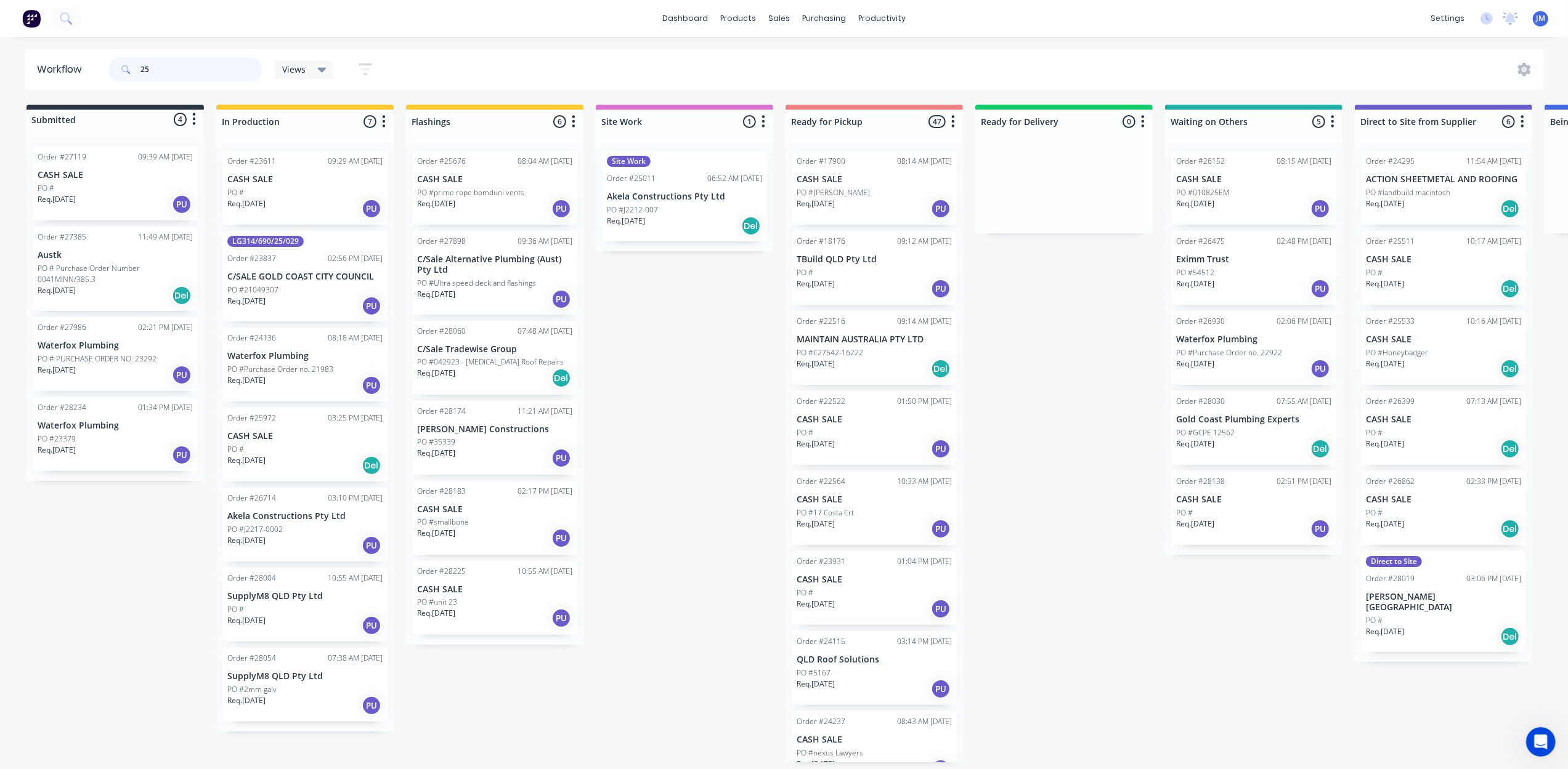
type input "2"
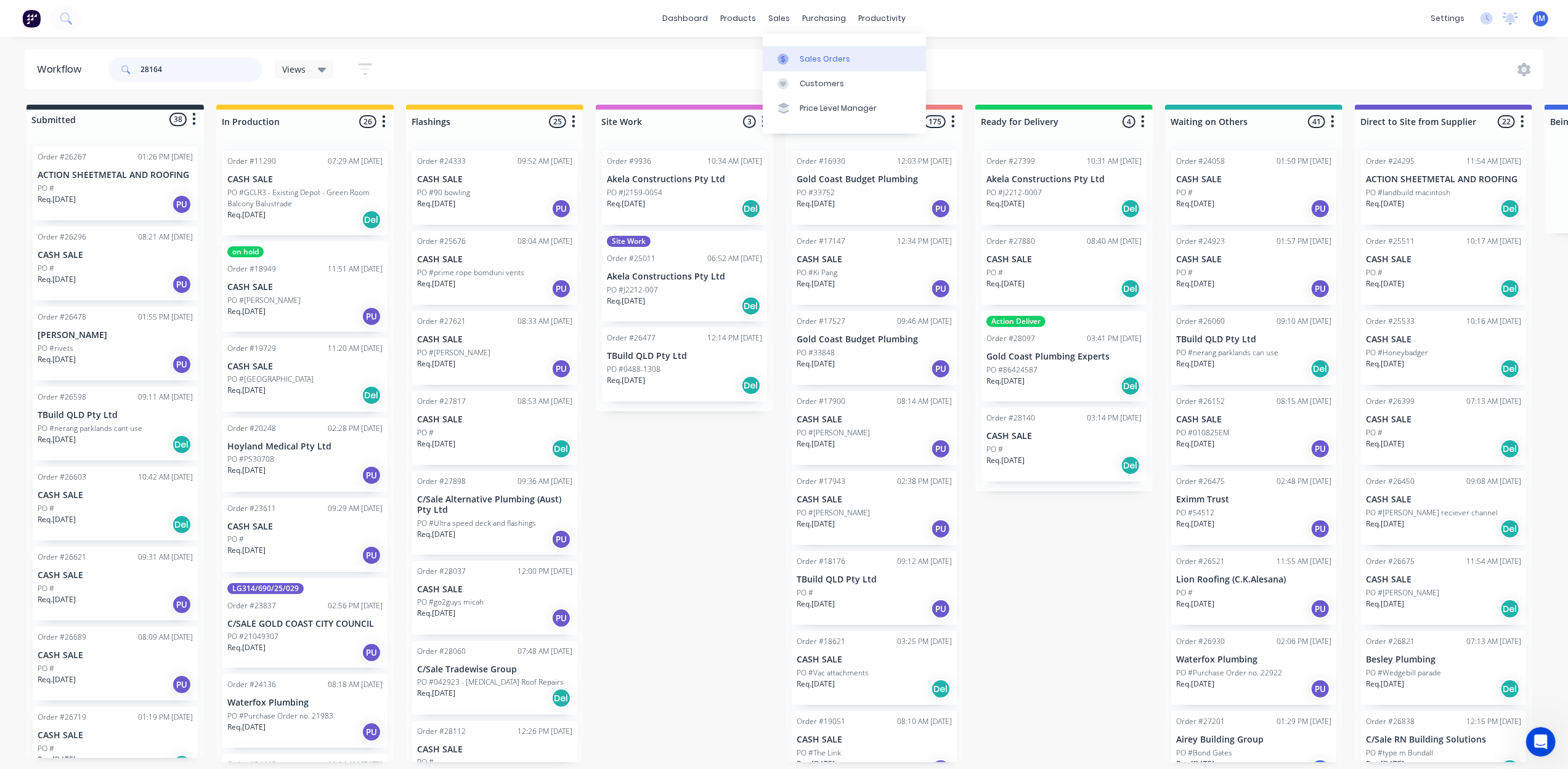
type input "28164"
click at [813, 61] on div "Sales Orders" at bounding box center [825, 59] width 50 height 11
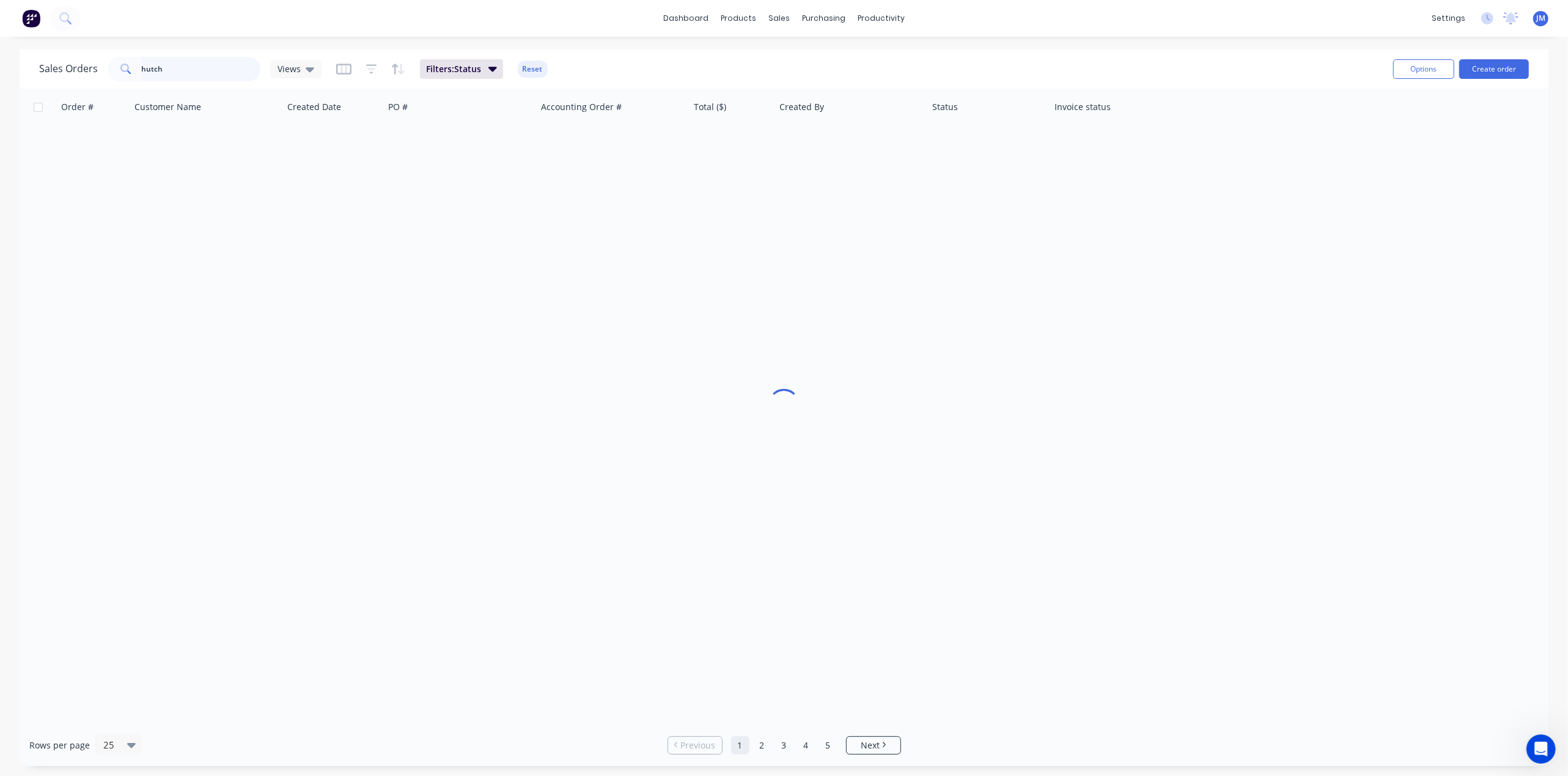
click at [212, 59] on input "hutch" at bounding box center [202, 69] width 119 height 24
type input "h"
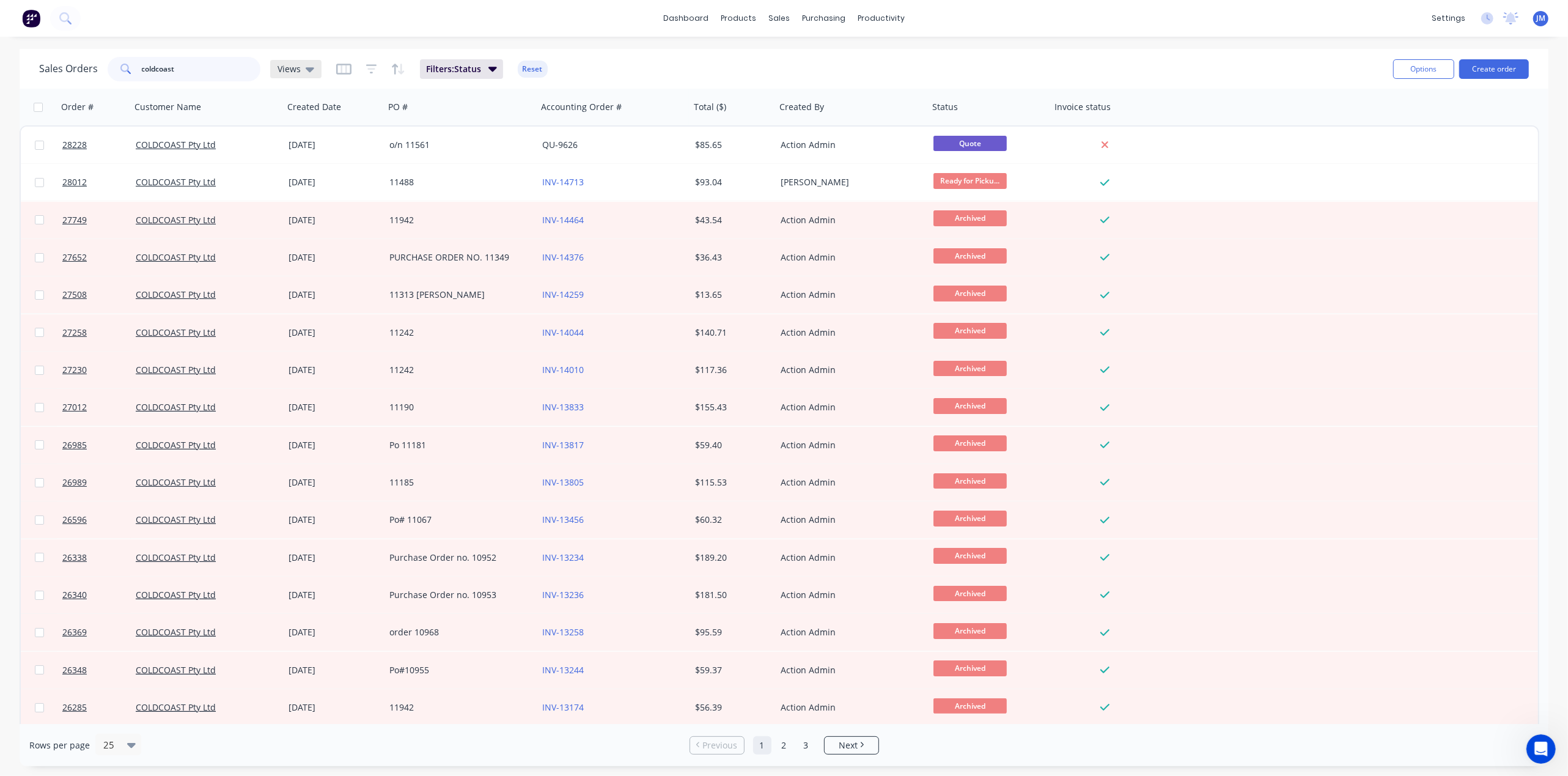
type input "coldcoast"
drag, startPoint x: 297, startPoint y: 66, endPoint x: 315, endPoint y: 68, distance: 18.1
click at [298, 65] on span "Views" at bounding box center [289, 68] width 23 height 13
click at [313, 194] on button "Archived" at bounding box center [344, 197] width 139 height 14
click at [319, 66] on icon at bounding box center [322, 68] width 8 height 13
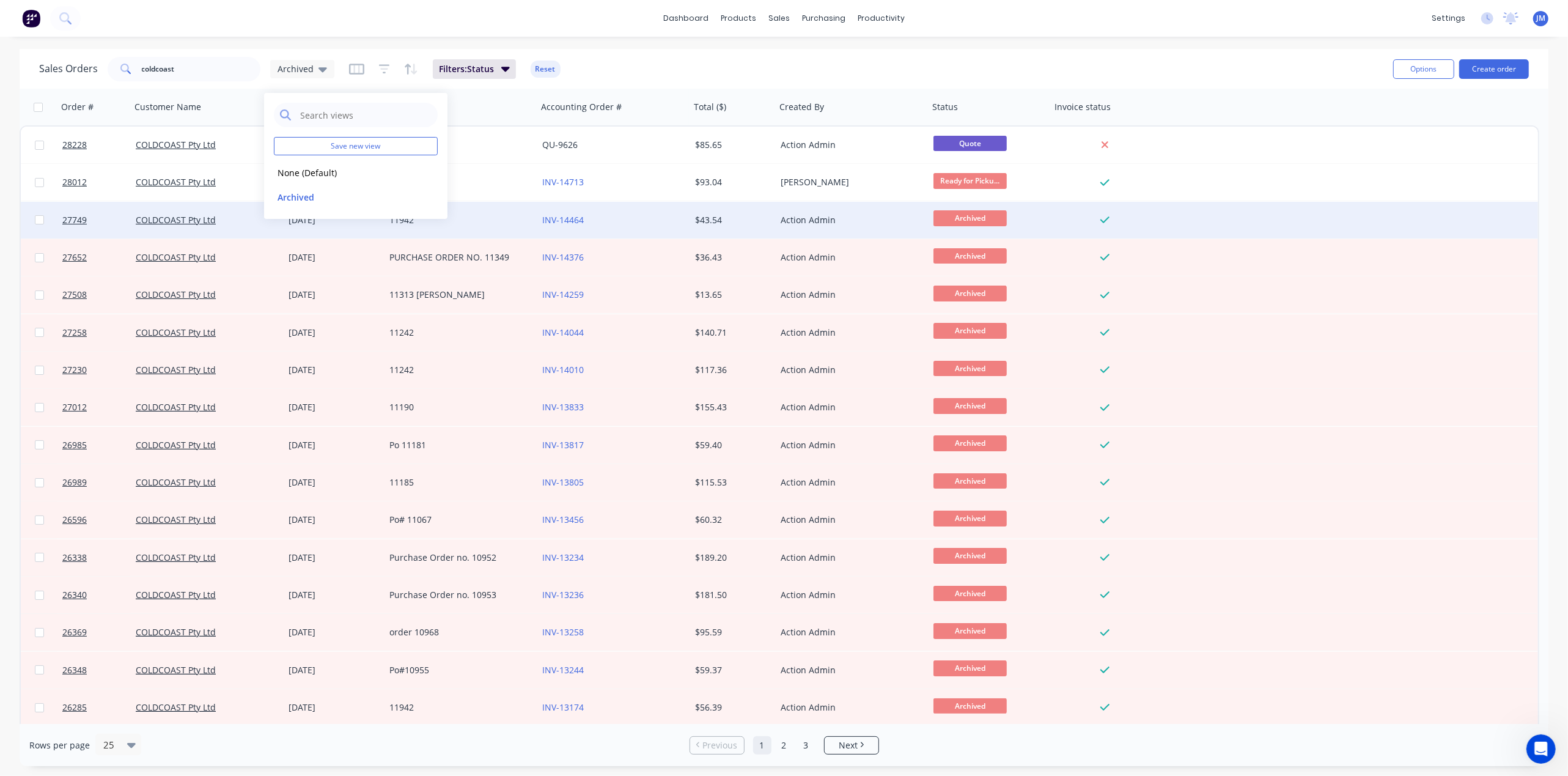
click at [1317, 204] on div "27749 COLDCOAST Pty Ltd [DATE] 11942 INV-14464 $43.54 Action Admin Archived" at bounding box center [779, 220] width 1517 height 37
click at [612, 215] on div "INV-14464" at bounding box center [610, 219] width 136 height 12
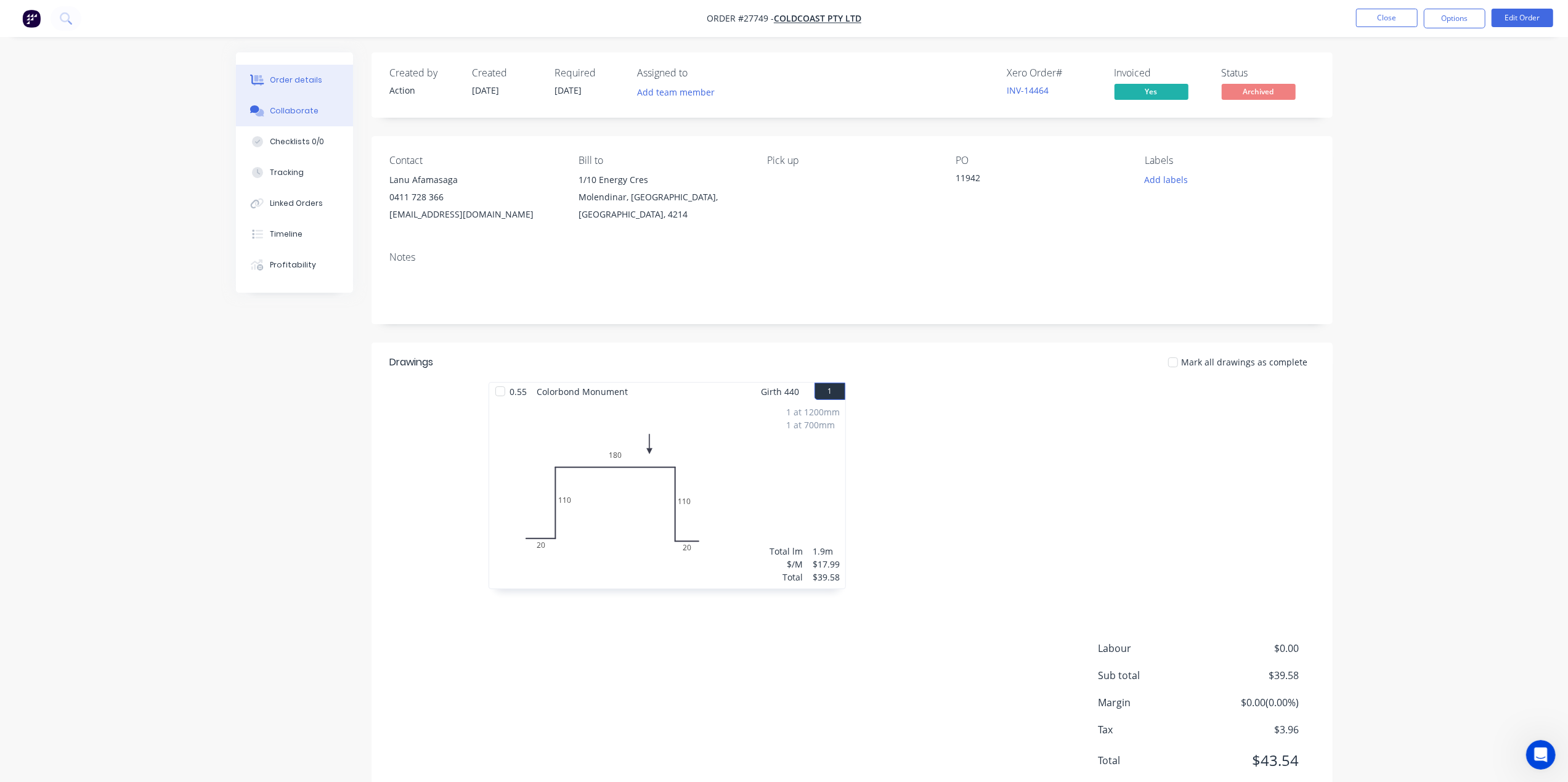
click at [322, 104] on button "Collaborate" at bounding box center [295, 111] width 117 height 31
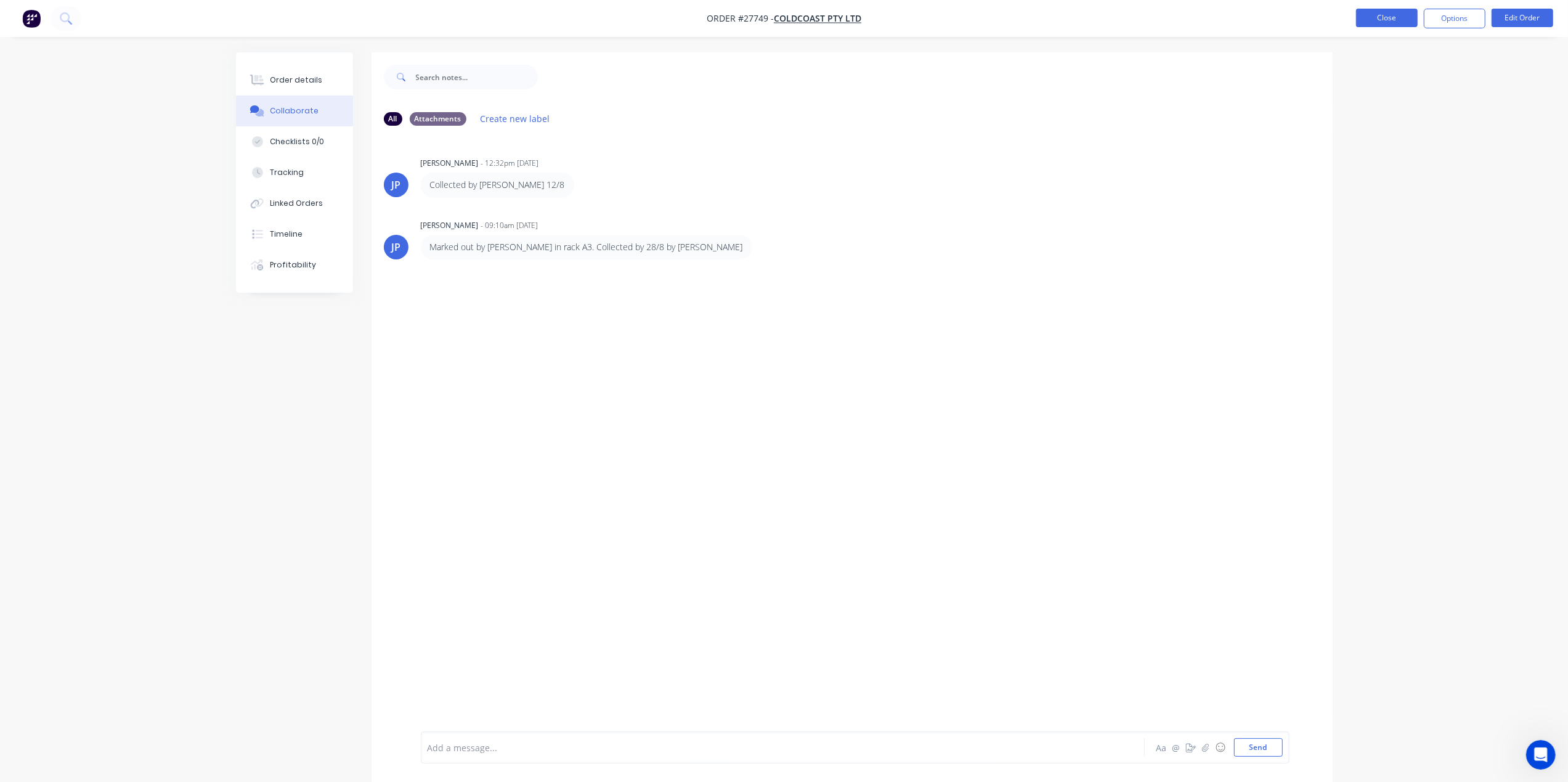
click at [1387, 22] on button "Close" at bounding box center [1387, 17] width 62 height 19
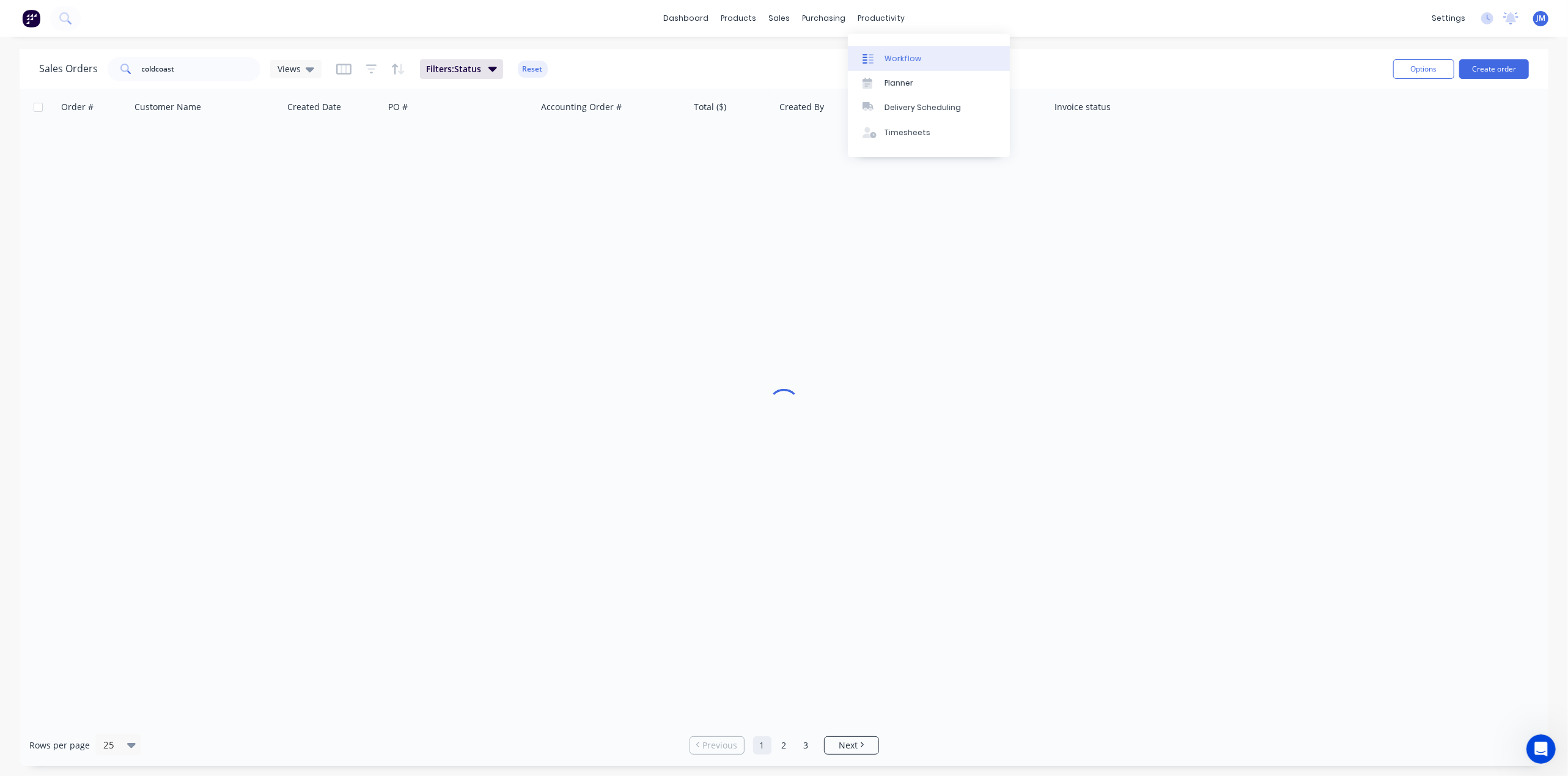
click at [891, 51] on link "Workflow" at bounding box center [928, 58] width 162 height 24
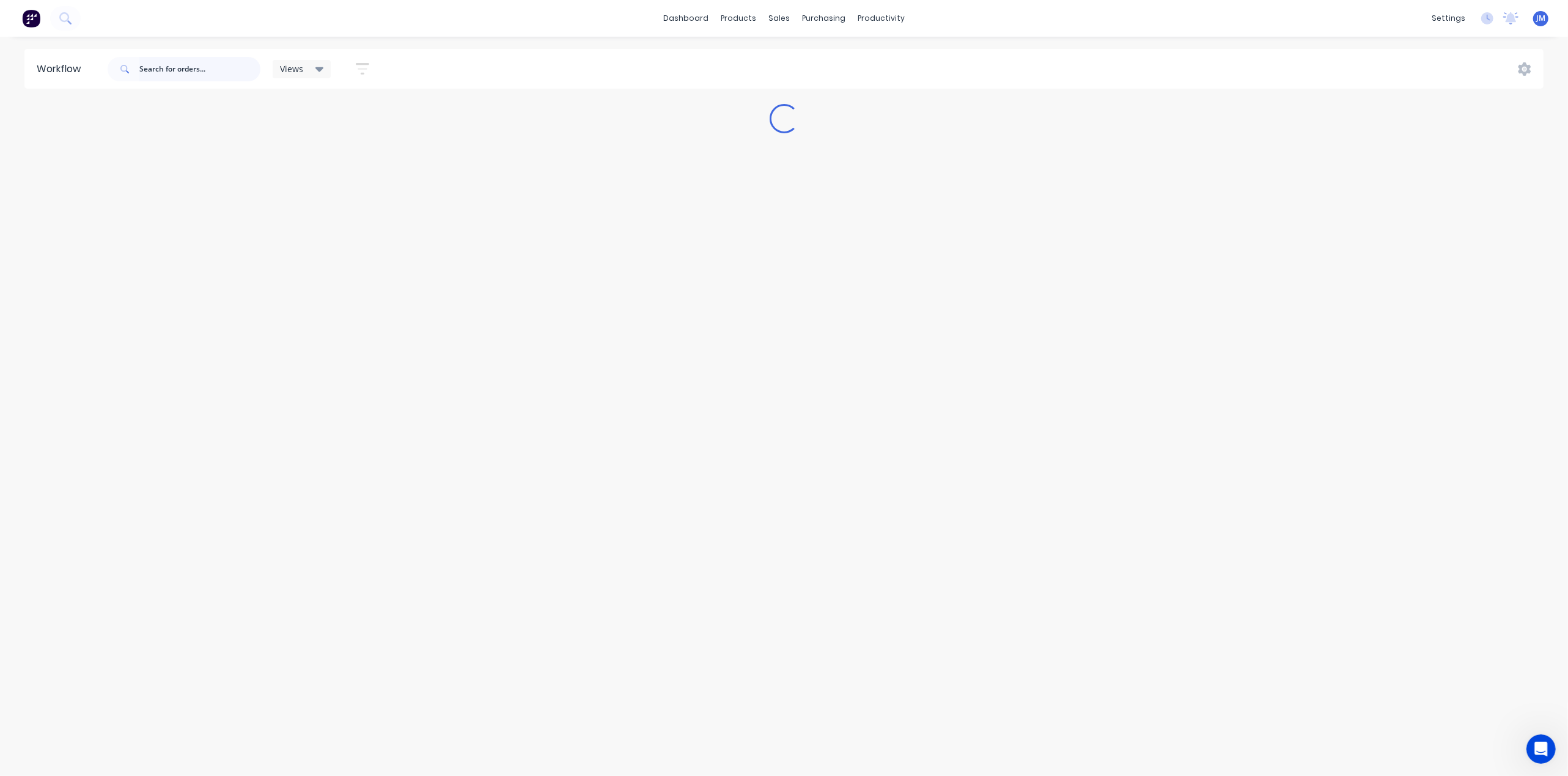
click at [210, 65] on input "text" at bounding box center [200, 69] width 121 height 24
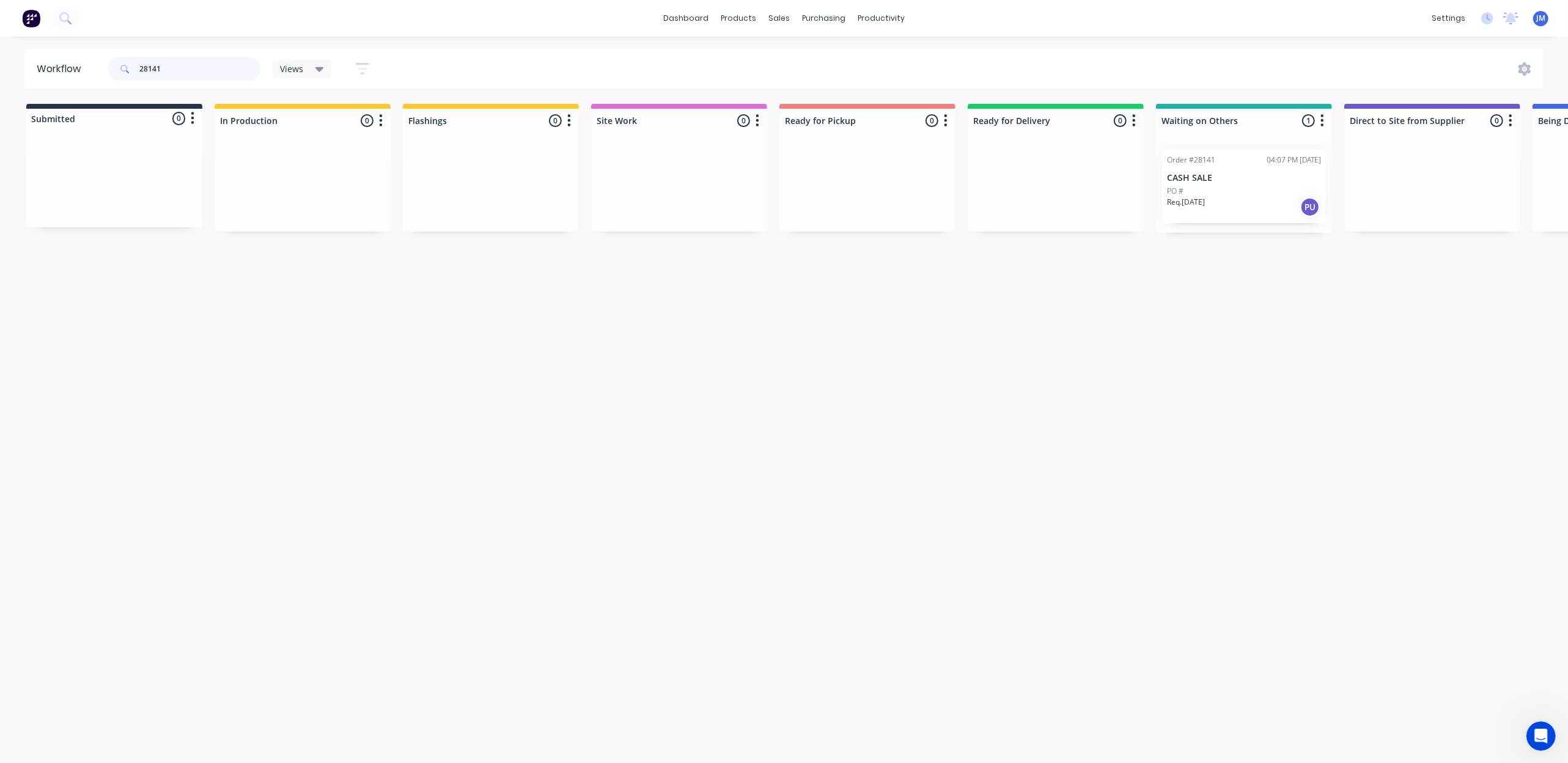
scroll to position [0, 3]
drag, startPoint x: 927, startPoint y: 200, endPoint x: 866, endPoint y: 154, distance: 76.4
click at [887, 181] on div "Submitted 0 Status colour #273444 hex #273444 Save Cancel Summaries Total order…" at bounding box center [1097, 168] width 2216 height 129
drag, startPoint x: 114, startPoint y: 176, endPoint x: 829, endPoint y: 130, distance: 716.5
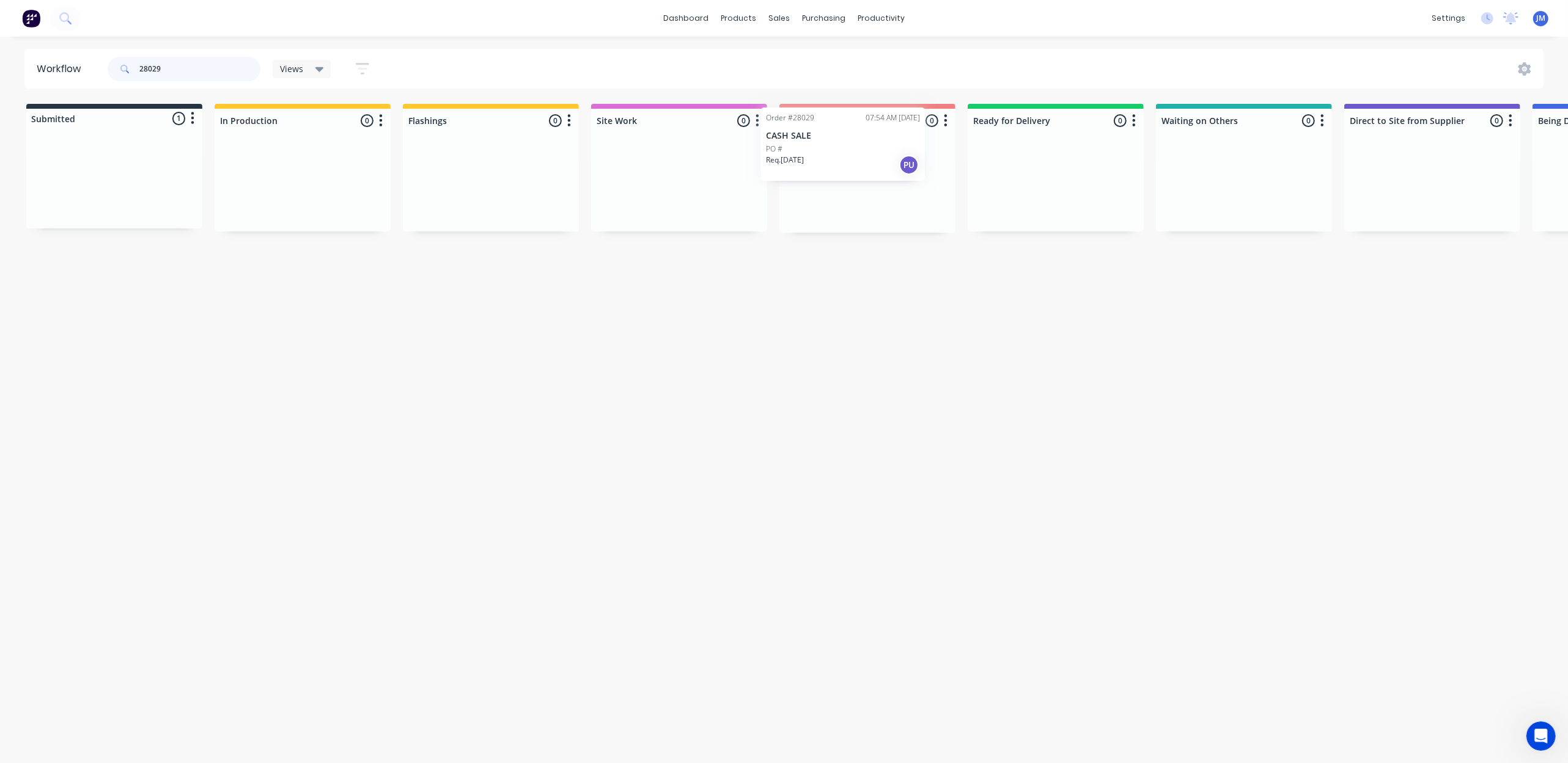
click at [834, 136] on div "Submitted 1 Status colour #273444 hex #273444 Save Cancel Summaries Total order…" at bounding box center [1099, 168] width 2216 height 129
click at [110, 182] on div "PO #" at bounding box center [114, 187] width 154 height 11
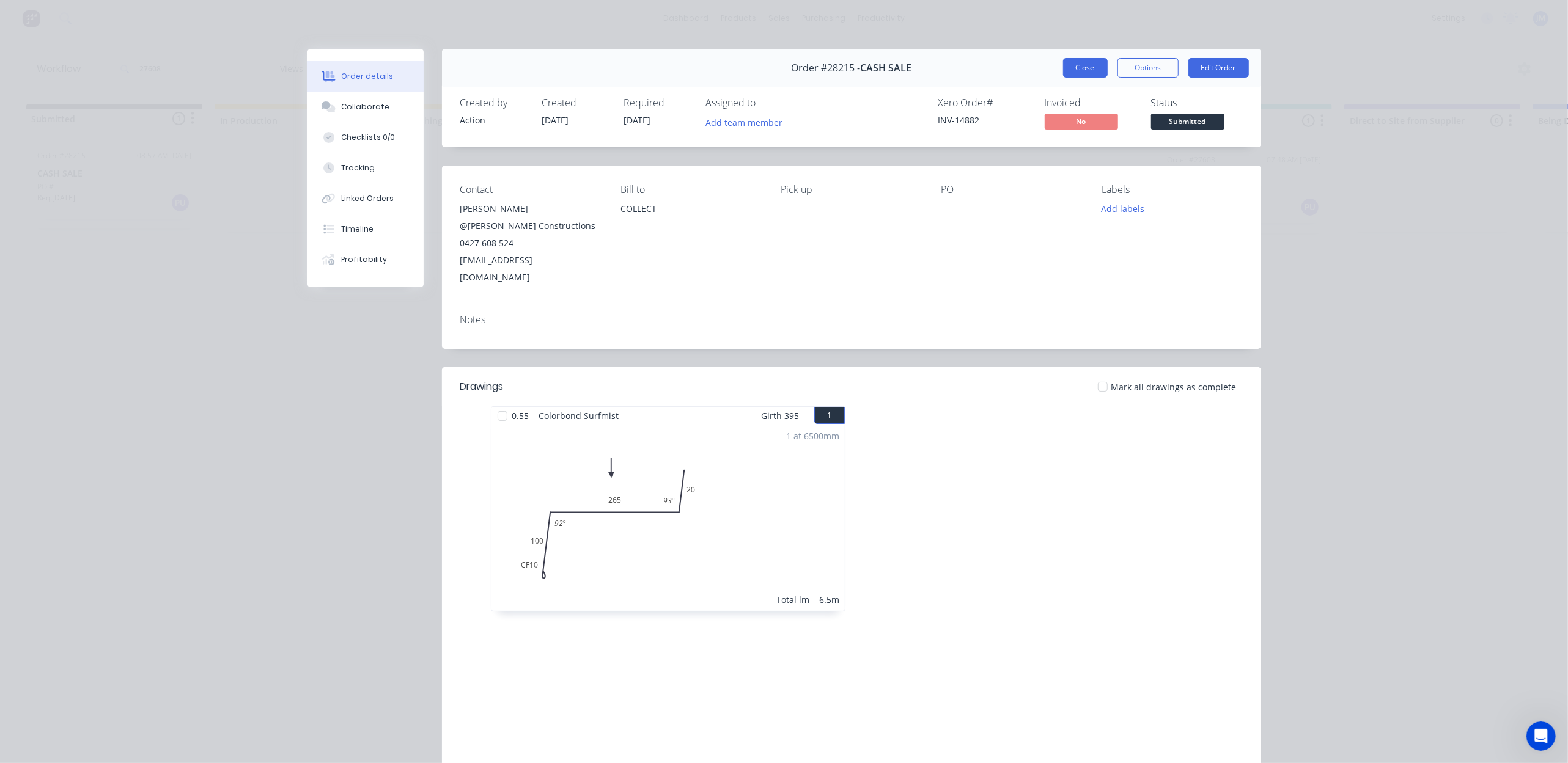
click at [1066, 71] on button "Close" at bounding box center [1086, 68] width 45 height 20
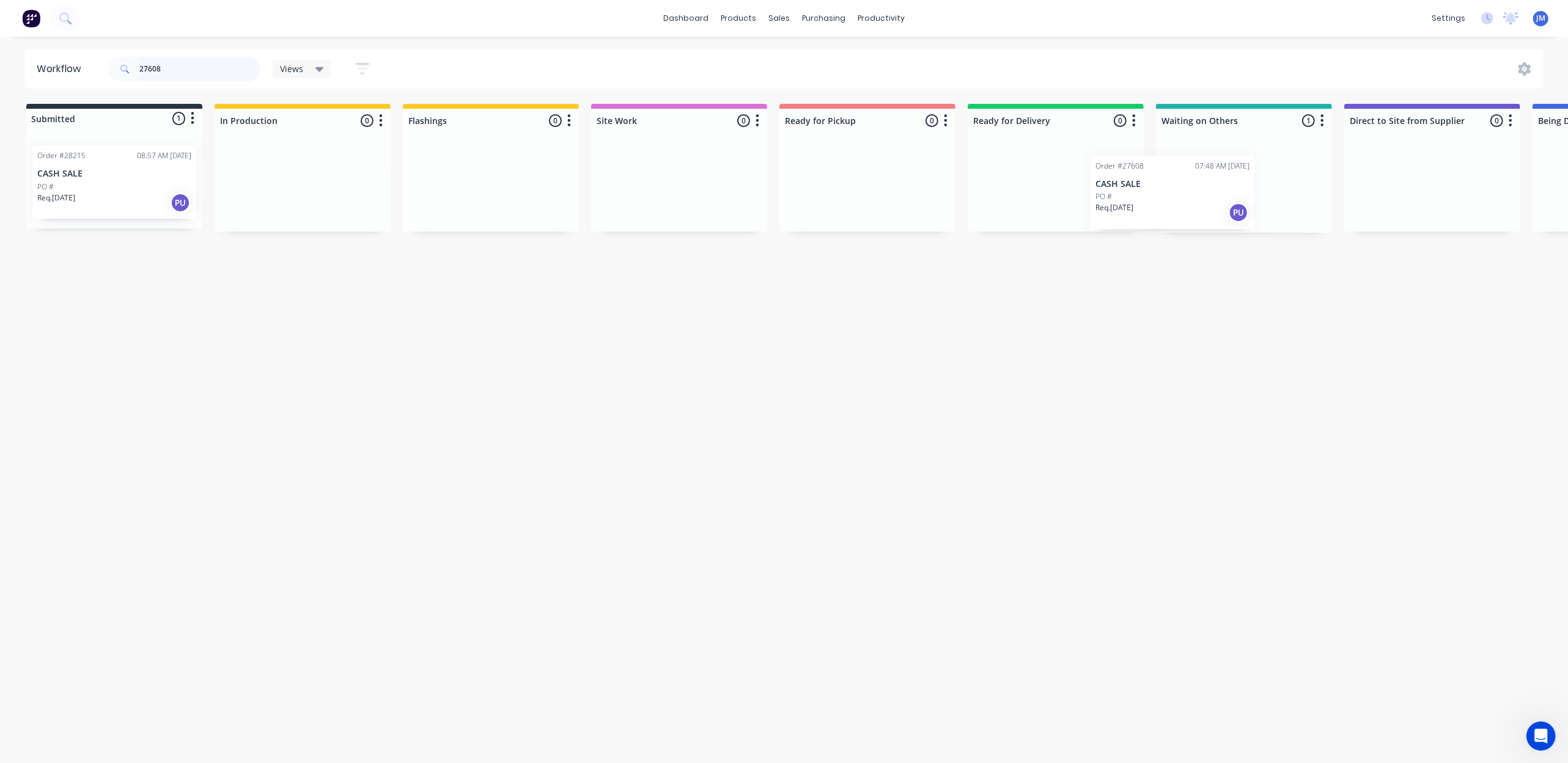
scroll to position [0, 3]
drag, startPoint x: 1063, startPoint y: 177, endPoint x: 797, endPoint y: 157, distance: 266.8
click at [797, 157] on div "Submitted 1 Status colour #273444 hex #273444 Save Cancel Summaries Total order…" at bounding box center [1096, 168] width 2216 height 129
type input "2"
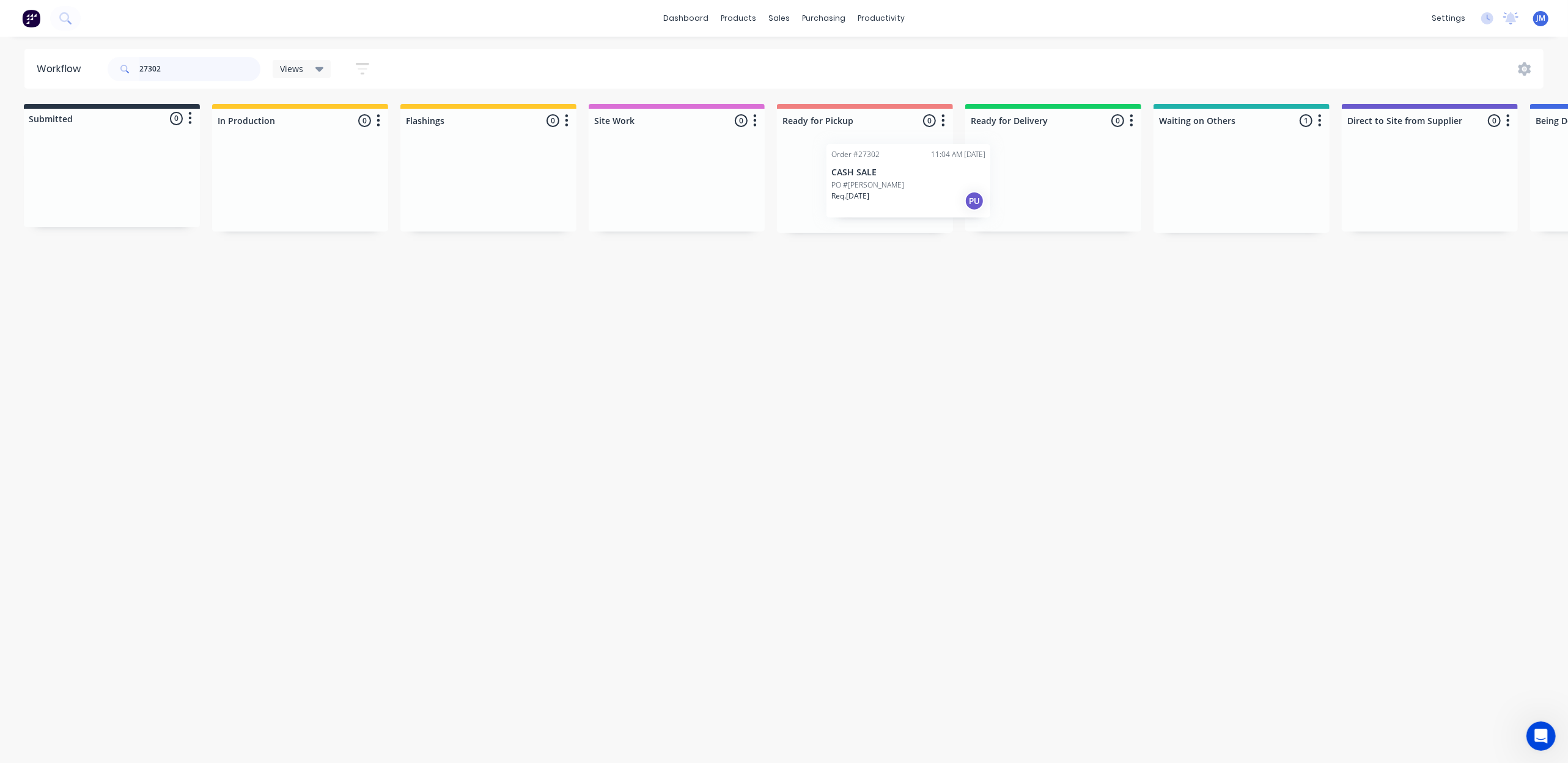
drag, startPoint x: 967, startPoint y: 176, endPoint x: 880, endPoint y: 182, distance: 87.2
click at [880, 182] on div "Submitted 0 Status colour #273444 hex #273444 Save Cancel Summaries Total order…" at bounding box center [1097, 168] width 2216 height 129
type input "2"
drag, startPoint x: 1216, startPoint y: 209, endPoint x: 1033, endPoint y: 196, distance: 183.5
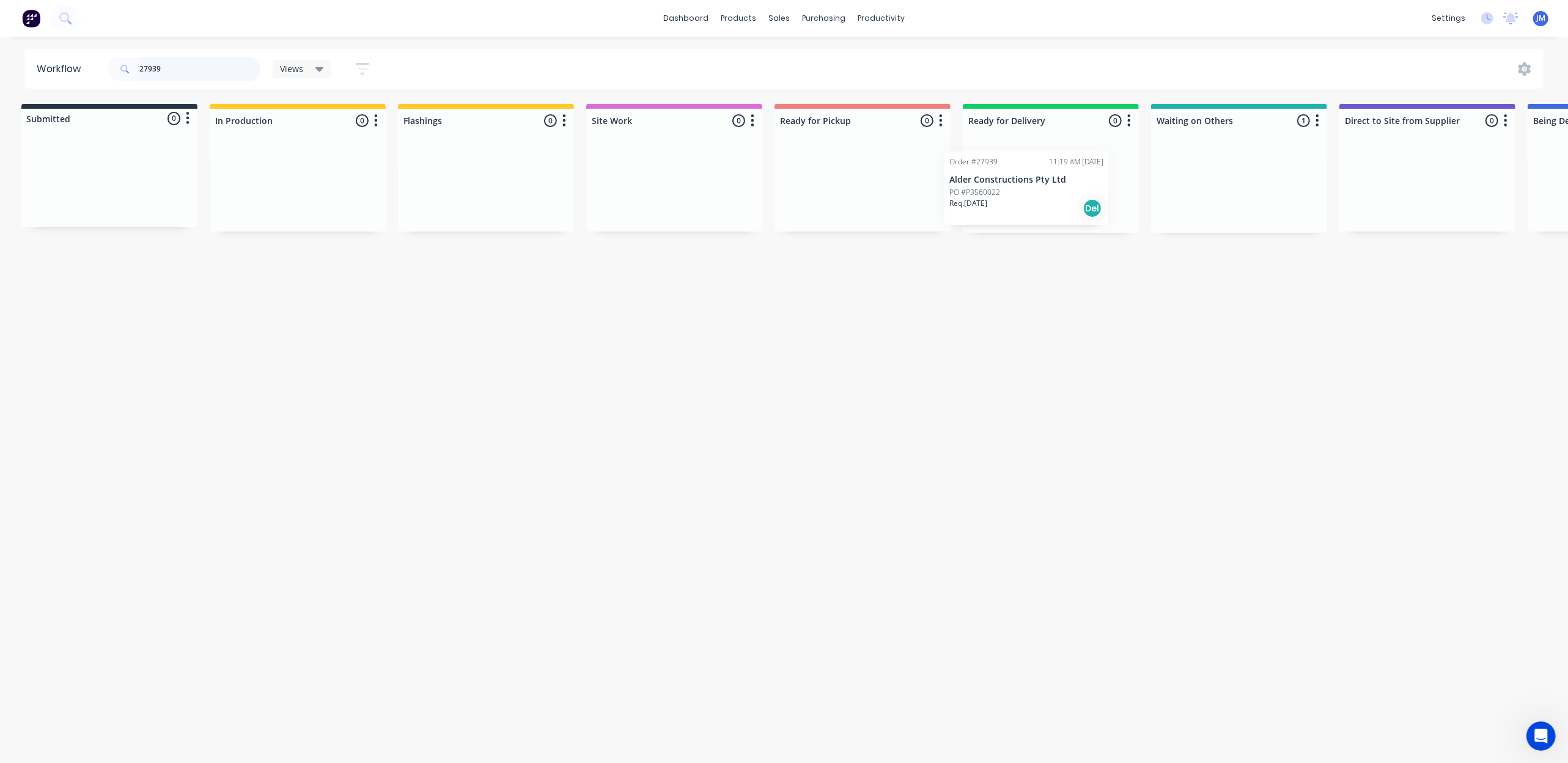
click at [1032, 203] on div "Submitted 0 Status colour #273444 hex #273444 Save Cancel Summaries Total order…" at bounding box center [1094, 168] width 2216 height 129
type input "2"
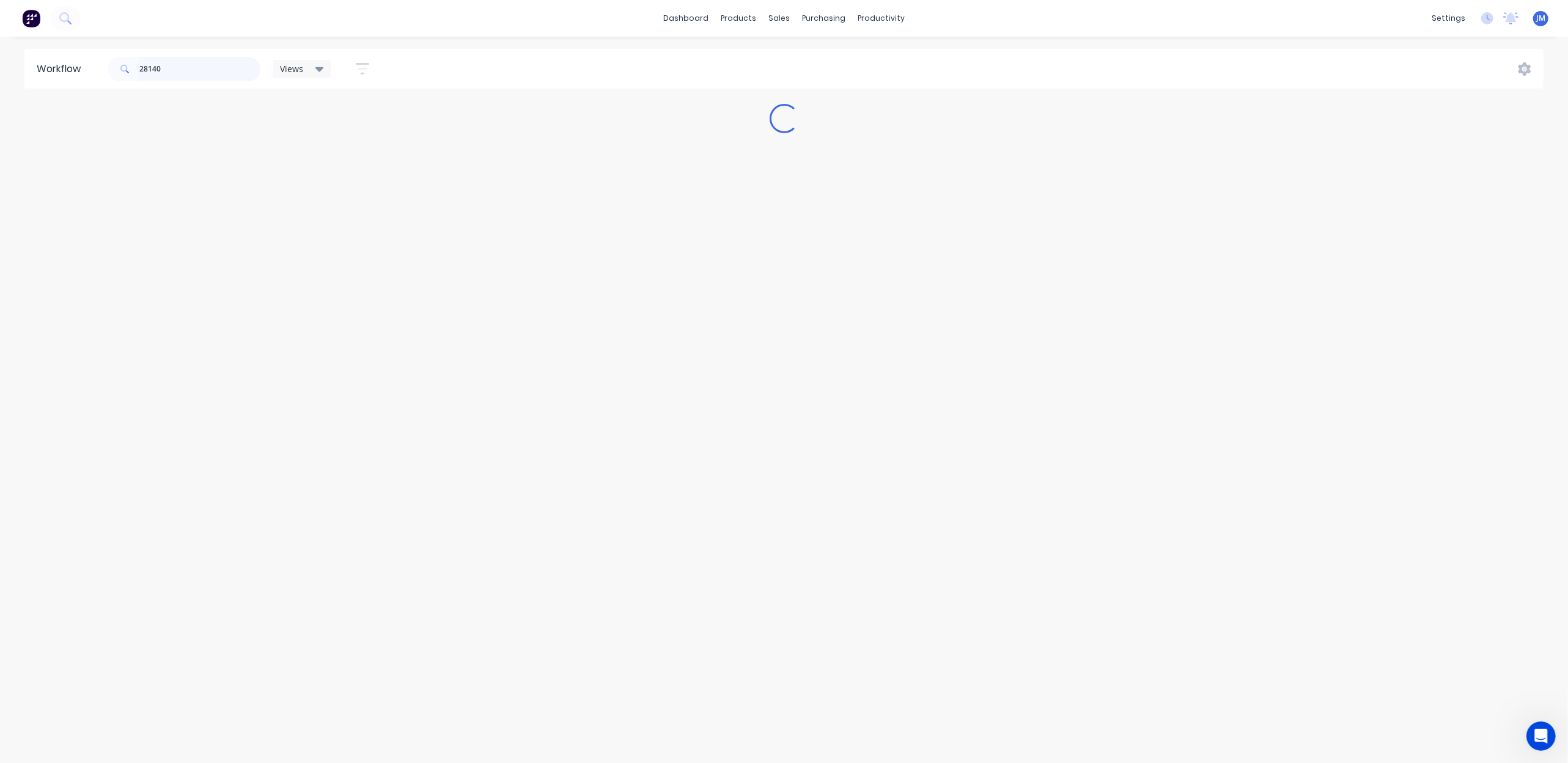
scroll to position [0, 0]
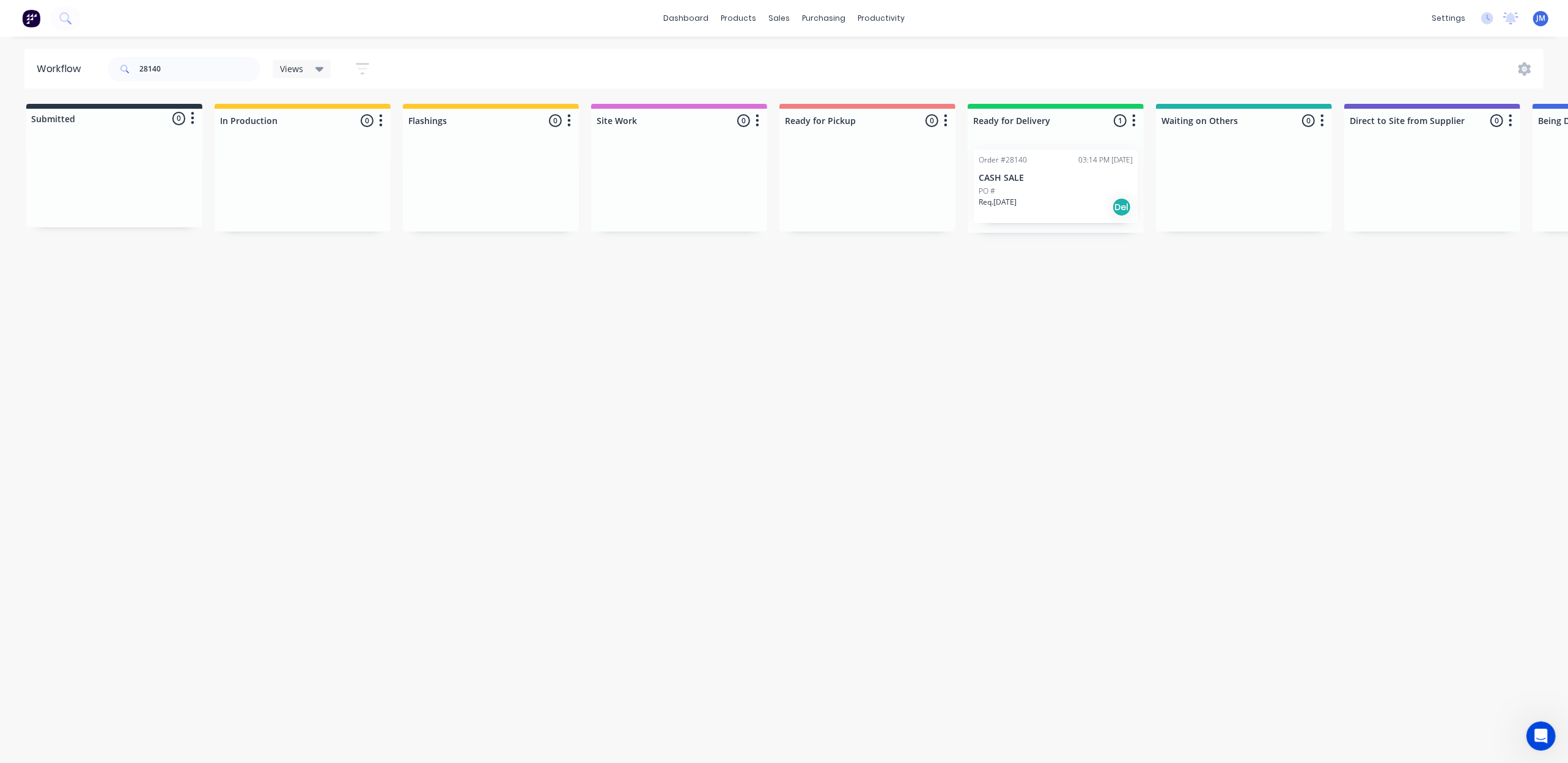
click at [992, 212] on div "Req. [DATE] Del" at bounding box center [1056, 207] width 154 height 20
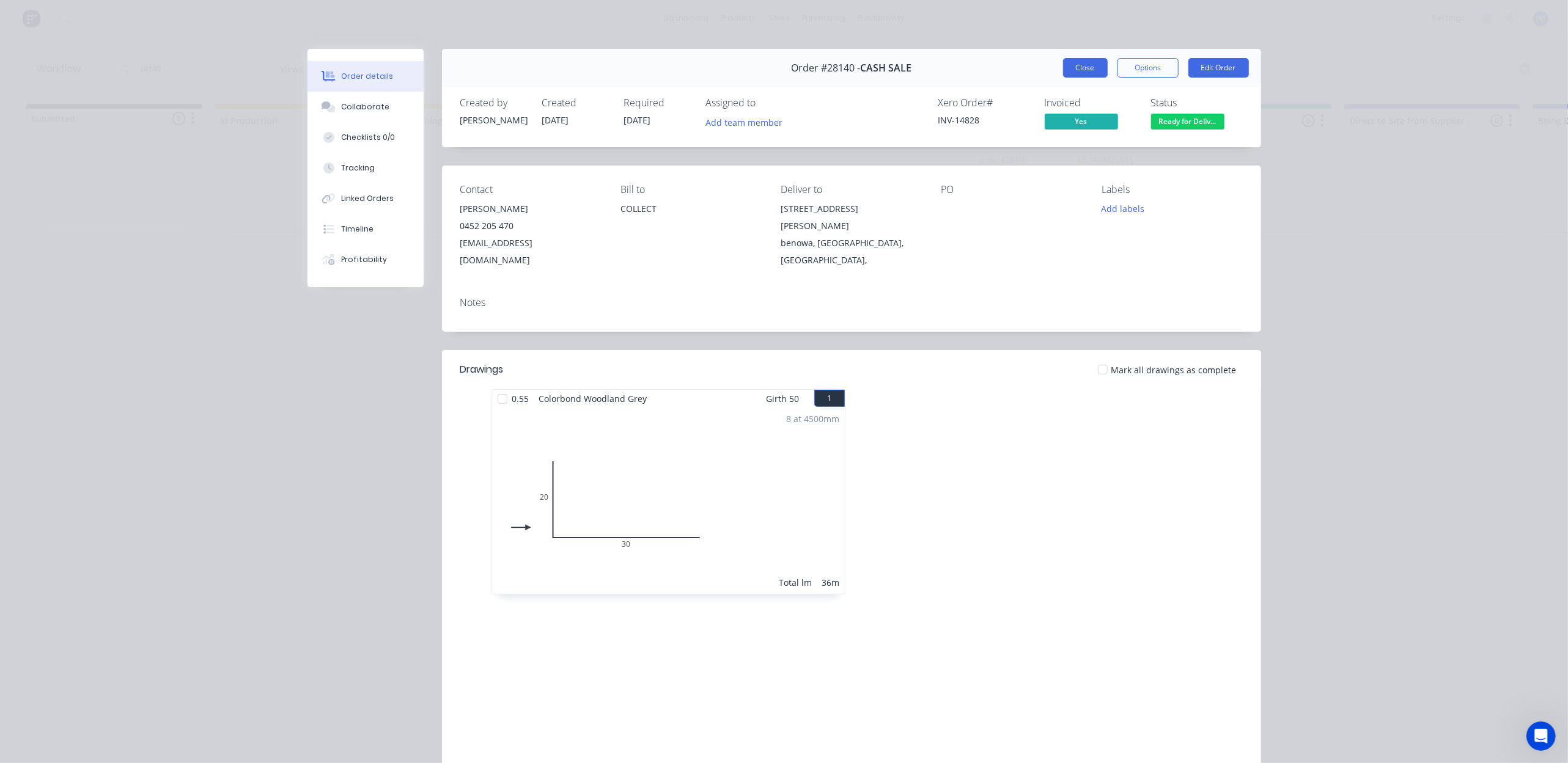
click at [1084, 68] on button "Close" at bounding box center [1086, 68] width 45 height 20
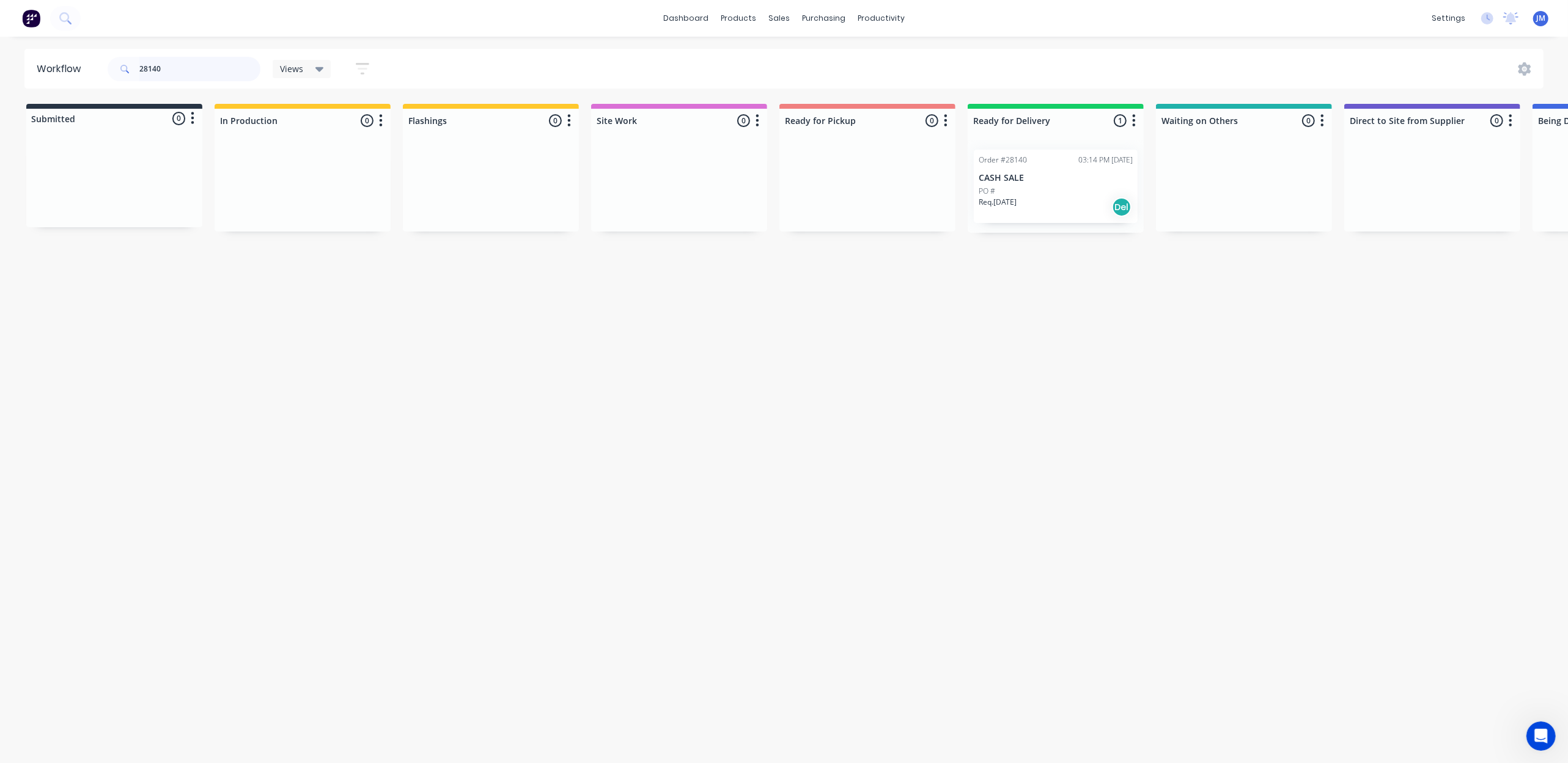
click at [191, 72] on input "28140" at bounding box center [200, 69] width 121 height 24
type input "goldsworthy"
click at [200, 67] on input "goldsworthy" at bounding box center [200, 69] width 121 height 24
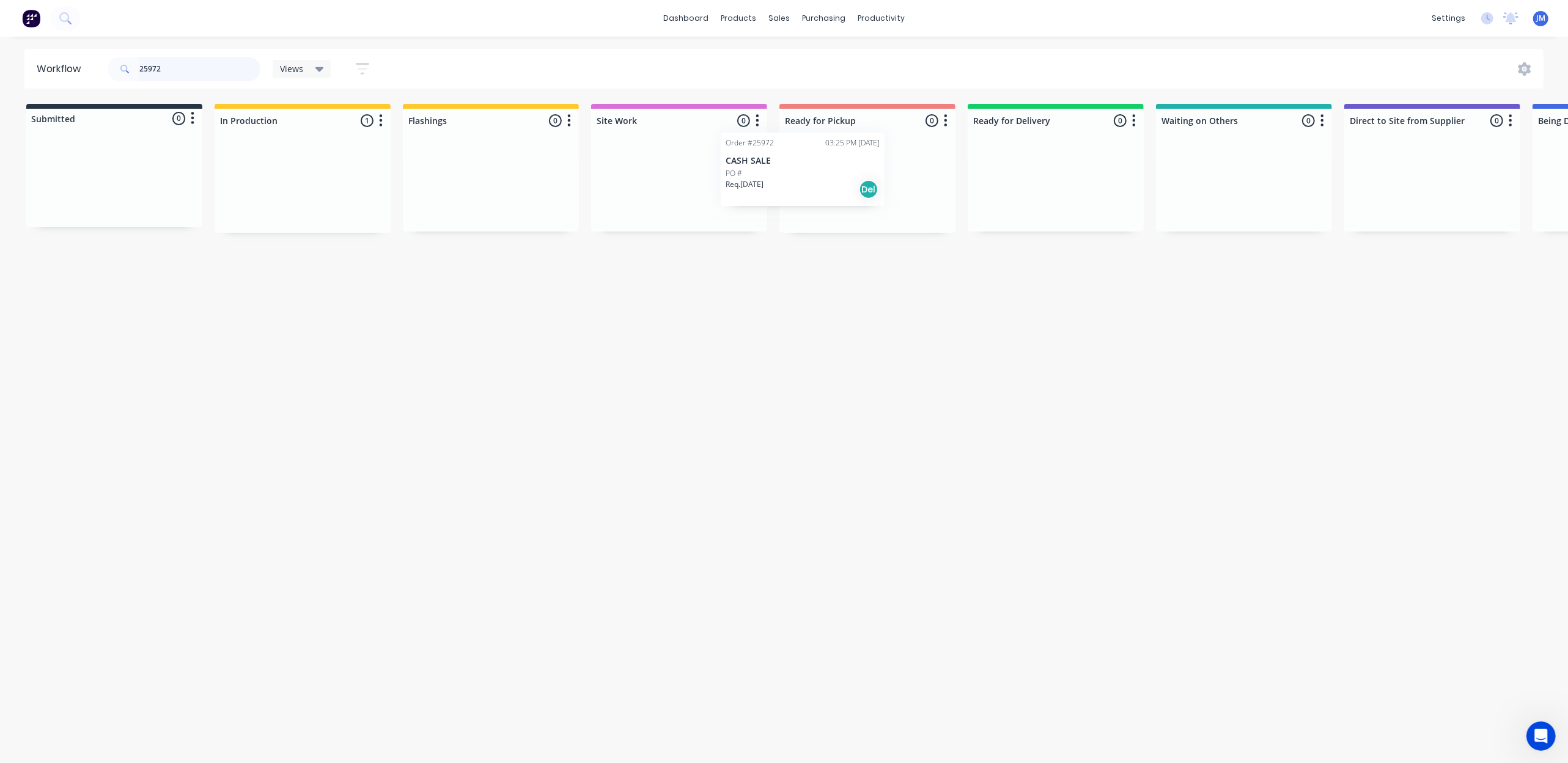
drag, startPoint x: 314, startPoint y: 187, endPoint x: 821, endPoint y: 167, distance: 507.4
click at [819, 169] on div "Submitted 0 Status colour #273444 hex #273444 Save Cancel Summaries Total order…" at bounding box center [1099, 168] width 2216 height 129
drag, startPoint x: 882, startPoint y: 191, endPoint x: 1033, endPoint y: 174, distance: 152.0
click at [1033, 174] on div "Submitted 0 Status colour #273444 hex #273444 Save Cancel Summaries Total order…" at bounding box center [1099, 168] width 2216 height 129
type input "2"
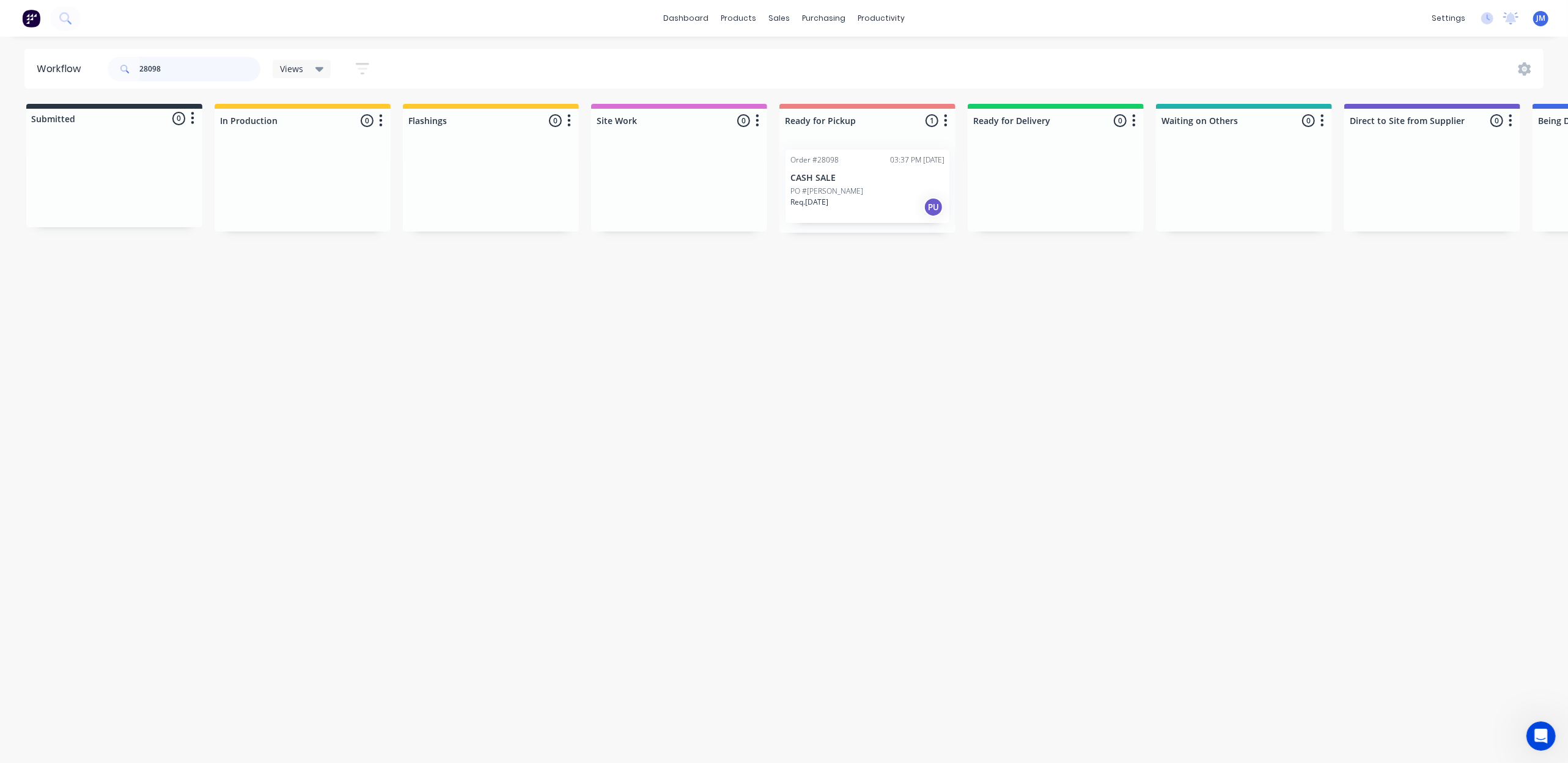
click at [817, 185] on div "Order #28098 03:37 PM [DATE] CASH SALE PO #[PERSON_NAME] Req. [DATE] PU" at bounding box center [867, 186] width 176 height 93
click at [817, 185] on div "Order #28098 03:37 PM [DATE] CASH SALE PO #[PERSON_NAME] Req. [DATE] PU" at bounding box center [867, 186] width 164 height 74
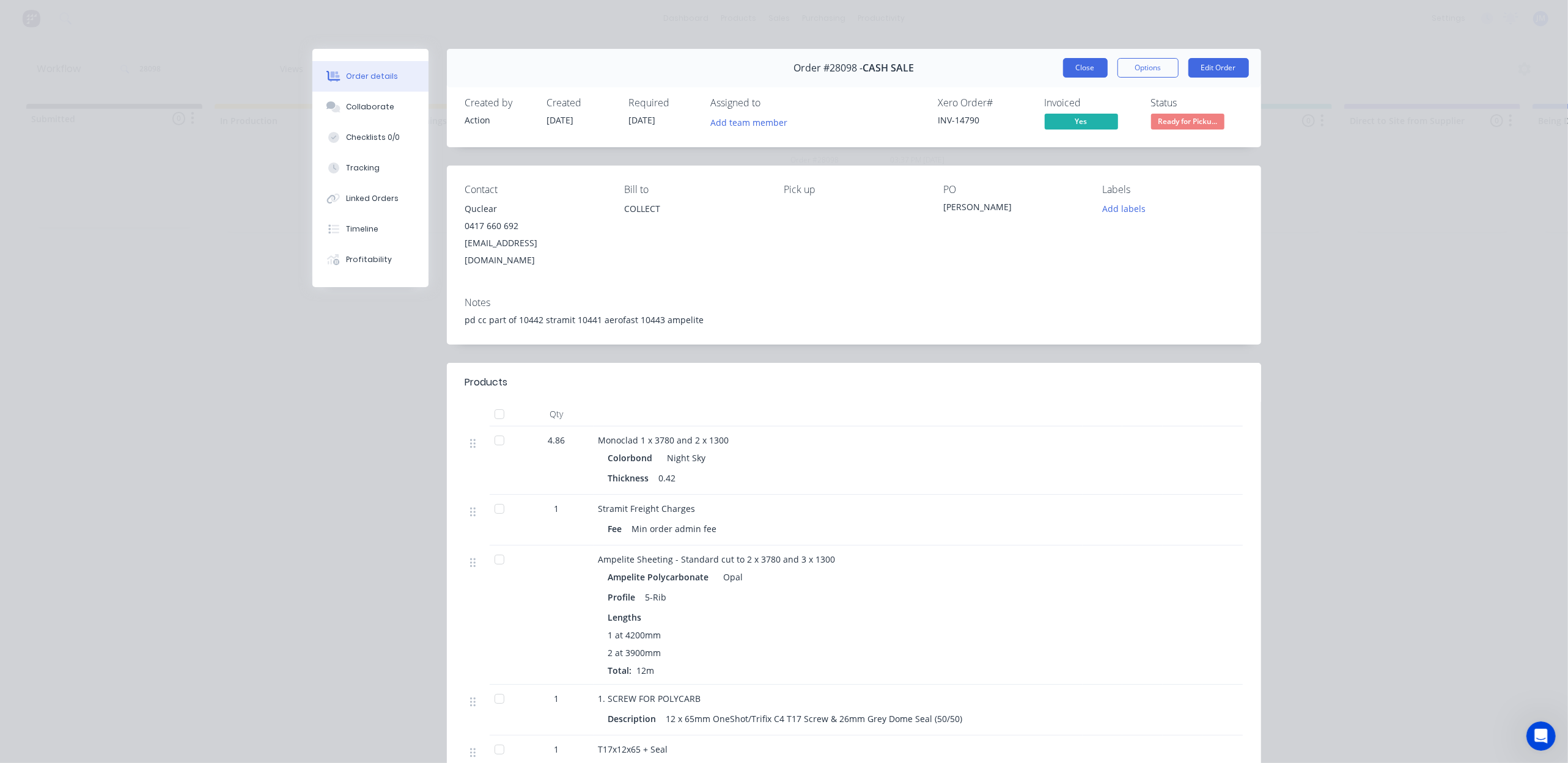
click at [1091, 70] on button "Close" at bounding box center [1086, 68] width 45 height 20
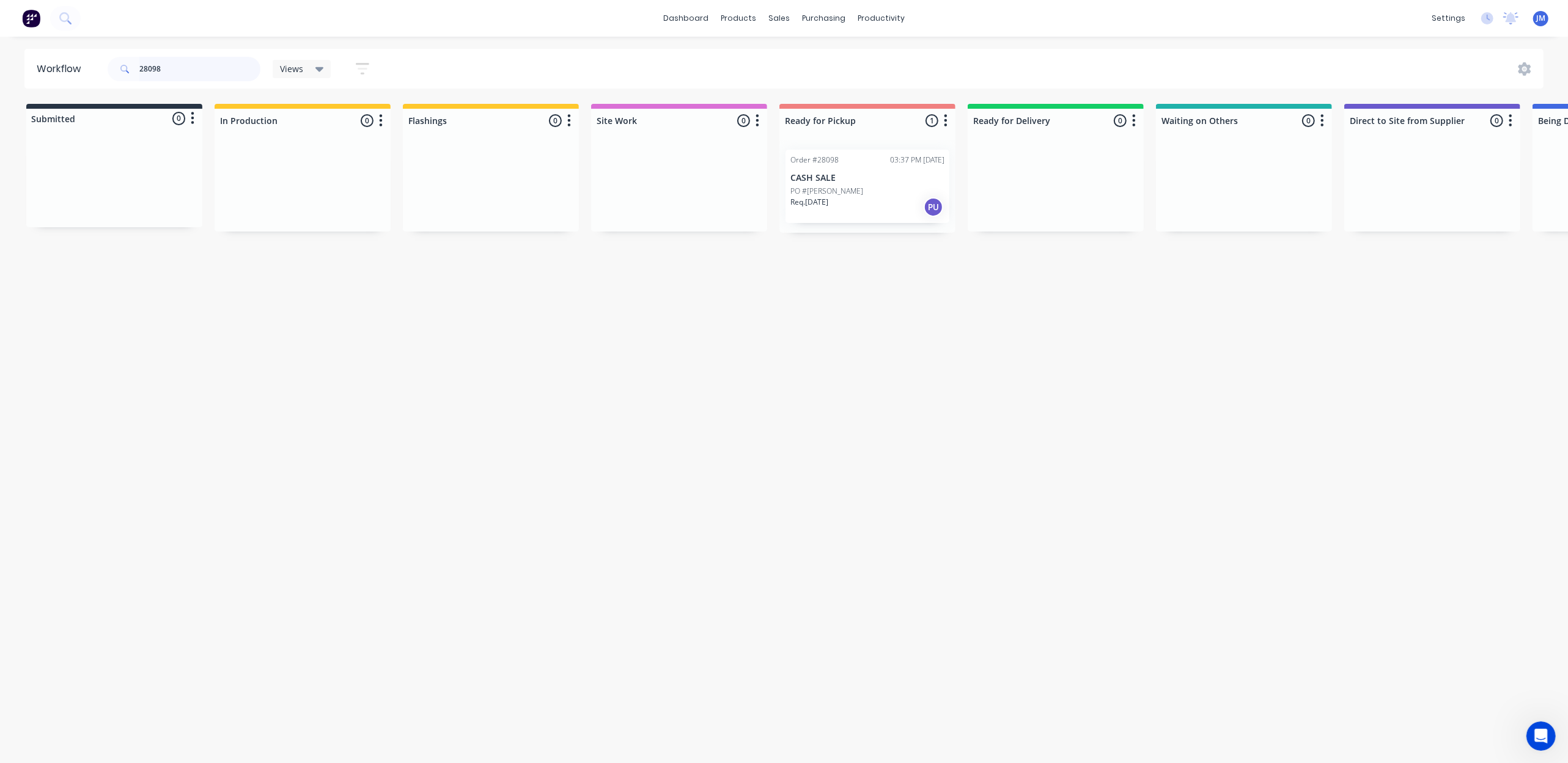
click at [244, 74] on input "28098" at bounding box center [200, 69] width 121 height 24
click at [244, 74] on input "28098" at bounding box center [200, 69] width 121 height 24
click at [836, 194] on div "PO #" at bounding box center [867, 191] width 154 height 11
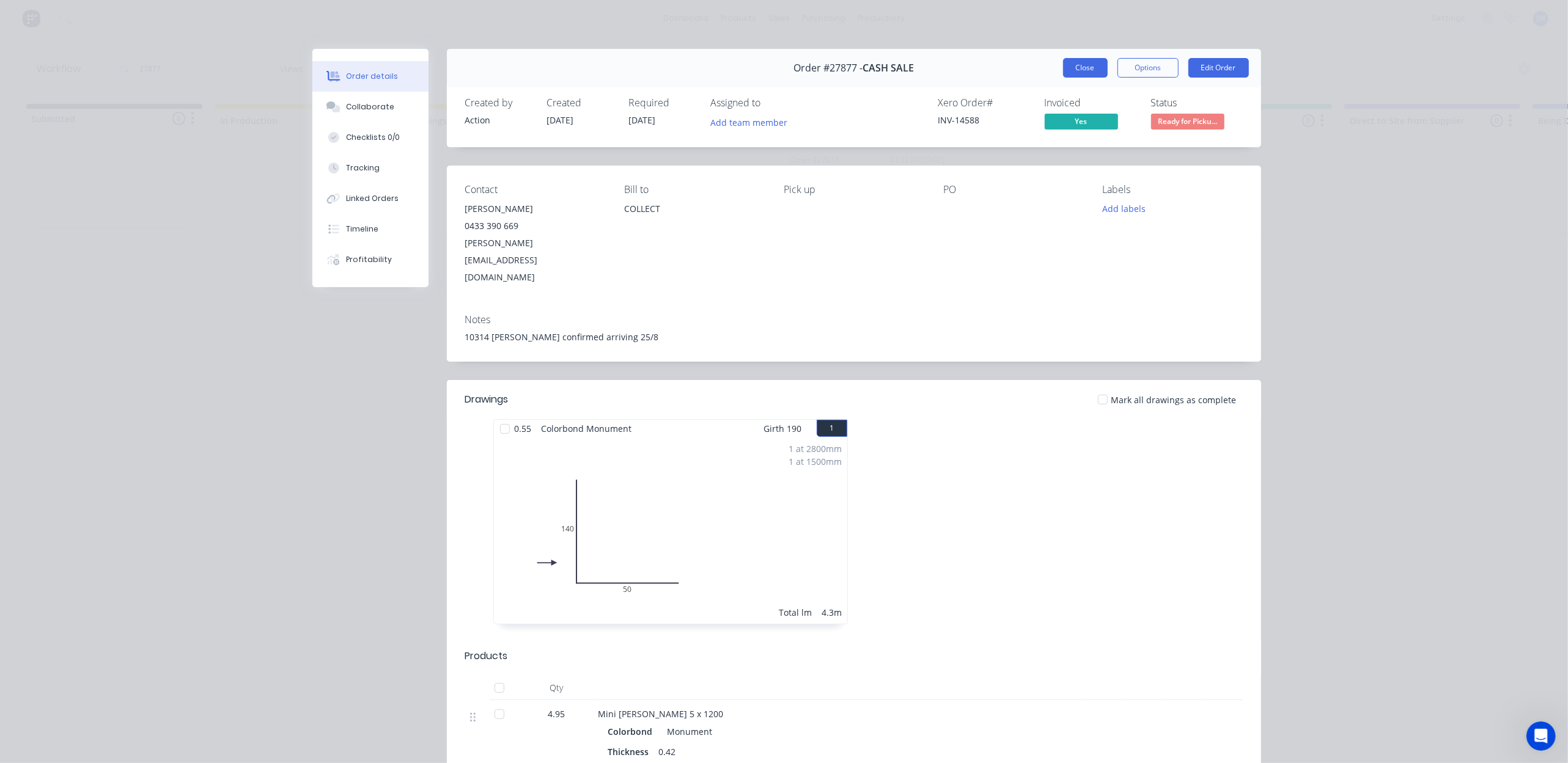
drag, startPoint x: 1065, startPoint y: 77, endPoint x: 1062, endPoint y: 71, distance: 6.7
click at [1065, 75] on button "Close" at bounding box center [1086, 68] width 45 height 20
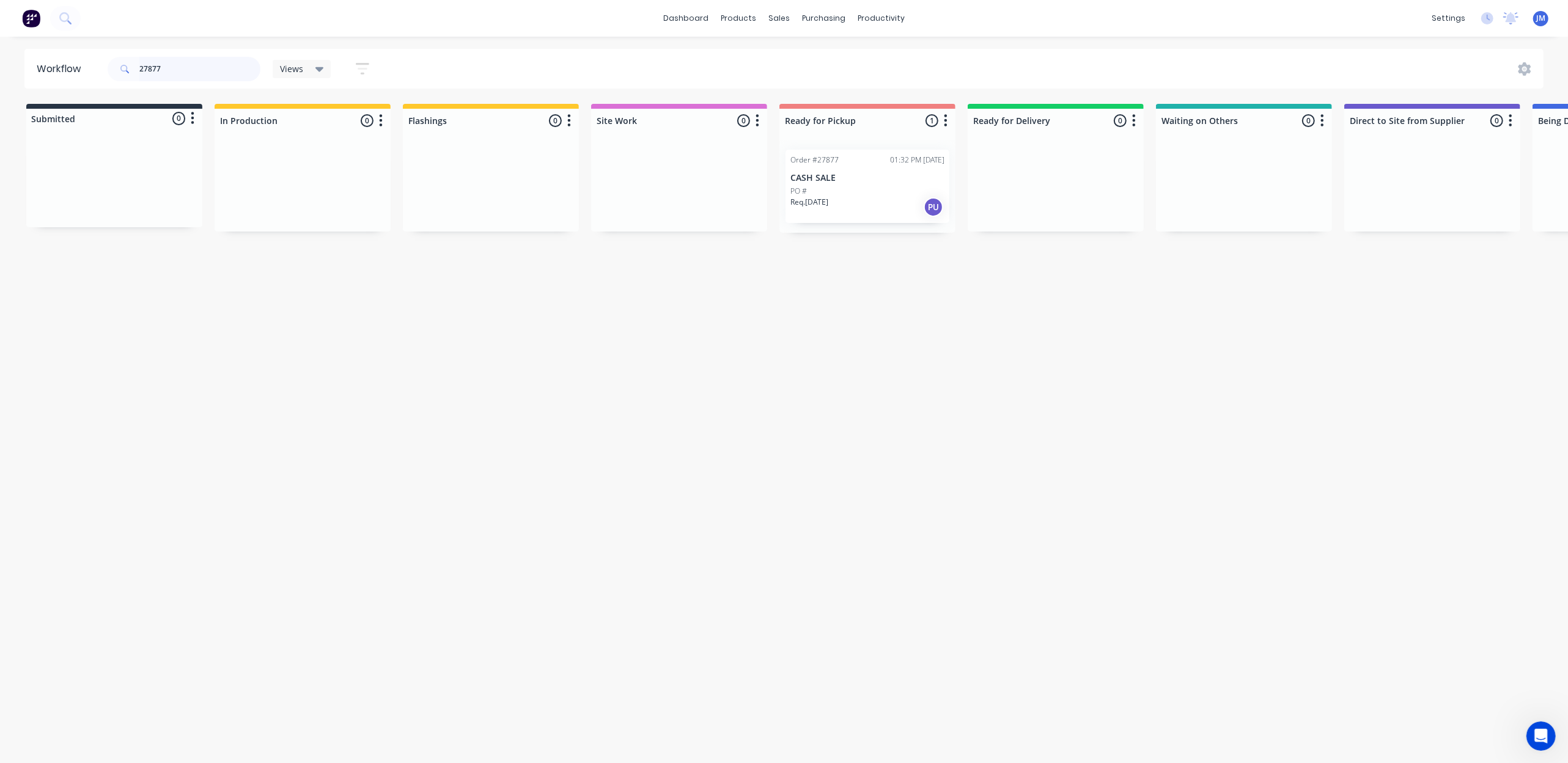
click at [239, 69] on input "27877" at bounding box center [200, 69] width 121 height 24
click at [237, 68] on input "27877" at bounding box center [200, 69] width 121 height 24
drag, startPoint x: 848, startPoint y: 146, endPoint x: 821, endPoint y: 197, distance: 57.7
click at [901, 301] on div "Mark as Picked Up" at bounding box center [883, 313] width 123 height 25
click at [196, 69] on input "28197" at bounding box center [200, 69] width 121 height 24
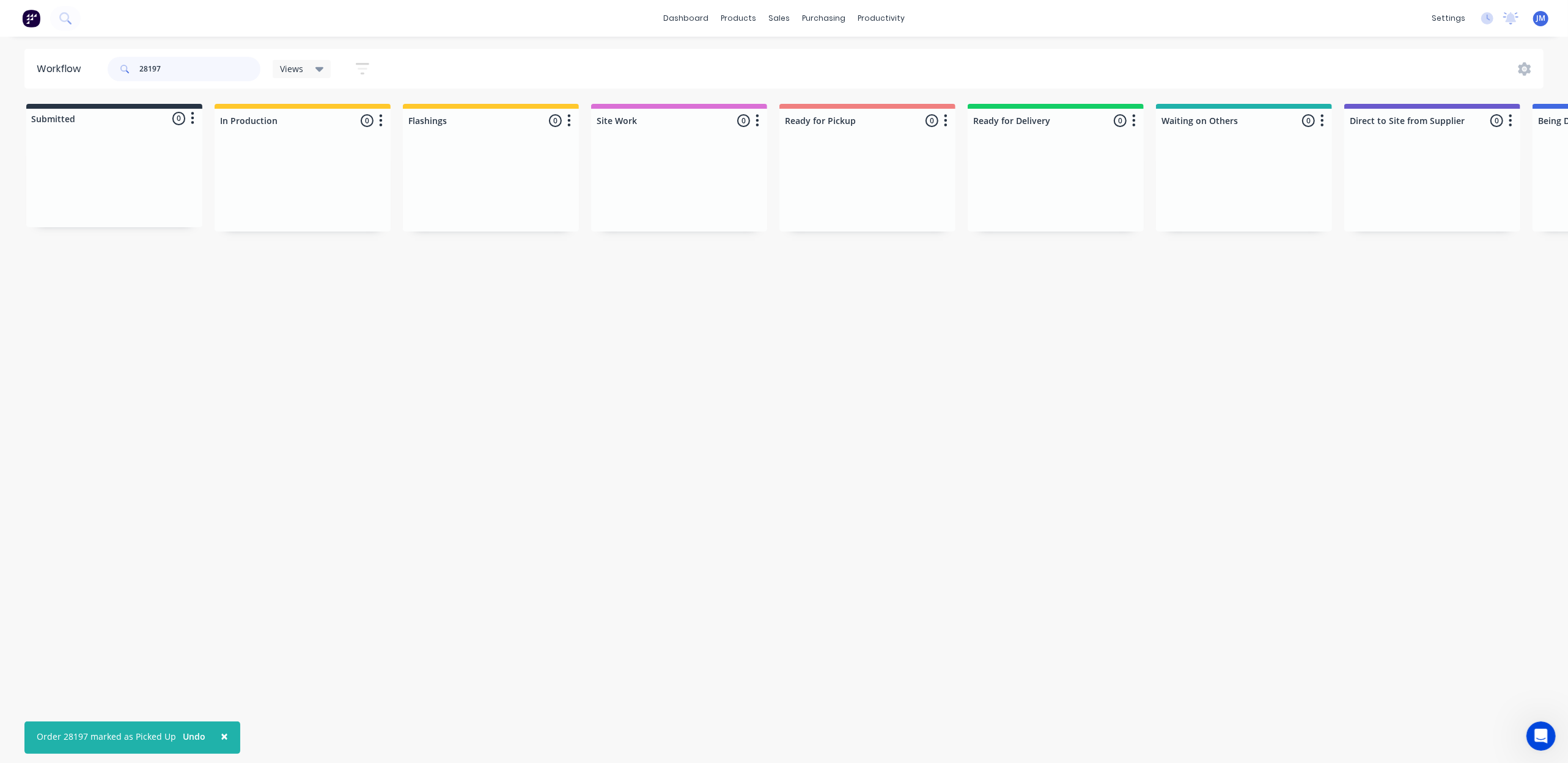
click at [196, 69] on input "28197" at bounding box center [200, 69] width 121 height 24
drag, startPoint x: 956, startPoint y: 309, endPoint x: 949, endPoint y: 306, distance: 7.6
click at [956, 307] on div "Mark as Picked Up" at bounding box center [927, 308] width 123 height 25
click at [216, 70] on input "28114" at bounding box center [200, 69] width 121 height 24
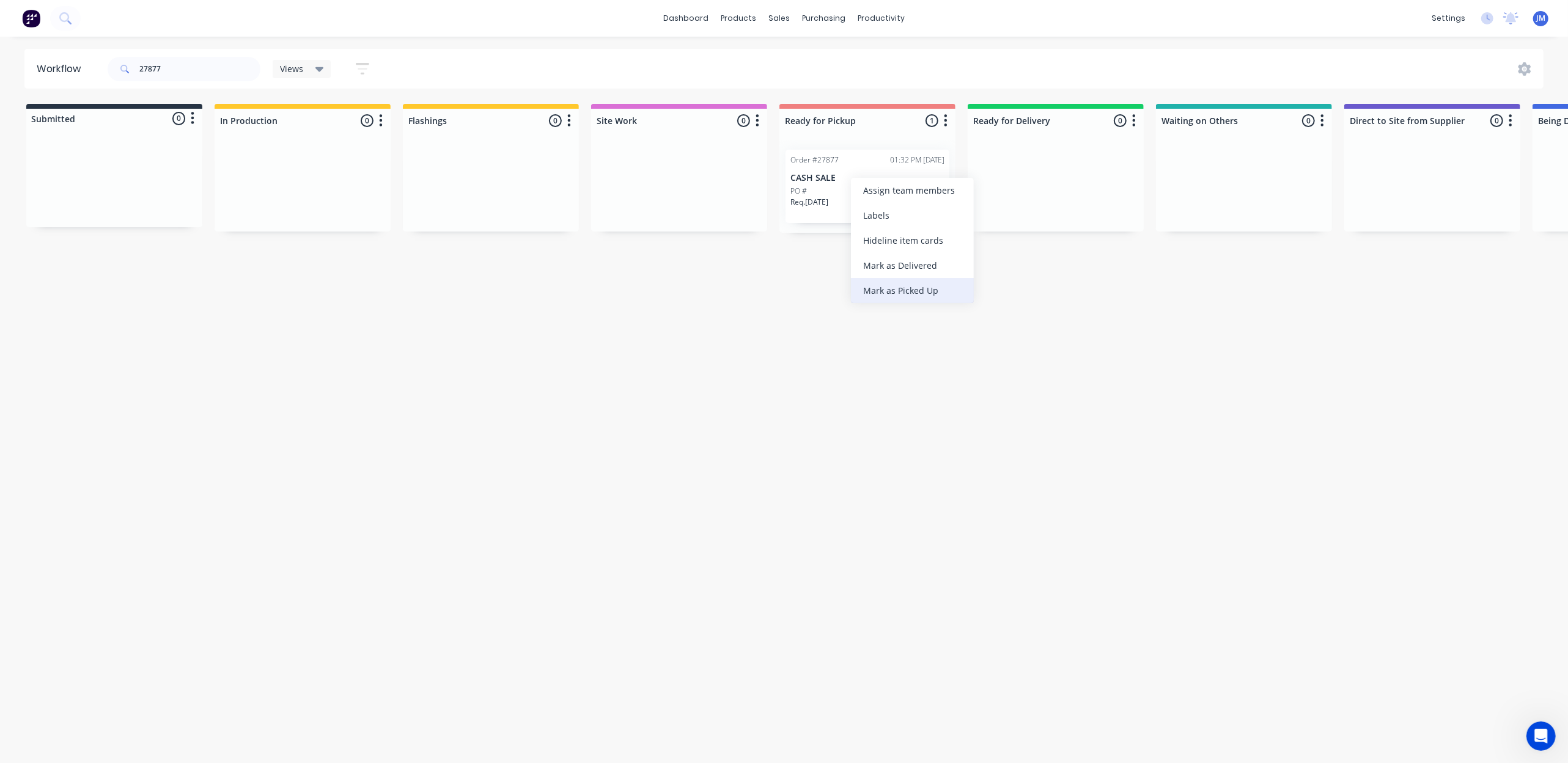
click at [925, 289] on div "Mark as Picked Up" at bounding box center [912, 290] width 123 height 25
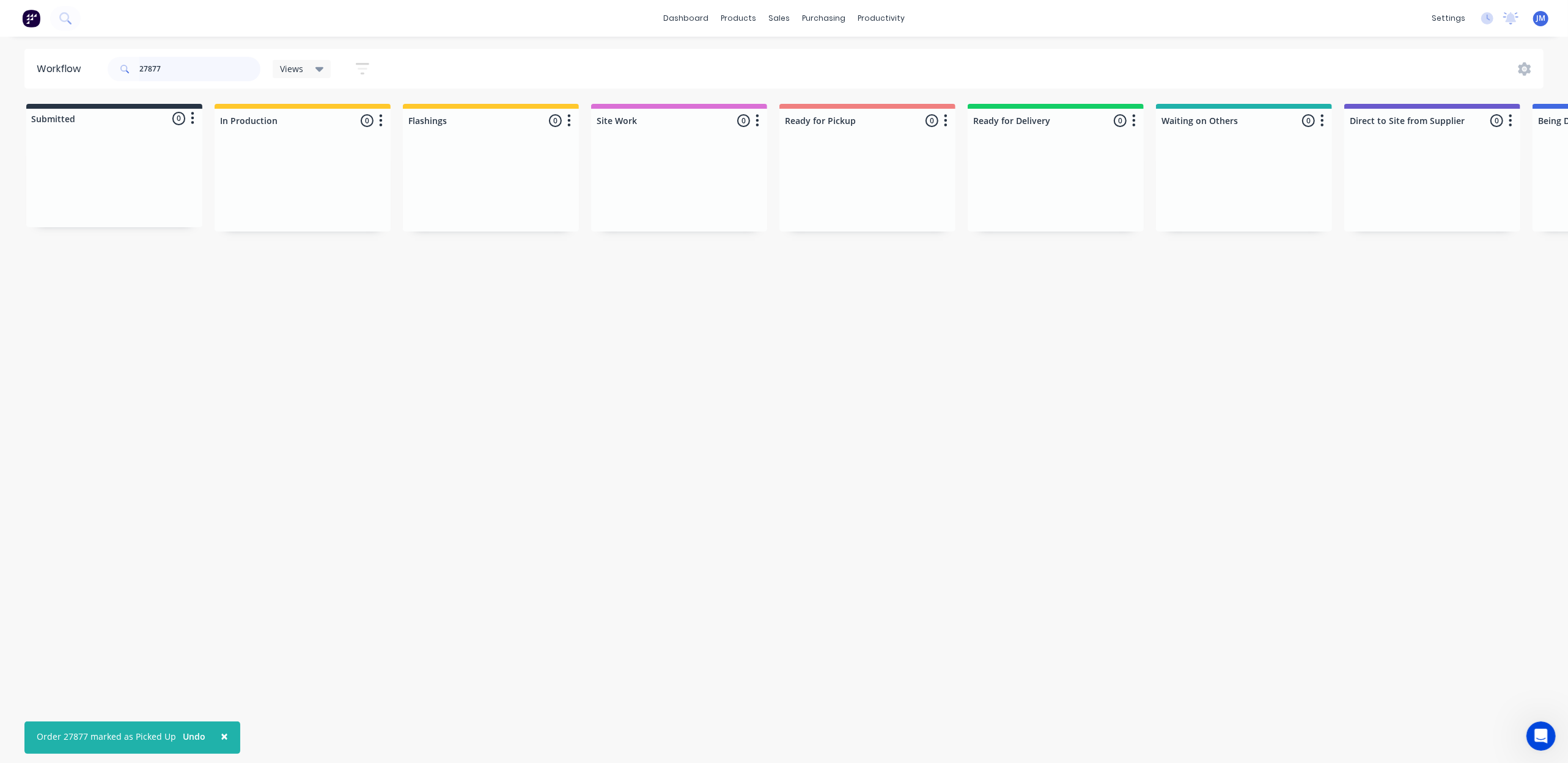
click at [226, 76] on input "27877" at bounding box center [200, 69] width 121 height 24
click at [226, 75] on input "27877" at bounding box center [200, 69] width 121 height 24
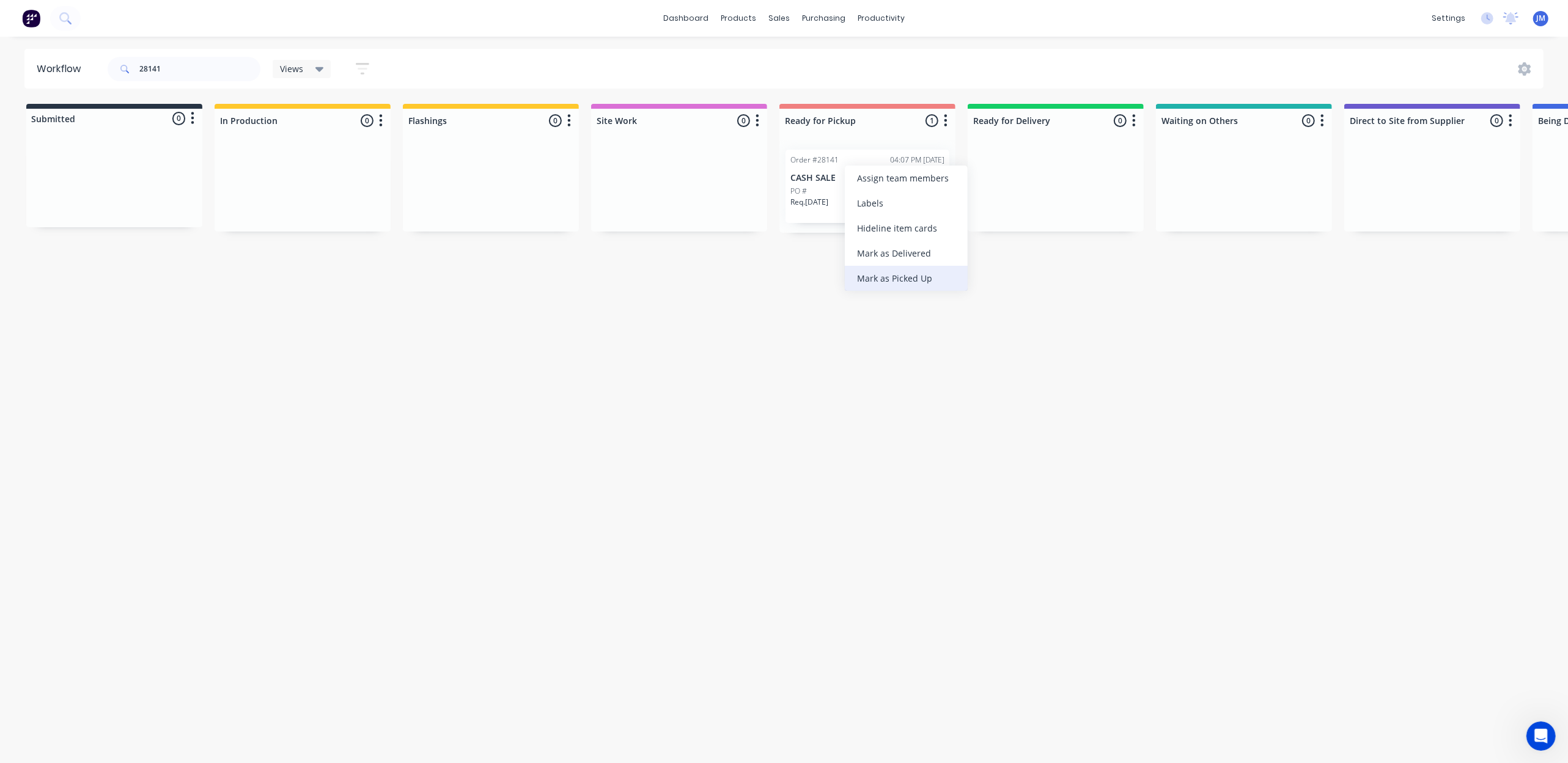
click at [905, 281] on div "Mark as Picked Up" at bounding box center [907, 278] width 123 height 25
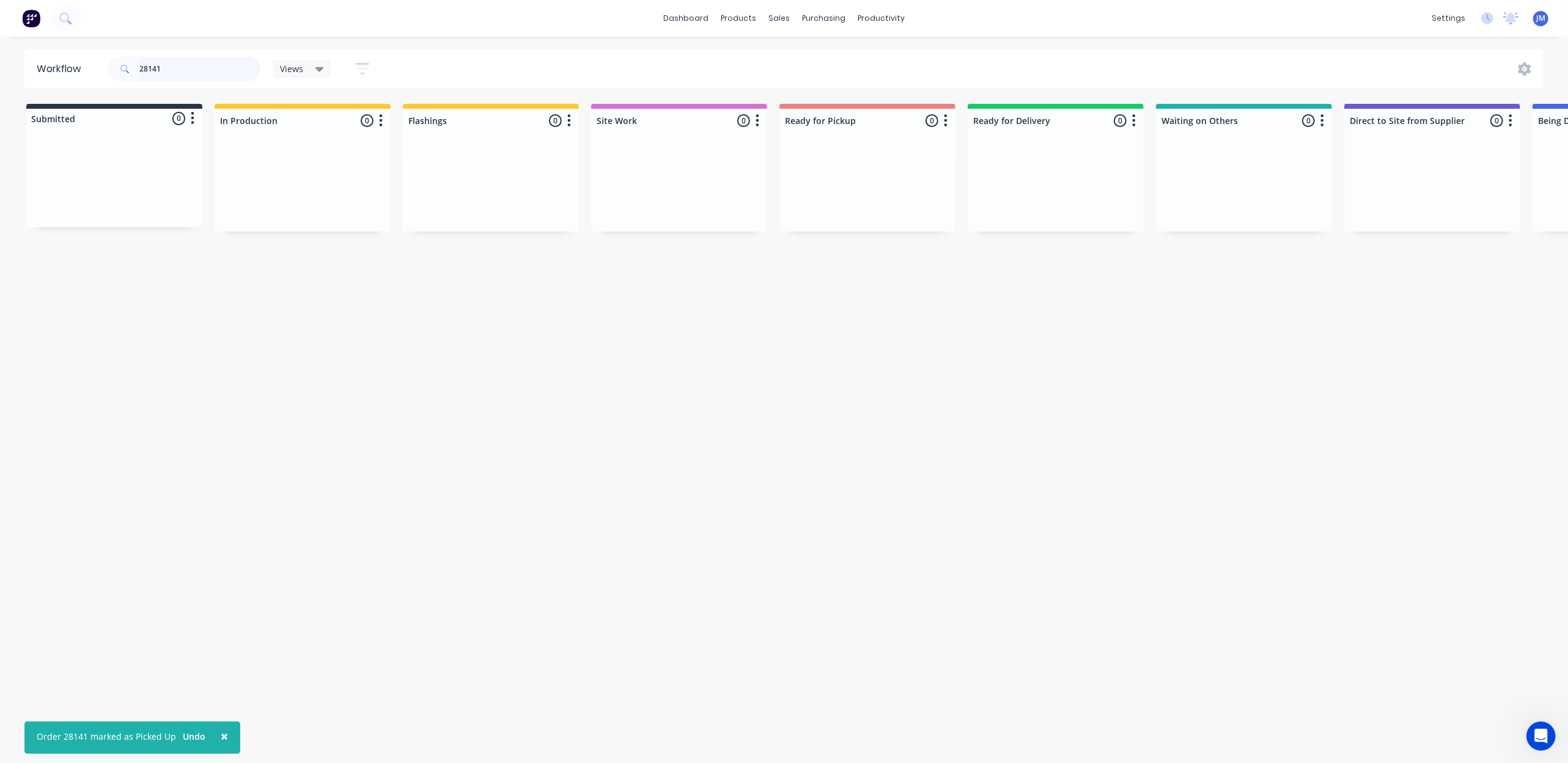
click at [226, 76] on input "28141" at bounding box center [200, 69] width 121 height 24
click at [225, 75] on input "28141" at bounding box center [200, 69] width 121 height 24
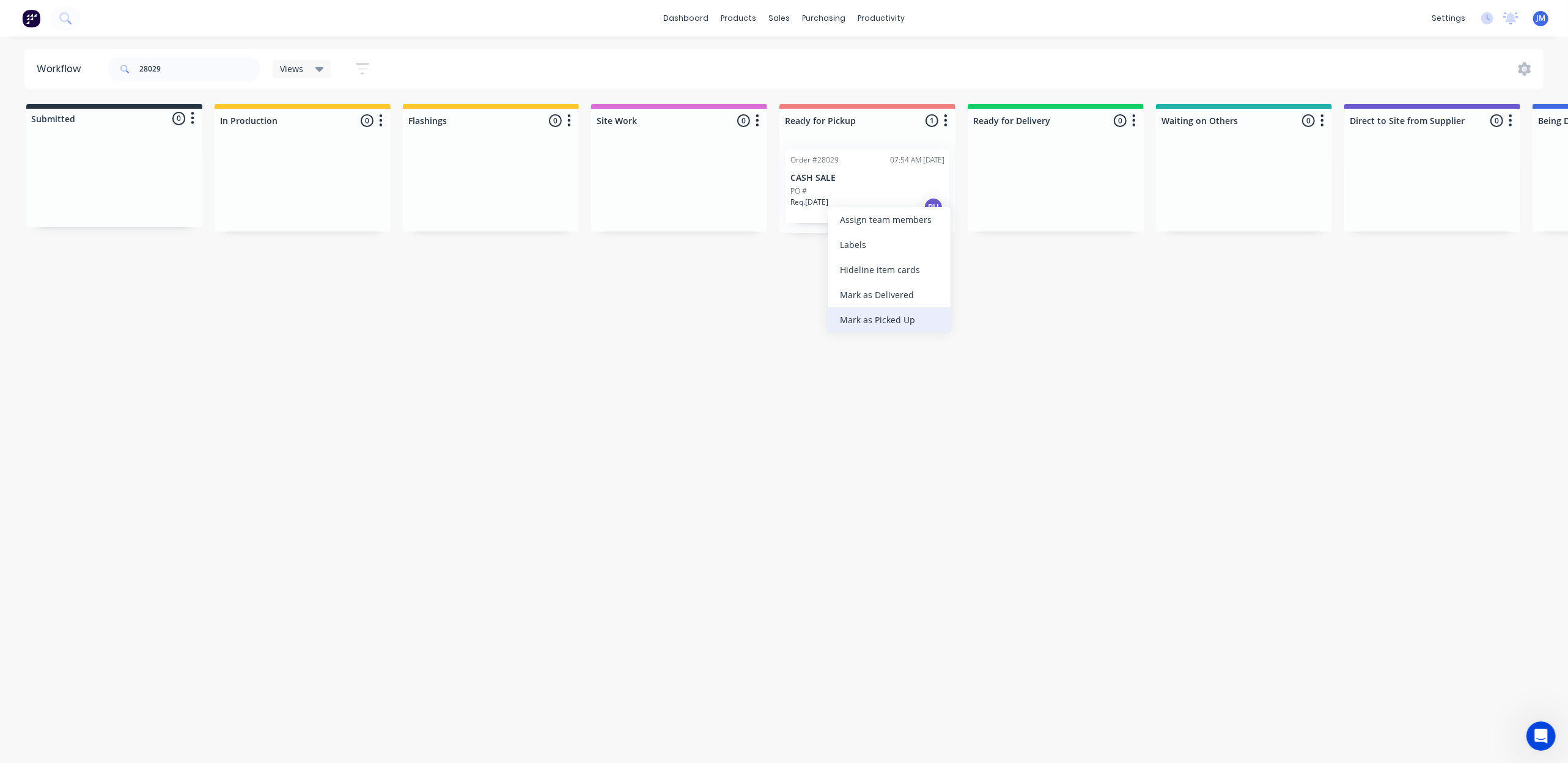
click at [911, 323] on div "Mark as Picked Up" at bounding box center [889, 320] width 123 height 25
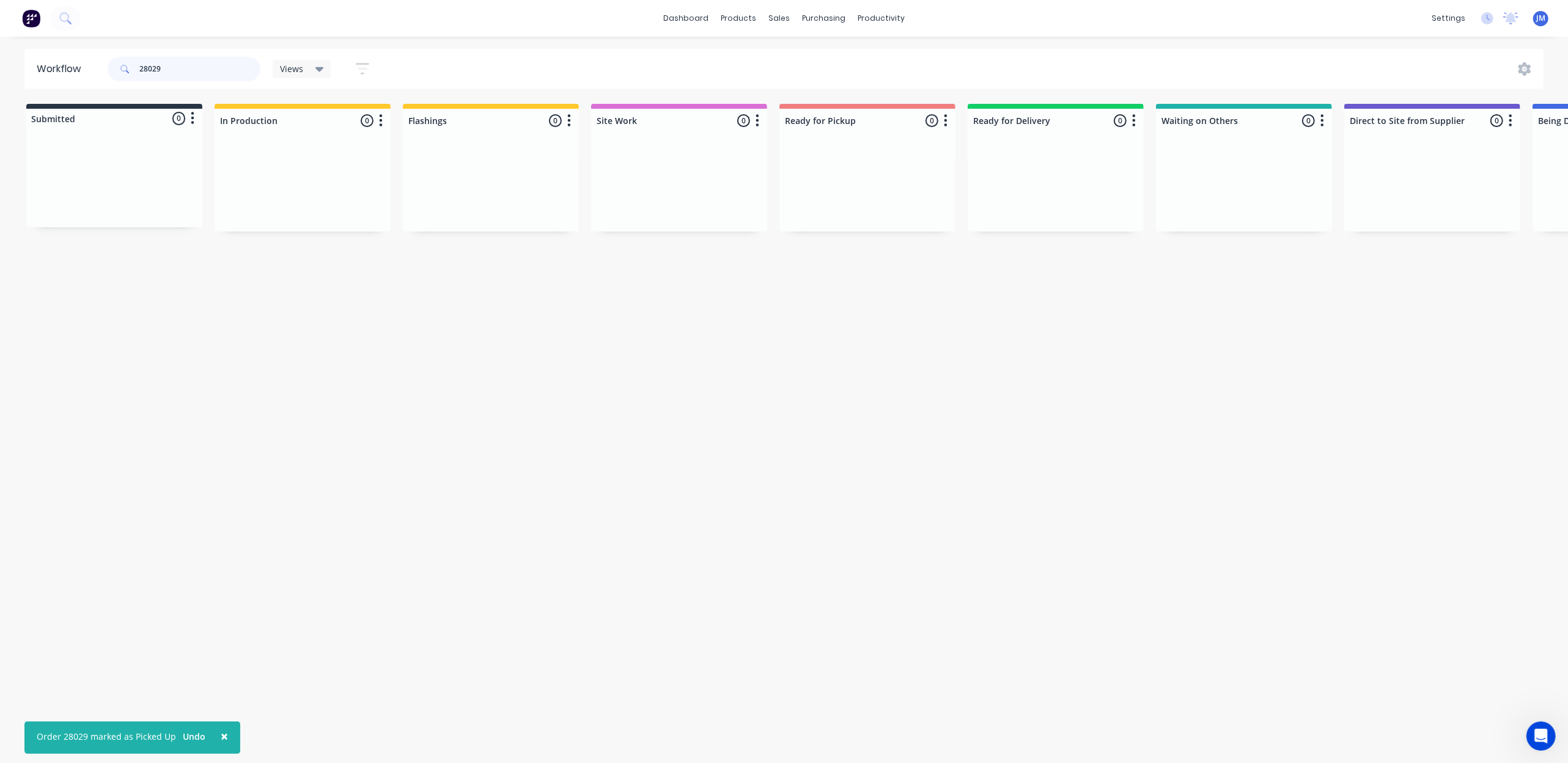
click at [230, 72] on input "28029" at bounding box center [200, 69] width 121 height 24
click at [230, 72] on input "28029" at bounding box center [200, 69] width 121 height 24
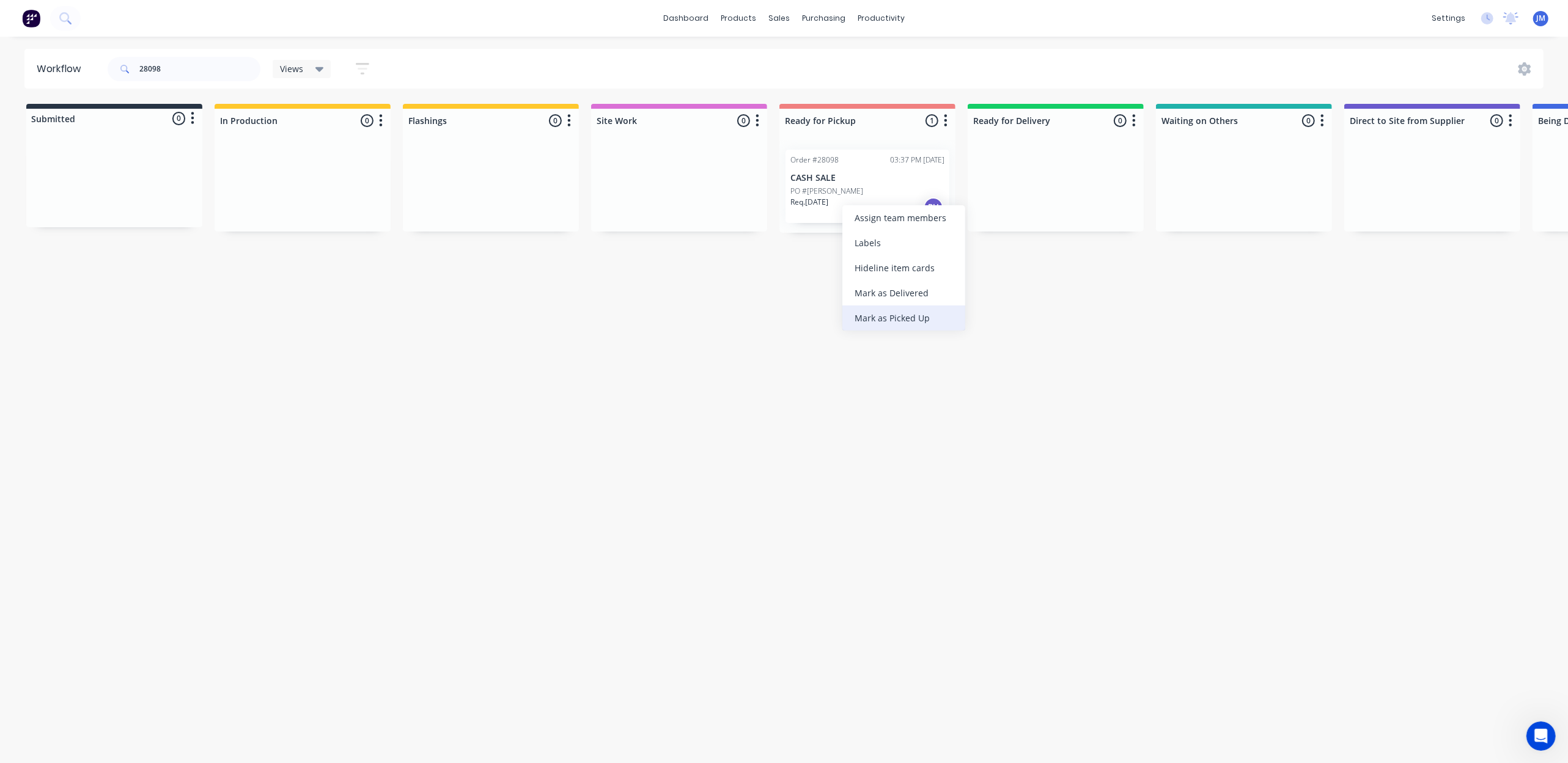
click at [937, 313] on div "Mark as Picked Up" at bounding box center [904, 318] width 123 height 25
click at [173, 66] on input "28098" at bounding box center [200, 69] width 121 height 24
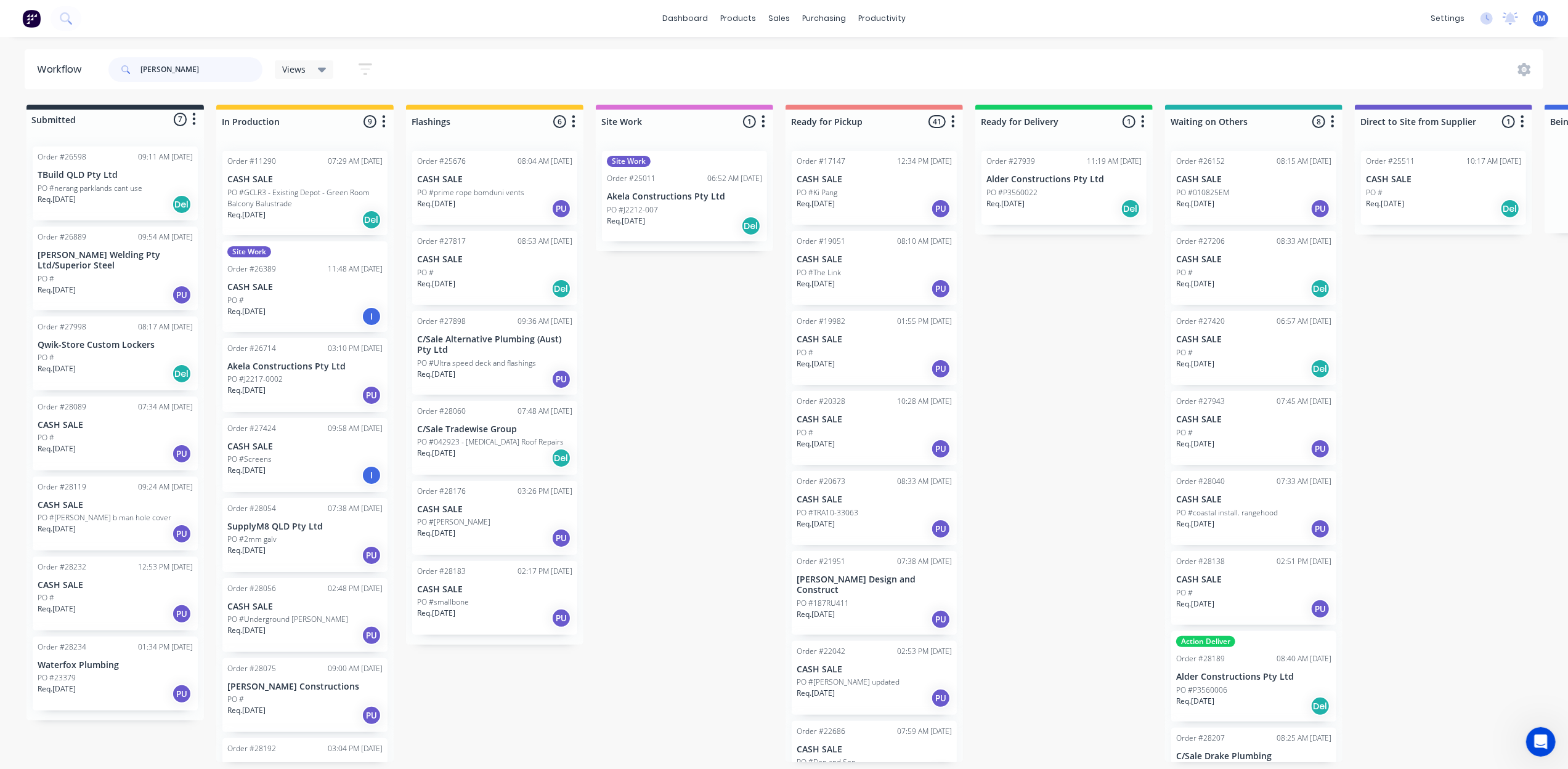
click at [204, 74] on input "[PERSON_NAME]" at bounding box center [201, 70] width 122 height 24
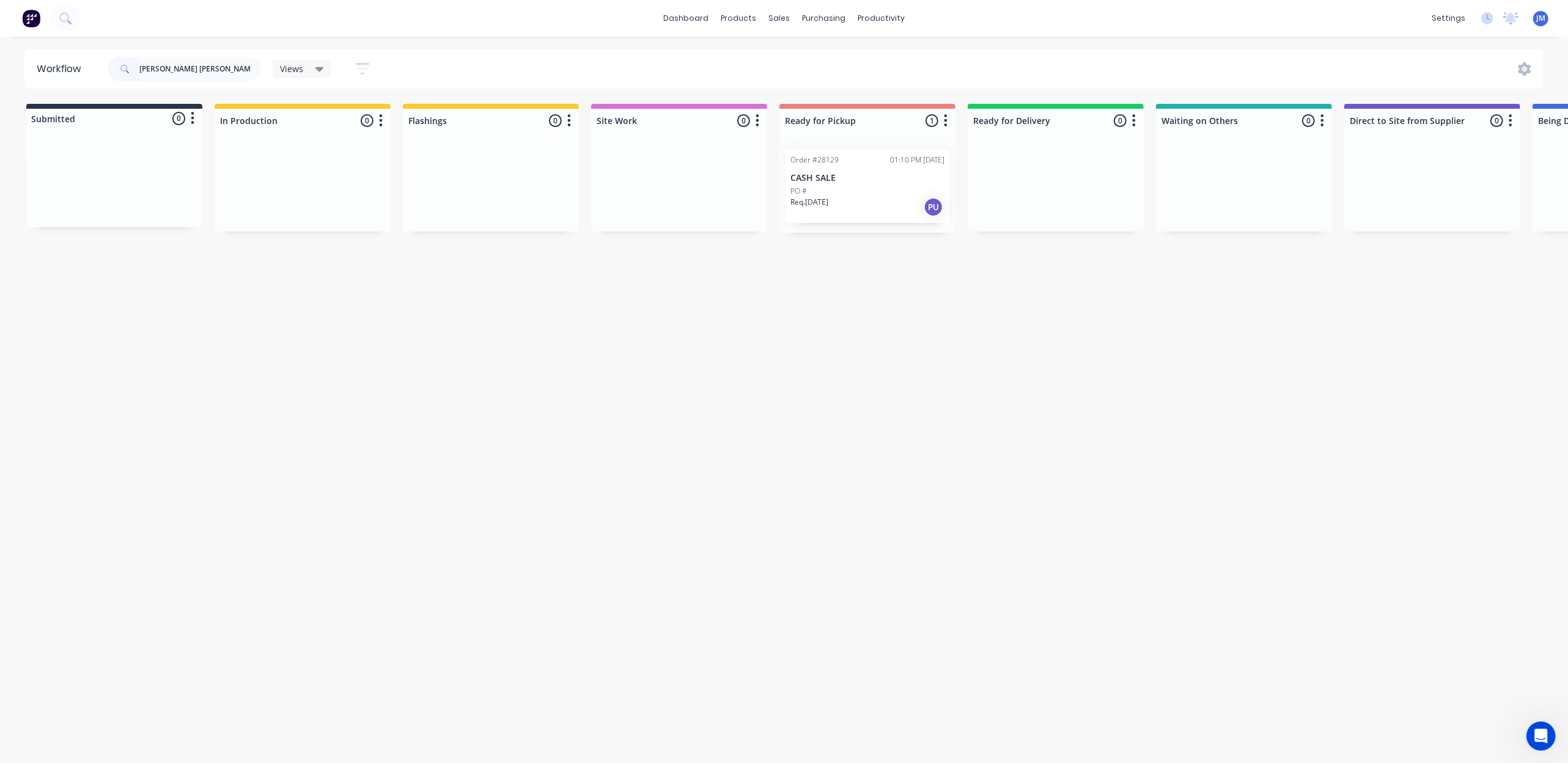
click at [834, 170] on div "Order #28129 01:10 PM [DATE] CASH SALE PO # Req. [DATE] PU" at bounding box center [867, 186] width 164 height 74
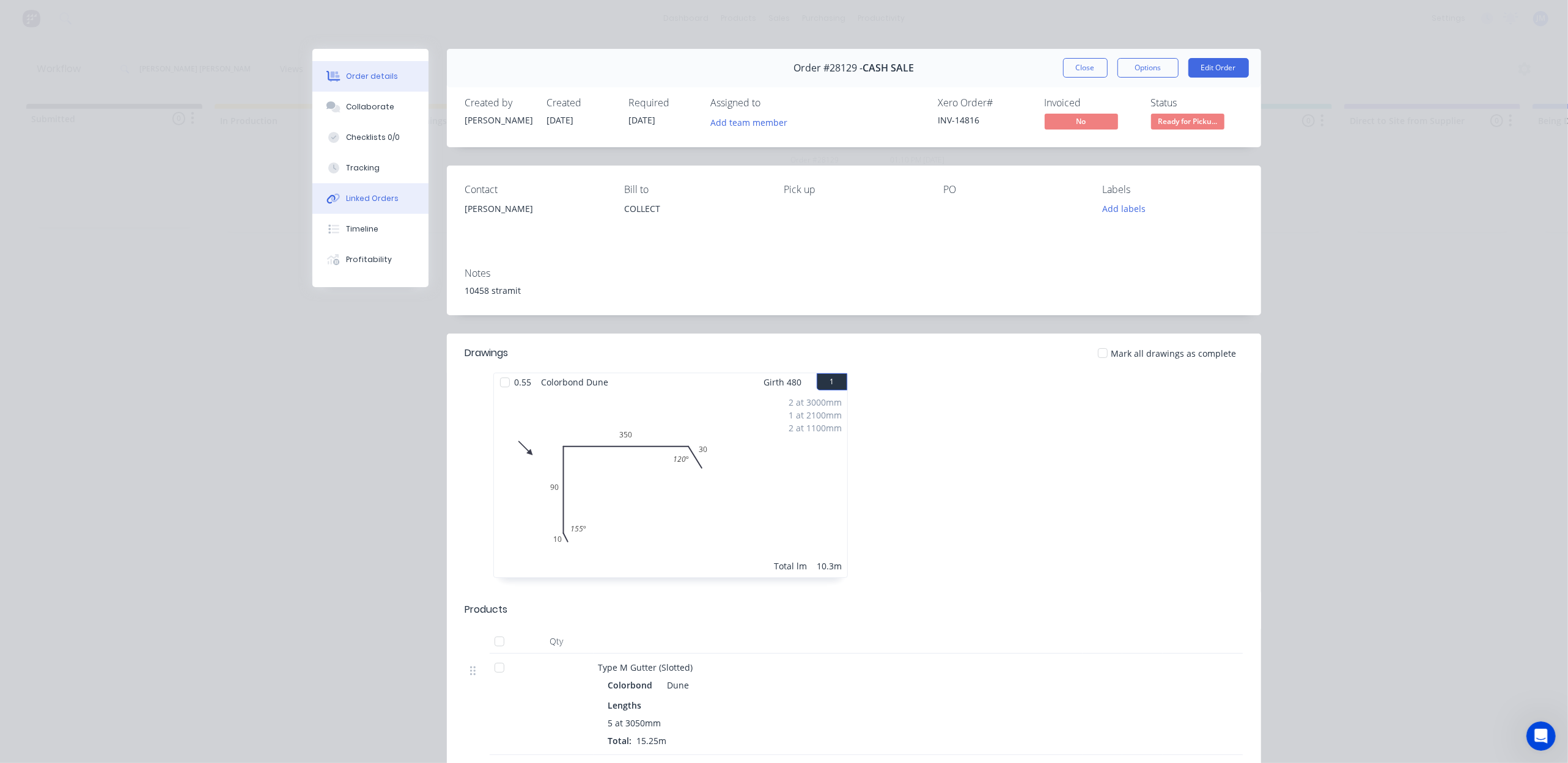
click at [374, 193] on div "Linked Orders" at bounding box center [372, 198] width 52 height 11
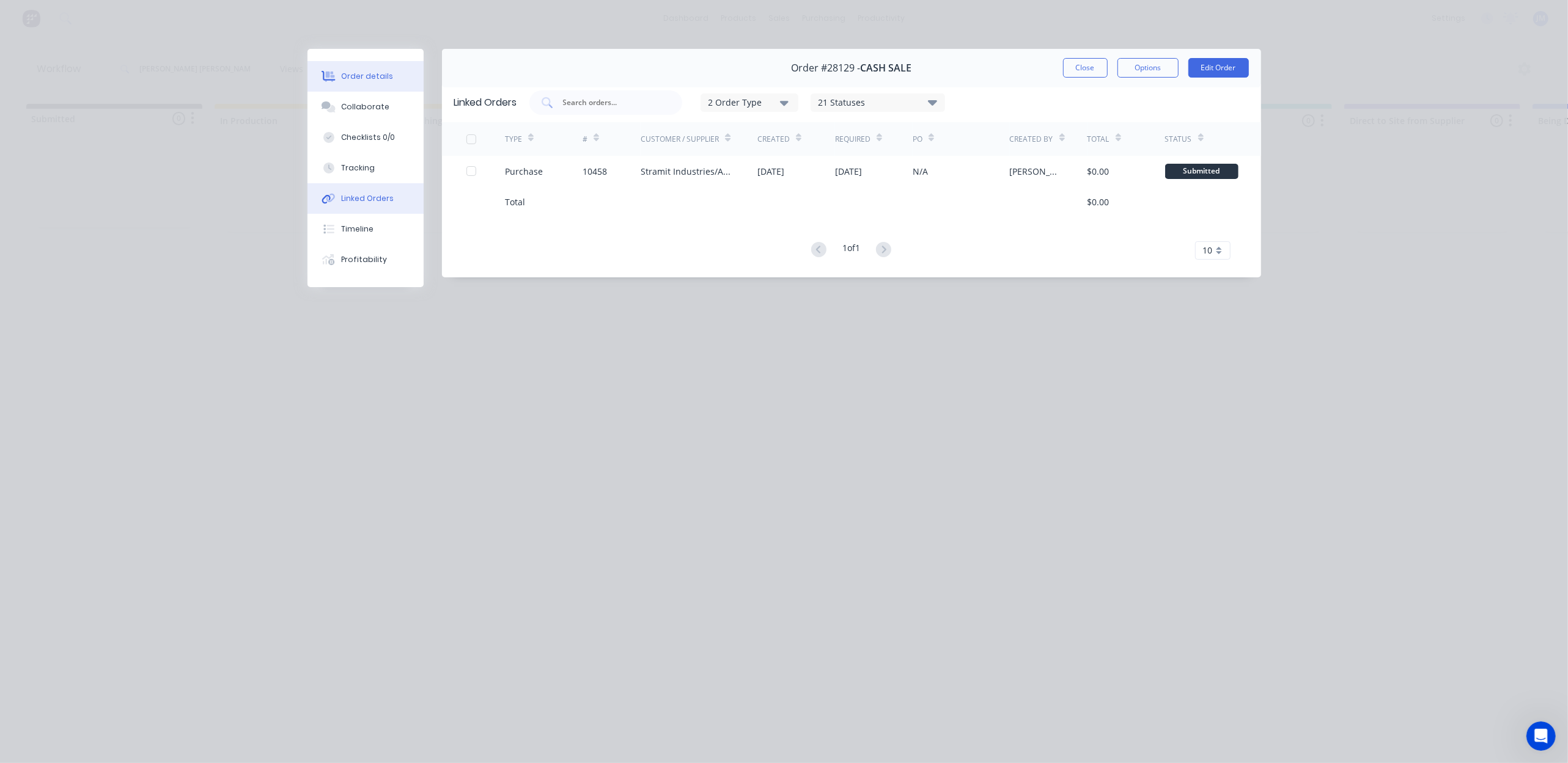
click at [377, 72] on div "Order details" at bounding box center [367, 76] width 52 height 11
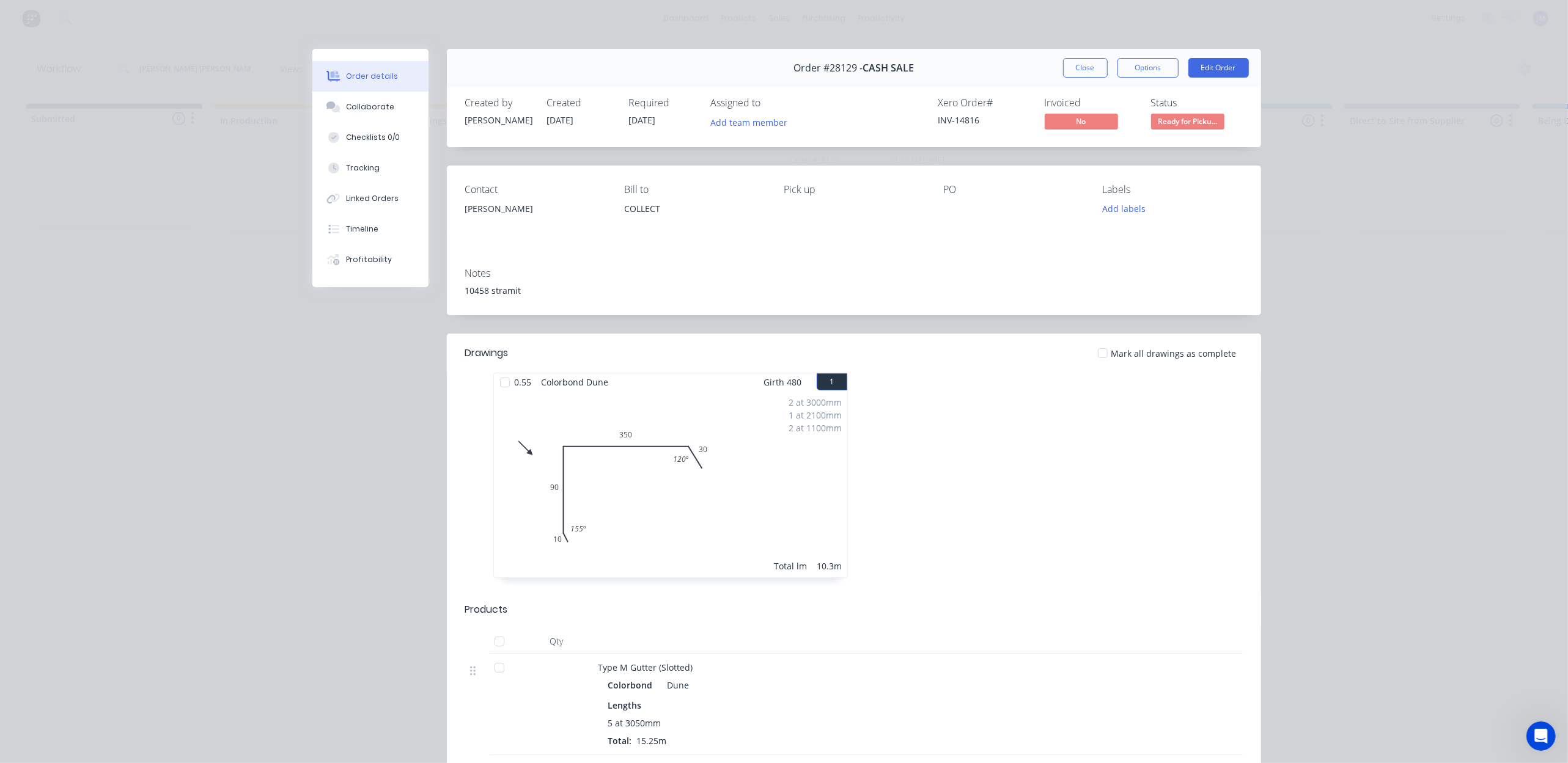
click at [480, 208] on div "[PERSON_NAME]" at bounding box center [535, 208] width 140 height 17
click at [631, 211] on div "COLLECT" at bounding box center [694, 208] width 140 height 17
click at [1216, 64] on button "Edit Order" at bounding box center [1219, 68] width 61 height 20
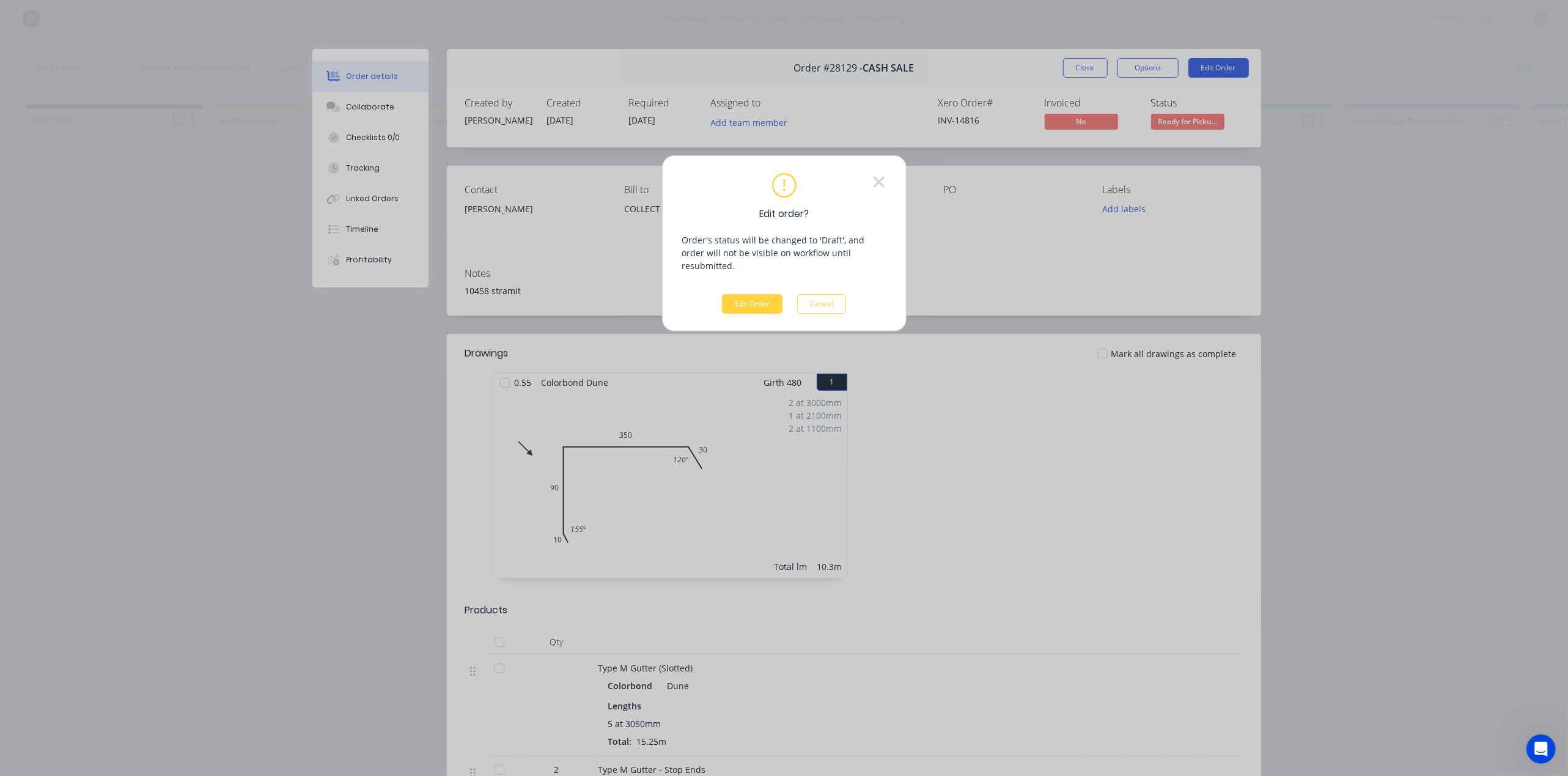
click at [1380, 221] on div "Edit order? Order's status will be changed to 'Draft', and order will not be vi…" at bounding box center [784, 388] width 1568 height 776
drag, startPoint x: 1361, startPoint y: 172, endPoint x: 813, endPoint y: 285, distance: 559.5
click at [811, 294] on button "Cancel" at bounding box center [821, 304] width 49 height 20
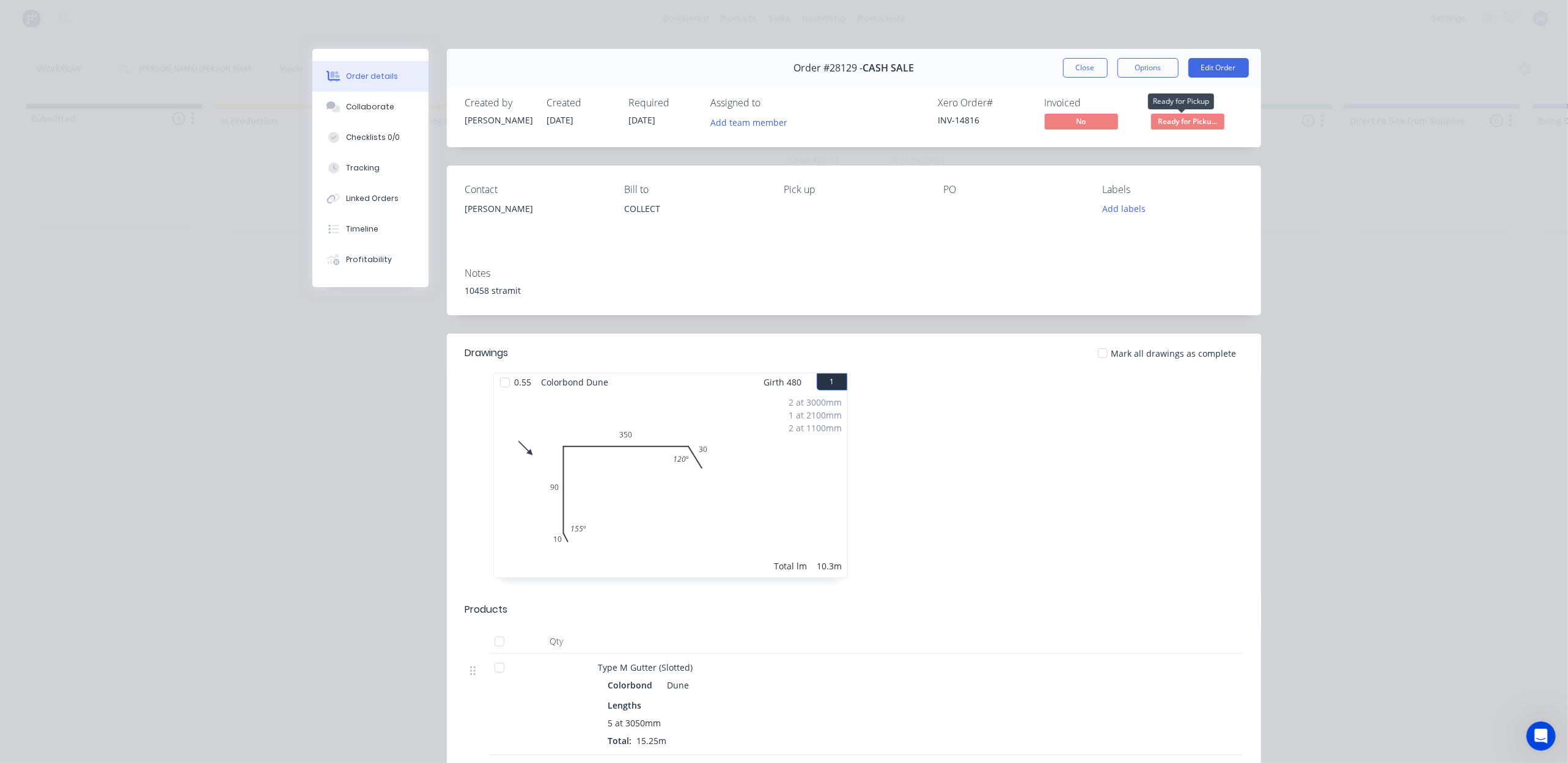
click at [1166, 120] on span "Ready for Picku..." at bounding box center [1187, 122] width 74 height 15
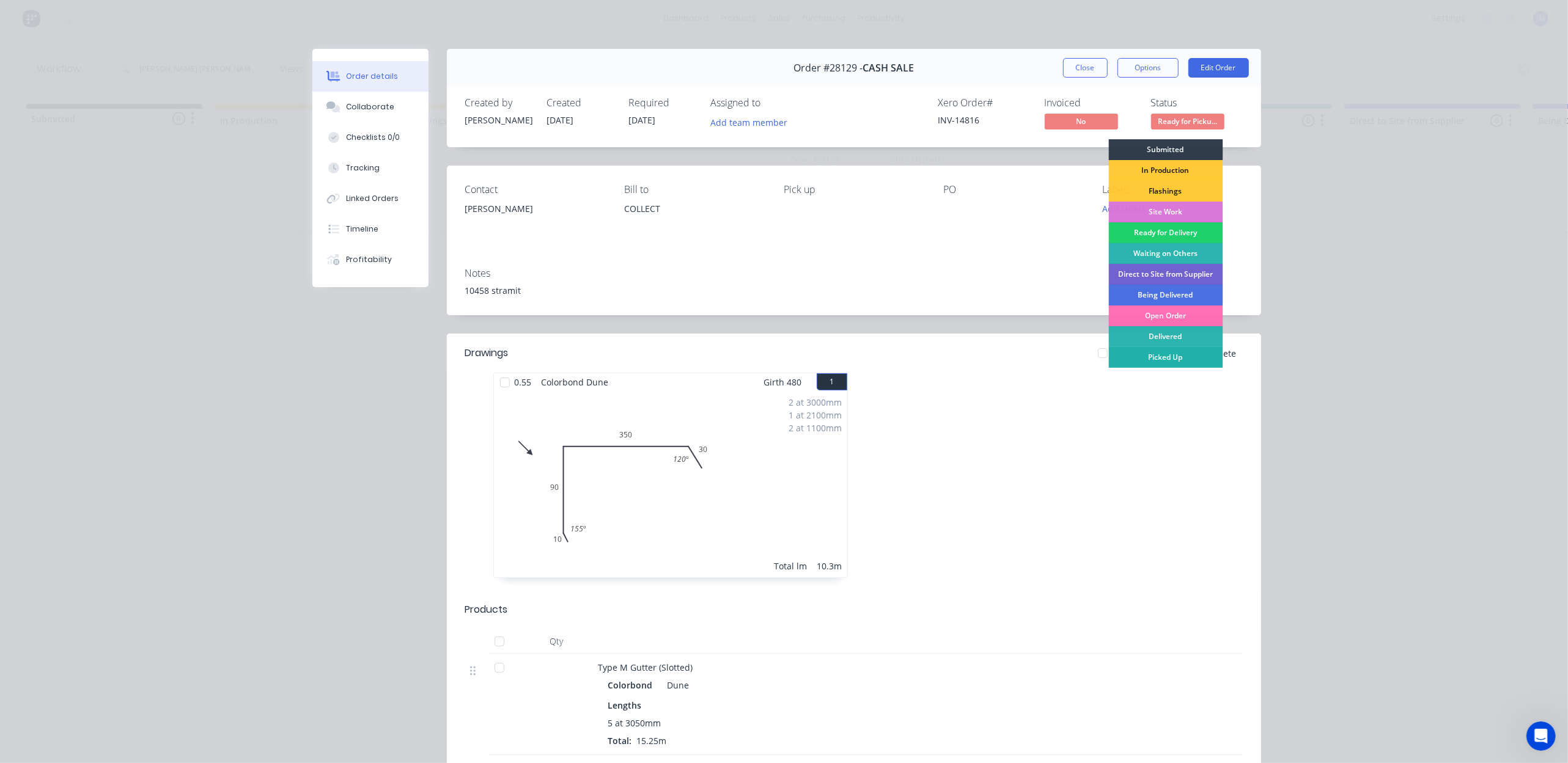
click at [1180, 353] on div "Picked Up" at bounding box center [1165, 358] width 115 height 20
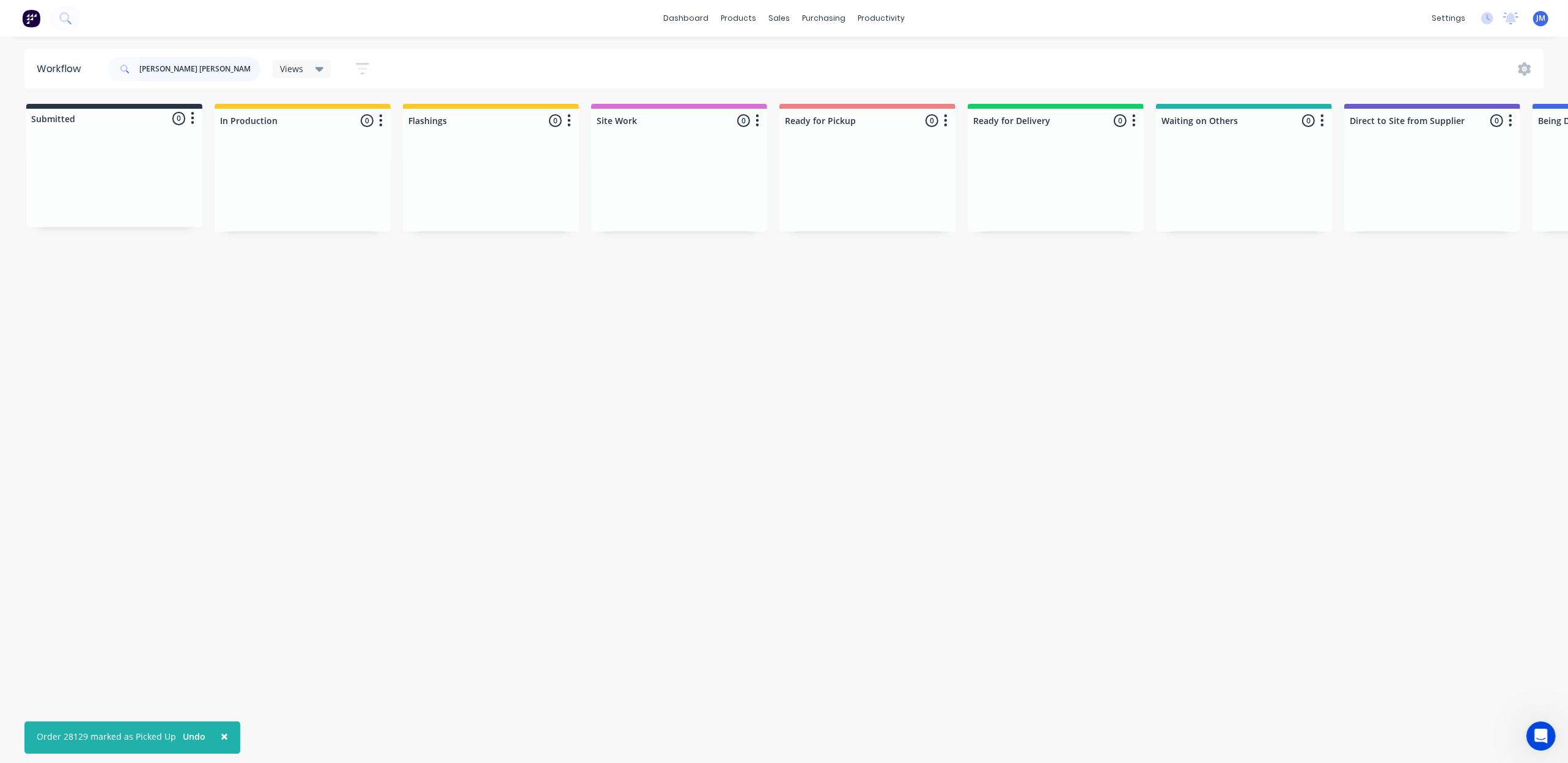
click at [193, 76] on input "[PERSON_NAME] [PERSON_NAME]" at bounding box center [200, 69] width 121 height 24
type input "t"
